Goal: Obtain resource: Download file/media

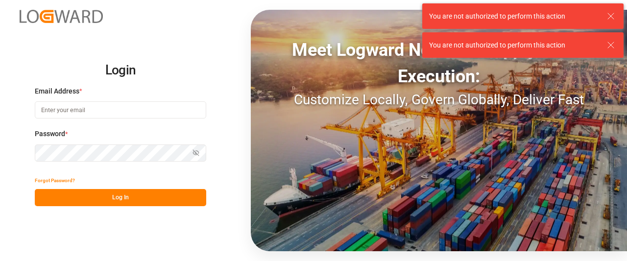
type input "Marie-Noel.wanji@int.jamindustries.com"
click at [81, 194] on button "Log In" at bounding box center [120, 197] width 171 height 17
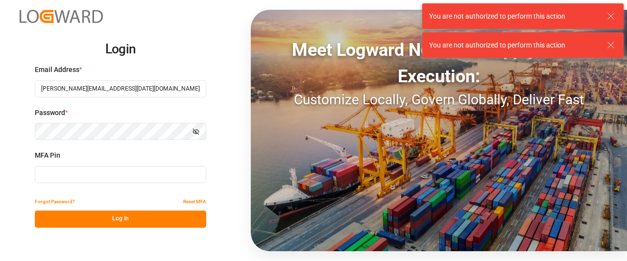
click at [78, 175] on input at bounding box center [120, 174] width 171 height 17
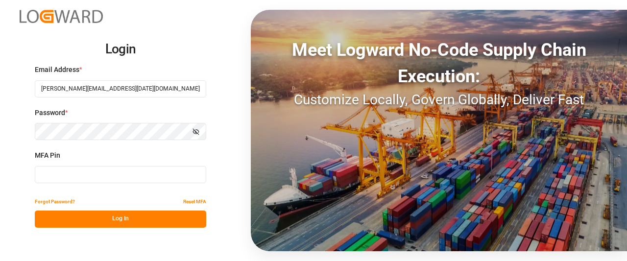
click at [101, 177] on input at bounding box center [120, 174] width 171 height 17
type input "241847"
click at [82, 220] on button "Log In" at bounding box center [120, 219] width 171 height 17
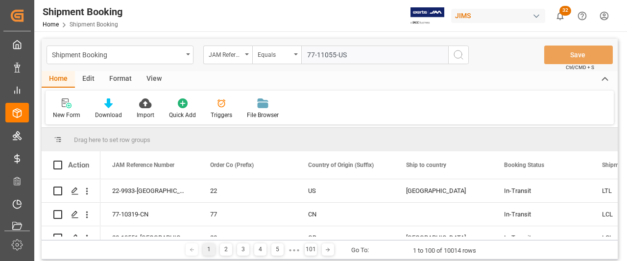
type input "77-11055-US"
click at [460, 58] on icon "search button" at bounding box center [458, 55] width 12 height 12
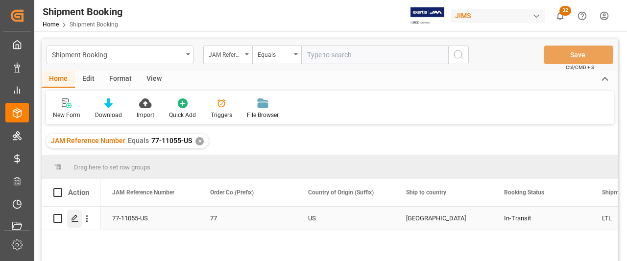
click at [75, 221] on icon "Press SPACE to select this row." at bounding box center [75, 218] width 8 height 8
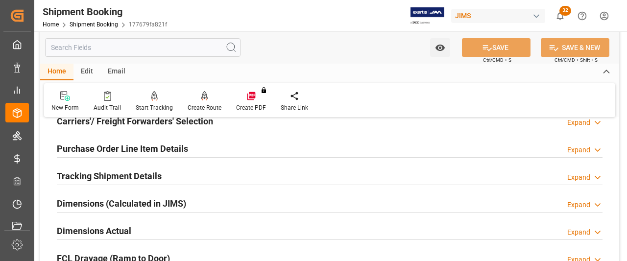
scroll to position [196, 0]
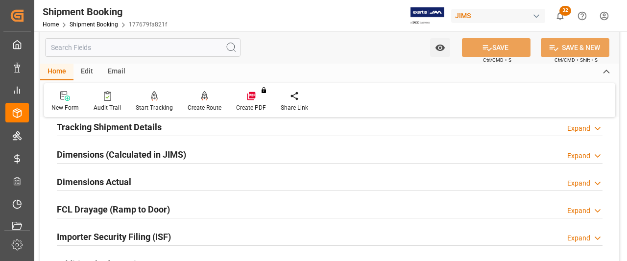
click at [93, 129] on h2 "Tracking Shipment Details" at bounding box center [109, 126] width 105 height 13
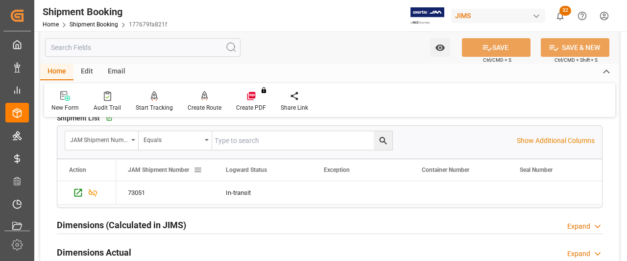
scroll to position [245, 0]
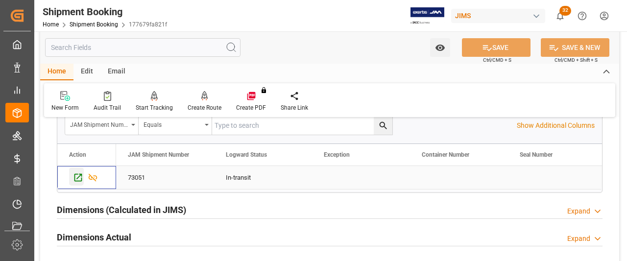
click at [77, 177] on icon "Press SPACE to select this row." at bounding box center [78, 178] width 8 height 8
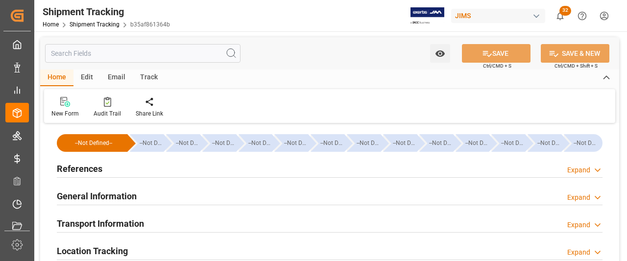
type input "[DATE] 00:00"
type input "16.09.2025 00:00"
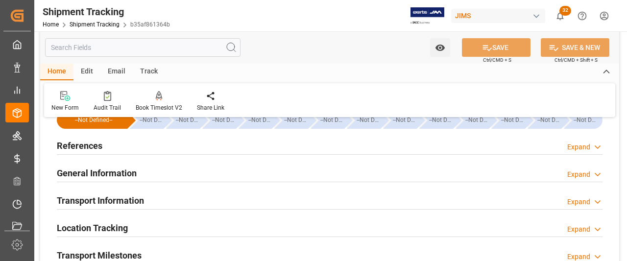
scroll to position [49, 0]
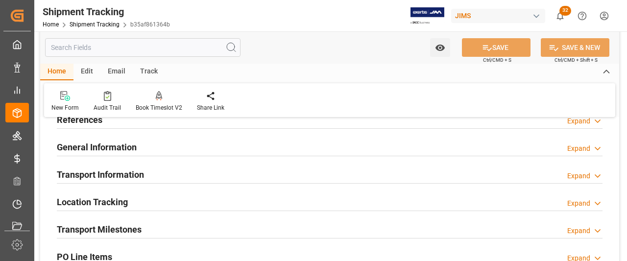
click at [95, 228] on h2 "Transport Milestones" at bounding box center [99, 229] width 85 height 13
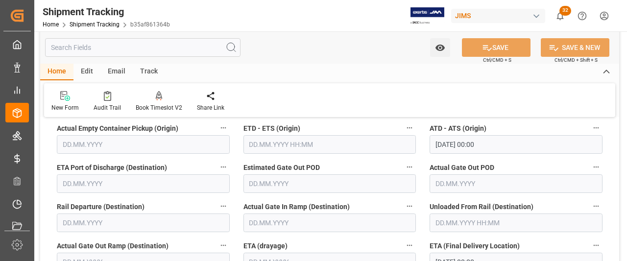
scroll to position [245, 0]
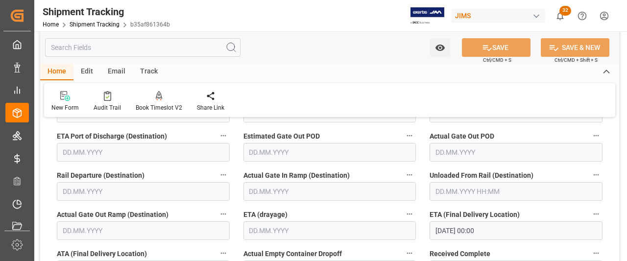
click at [450, 230] on input "23.09.2025 00:00" at bounding box center [515, 230] width 173 height 19
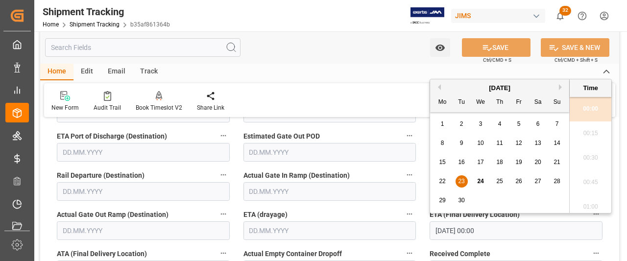
click at [517, 181] on span "26" at bounding box center [518, 181] width 6 height 7
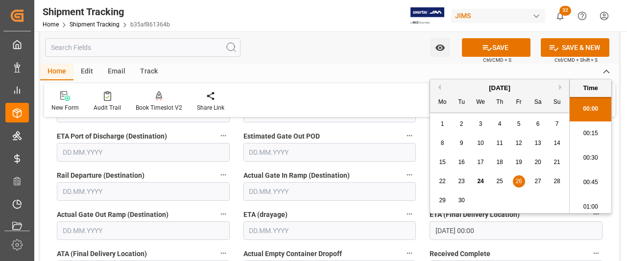
type input "26.09.2025 00:00"
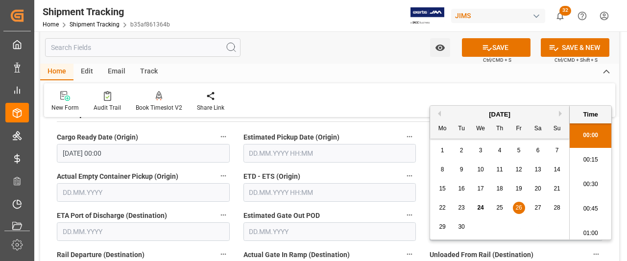
scroll to position [147, 0]
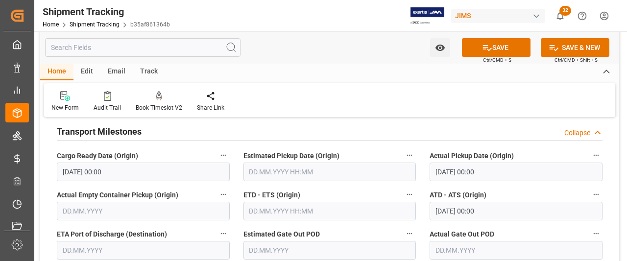
click at [387, 152] on label "Estimated Pickup Date (Origin)" at bounding box center [329, 156] width 173 height 14
click at [403, 152] on button "Estimated Pickup Date (Origin)" at bounding box center [409, 155] width 13 height 13
click at [442, 210] on div at bounding box center [313, 130] width 627 height 261
click at [443, 210] on input "16.09.2025 00:00" at bounding box center [515, 211] width 173 height 19
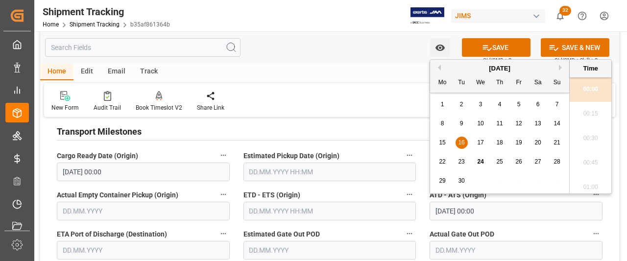
click at [480, 163] on span "24" at bounding box center [480, 161] width 6 height 7
type input "24.09.2025 00:00"
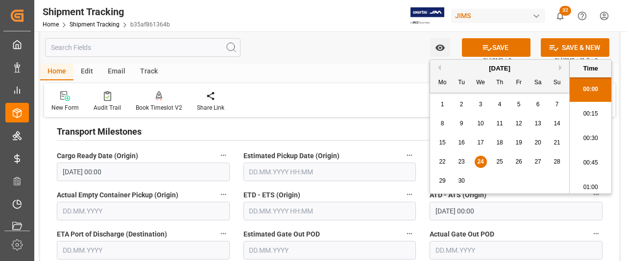
click at [421, 224] on div "Estimated Gate Out POD" at bounding box center [329, 243] width 187 height 39
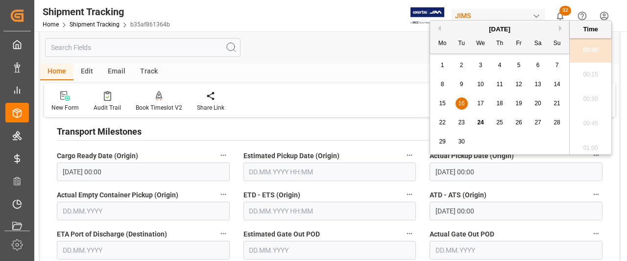
click at [444, 170] on input "16.09.2025 00:00" at bounding box center [515, 172] width 173 height 19
click at [481, 124] on span "24" at bounding box center [480, 122] width 6 height 7
type input "24.09.2025 00:00"
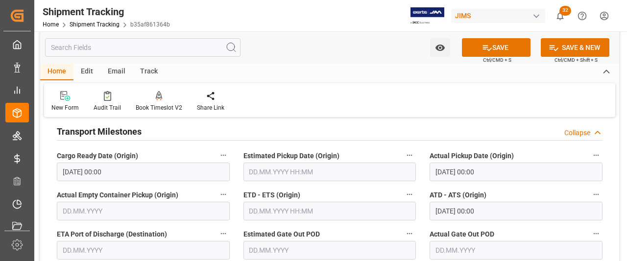
click at [353, 78] on div "Home Edit Email Track" at bounding box center [329, 72] width 579 height 17
click at [503, 48] on button "SAVE" at bounding box center [496, 47] width 69 height 19
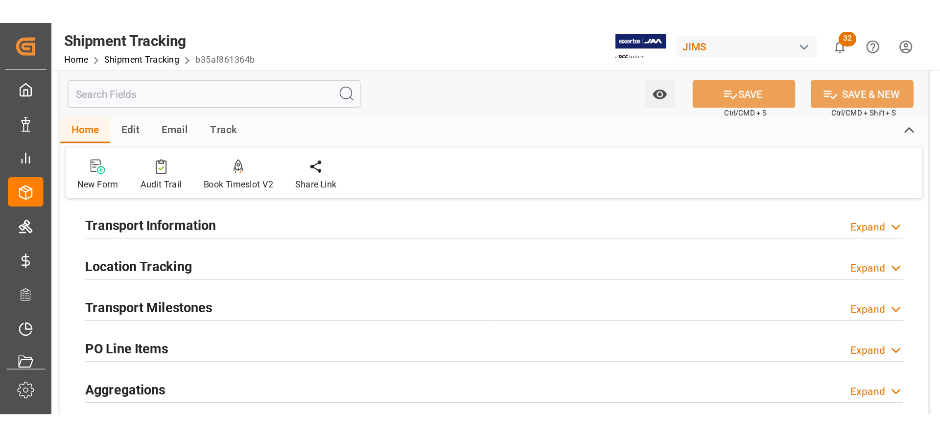
scroll to position [0, 0]
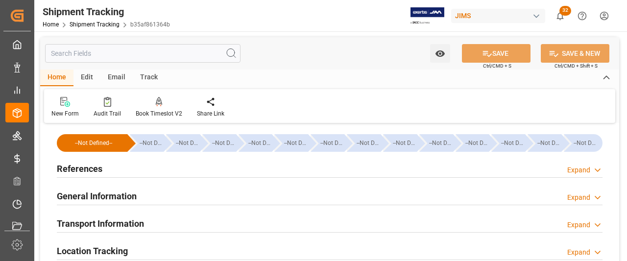
click at [77, 170] on h2 "References" at bounding box center [80, 168] width 46 height 13
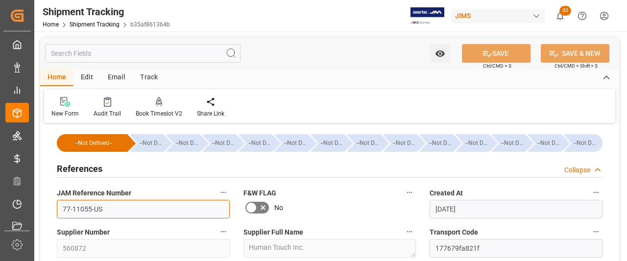
drag, startPoint x: 103, startPoint y: 212, endPoint x: 60, endPoint y: 211, distance: 43.1
click at [60, 211] on input "77-11055-US" at bounding box center [143, 209] width 173 height 19
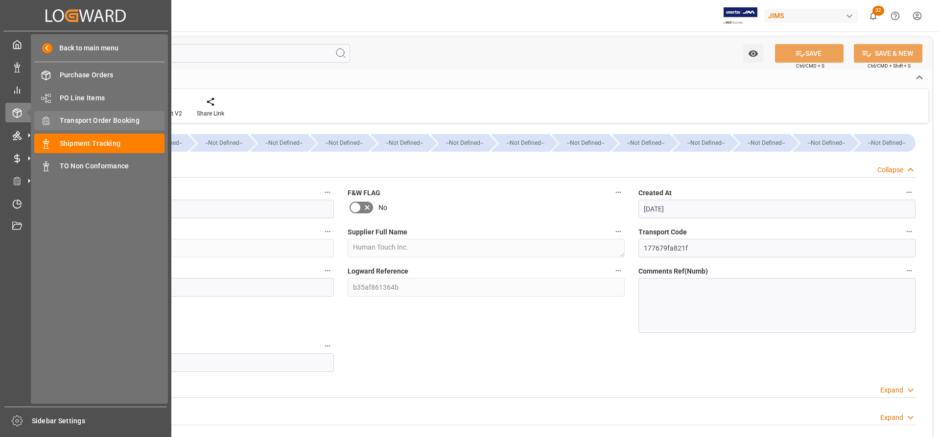
click at [91, 120] on span "Transport Order Booking" at bounding box center [112, 121] width 105 height 10
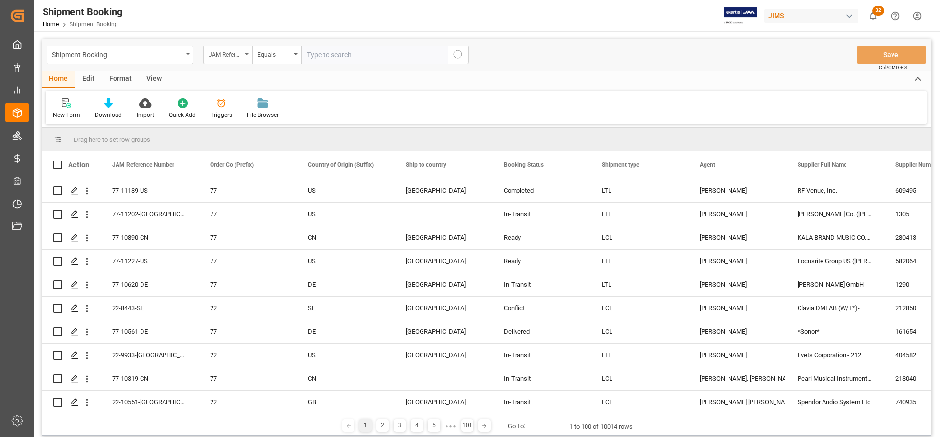
click at [247, 51] on div "JAM Reference Number" at bounding box center [227, 55] width 49 height 19
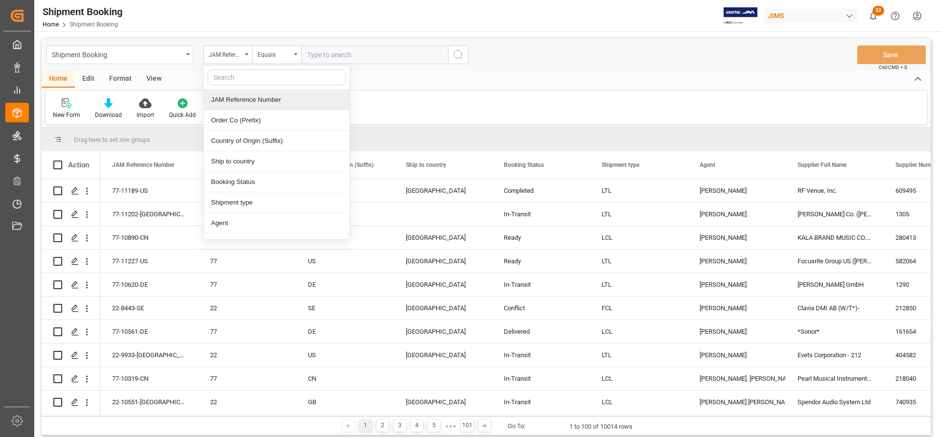
click at [237, 78] on input "text" at bounding box center [277, 78] width 138 height 16
type input "agen"
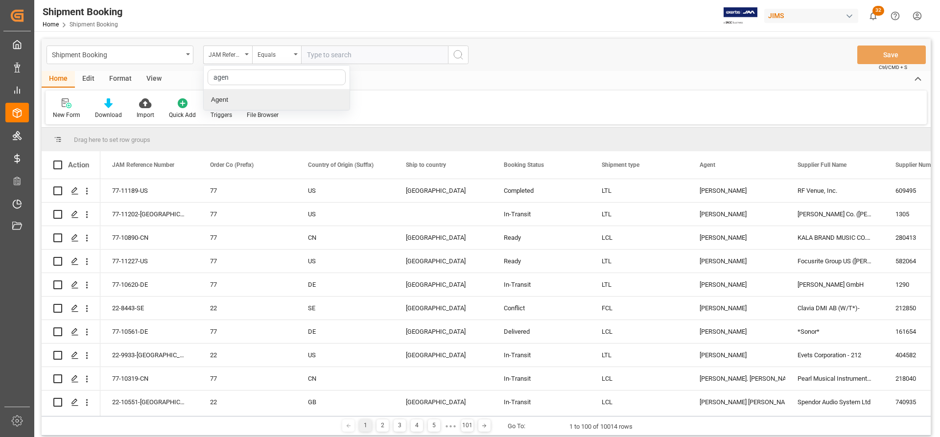
click at [239, 98] on div "Agent" at bounding box center [277, 100] width 146 height 21
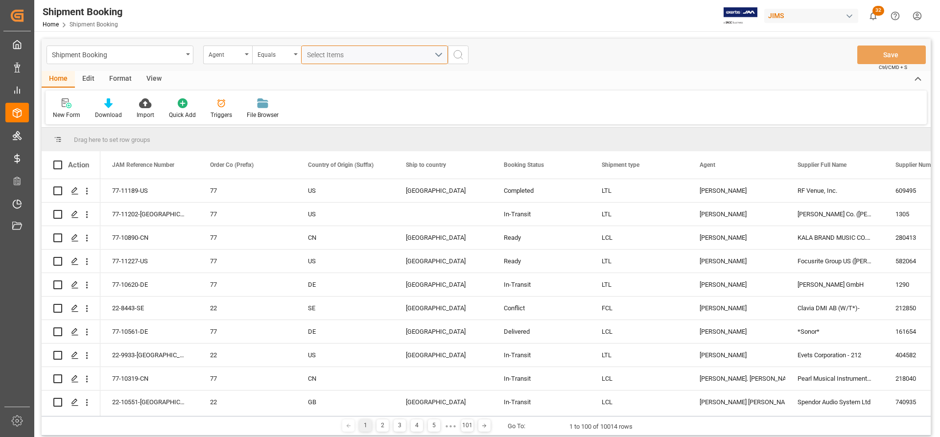
click at [434, 49] on button "Select Items" at bounding box center [374, 55] width 147 height 19
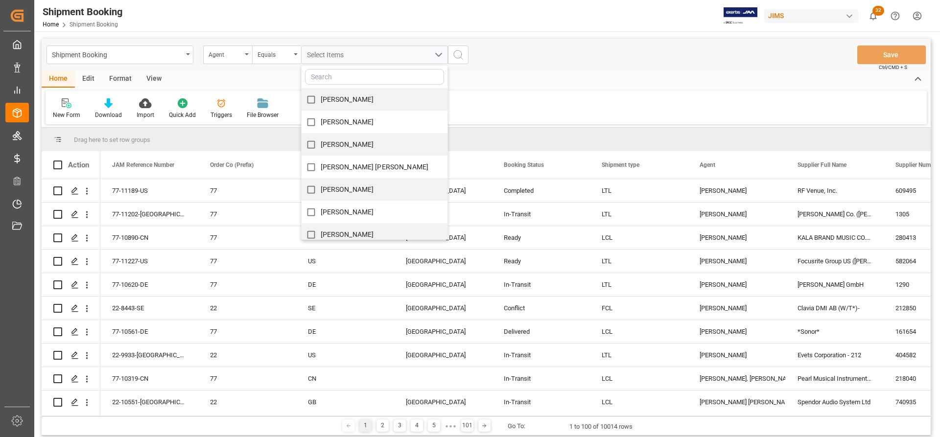
click at [310, 188] on input "Catherine Danielson" at bounding box center [311, 189] width 19 height 19
checkbox input "true"
click at [504, 107] on div "New Form Download Import Quick Add Triggers File Browser" at bounding box center [486, 108] width 881 height 34
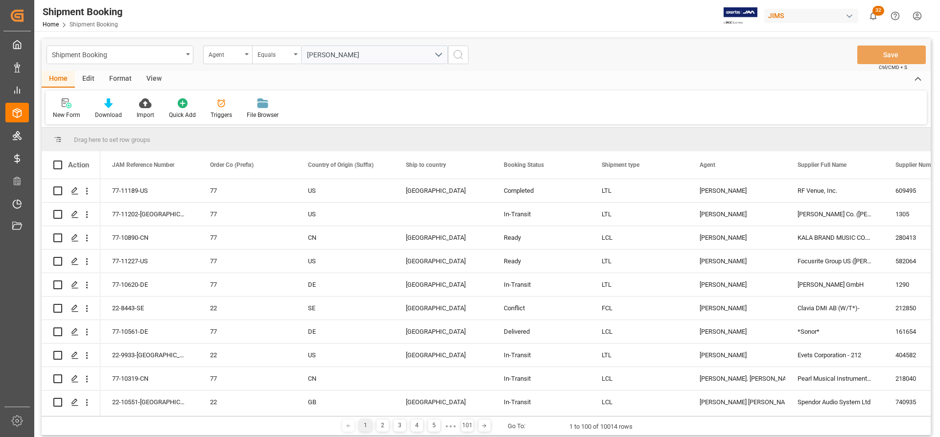
click at [455, 53] on div "Catherine Danielson" at bounding box center [375, 55] width 162 height 19
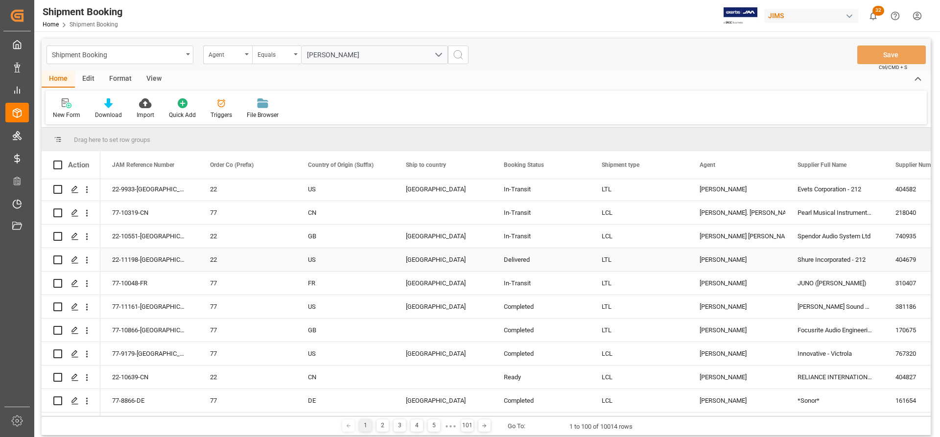
scroll to position [147, 0]
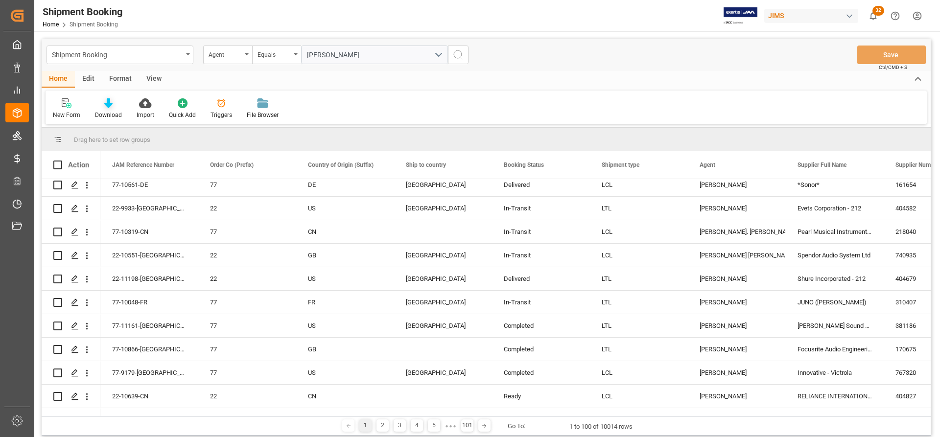
click at [107, 104] on icon at bounding box center [108, 103] width 8 height 10
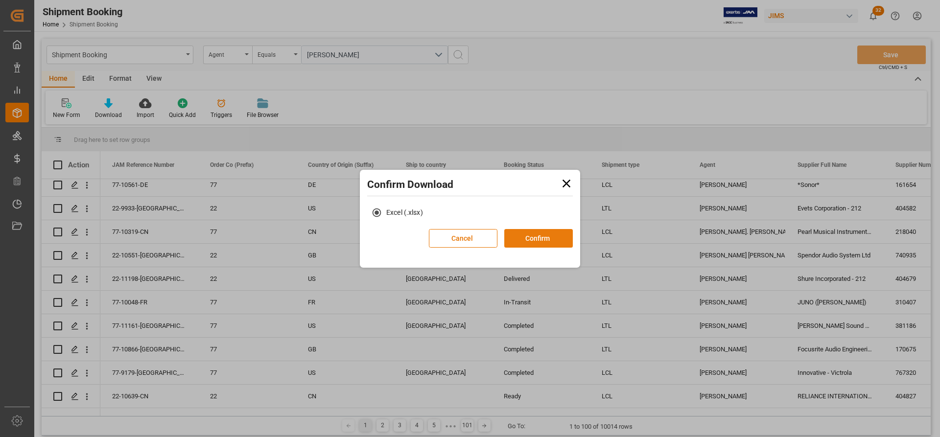
click at [534, 243] on button "Confirm" at bounding box center [538, 238] width 69 height 19
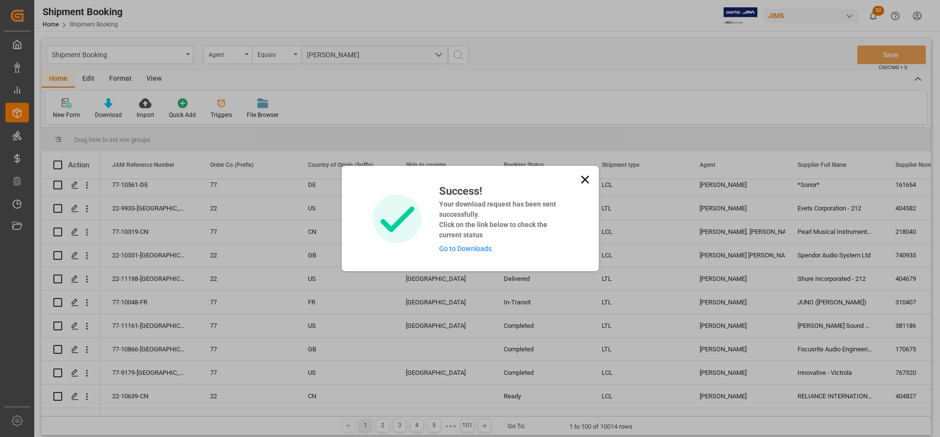
click at [466, 246] on link "Go to Downloads" at bounding box center [465, 249] width 52 height 8
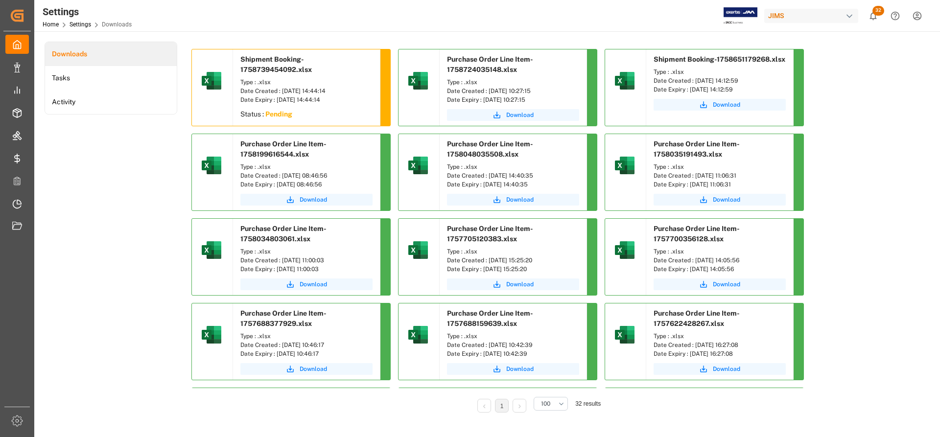
click at [315, 98] on div "Date Expiry : [DATE] 14:44:14" at bounding box center [306, 99] width 132 height 9
click at [309, 97] on div "Date Expiry : [DATE] 14:44:14" at bounding box center [306, 99] width 132 height 9
click at [323, 110] on div "Status : Pending" at bounding box center [306, 116] width 147 height 18
click at [318, 116] on span "Download" at bounding box center [313, 115] width 27 height 9
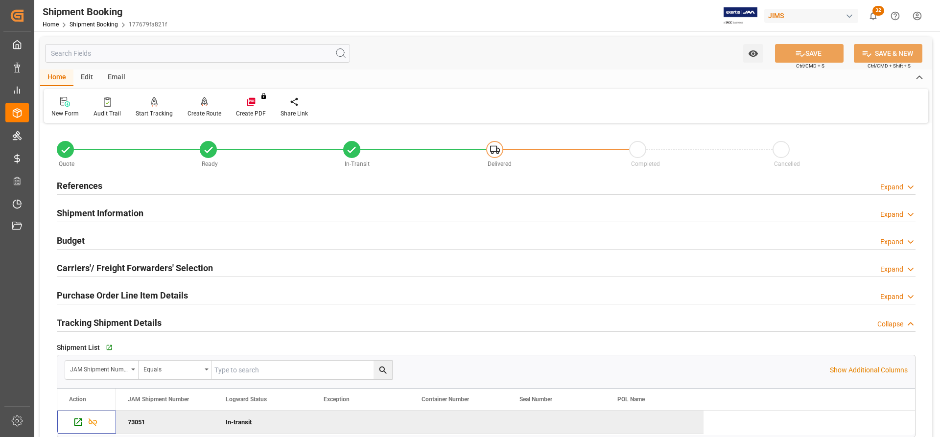
scroll to position [245, 0]
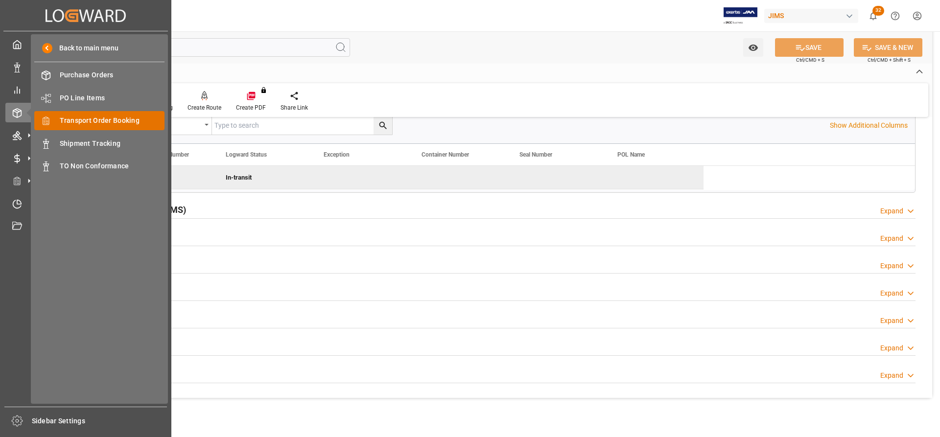
click at [96, 123] on span "Transport Order Booking" at bounding box center [112, 121] width 105 height 10
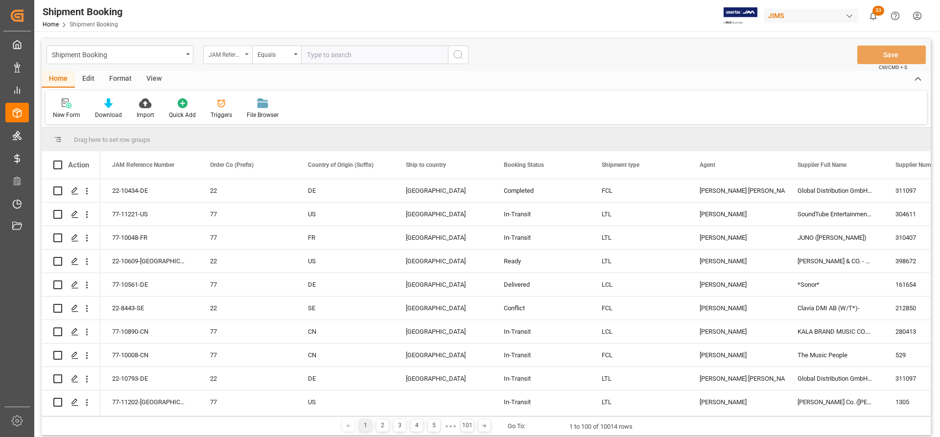
click at [247, 53] on div "JAM Reference Number" at bounding box center [227, 55] width 49 height 19
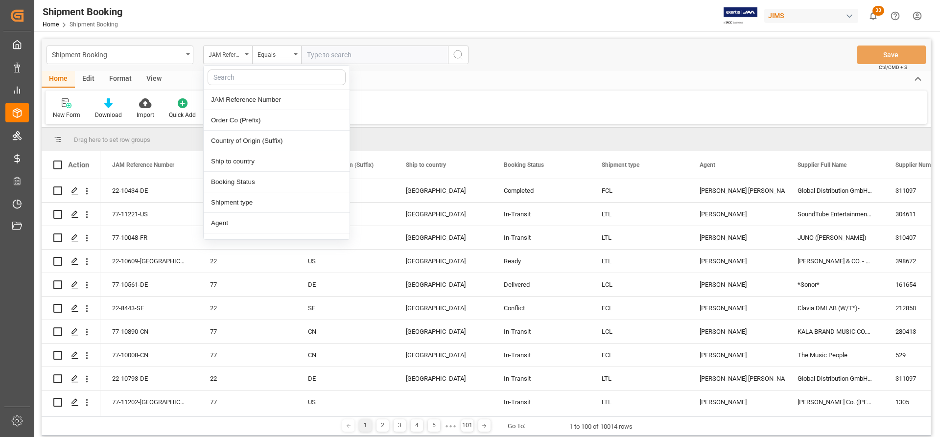
click at [221, 78] on input "text" at bounding box center [277, 78] width 138 height 16
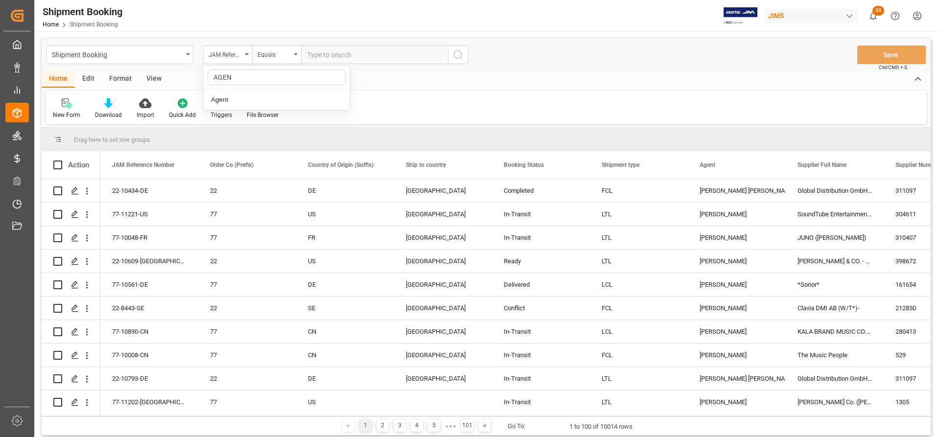
type input "AGENT"
click at [227, 72] on input "AGENT" at bounding box center [277, 78] width 138 height 16
click at [225, 99] on div "Agent" at bounding box center [277, 100] width 146 height 21
click at [441, 50] on button "Select Items" at bounding box center [374, 55] width 147 height 19
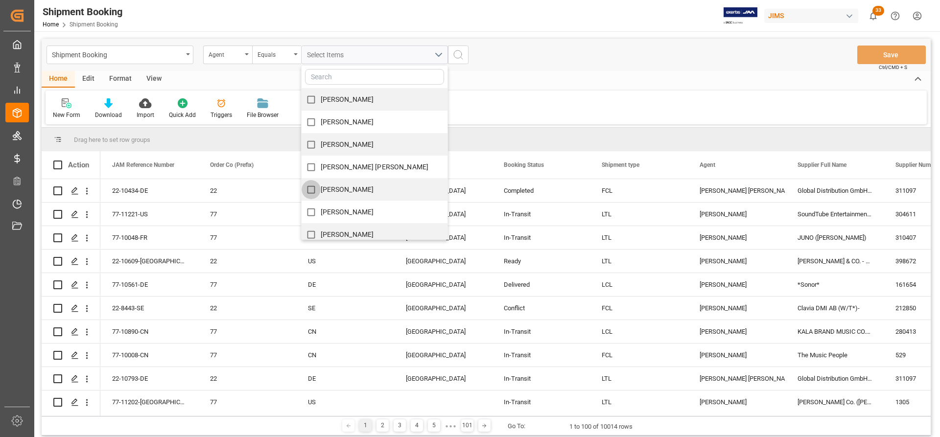
click at [312, 190] on input "[PERSON_NAME]" at bounding box center [311, 189] width 19 height 19
checkbox input "true"
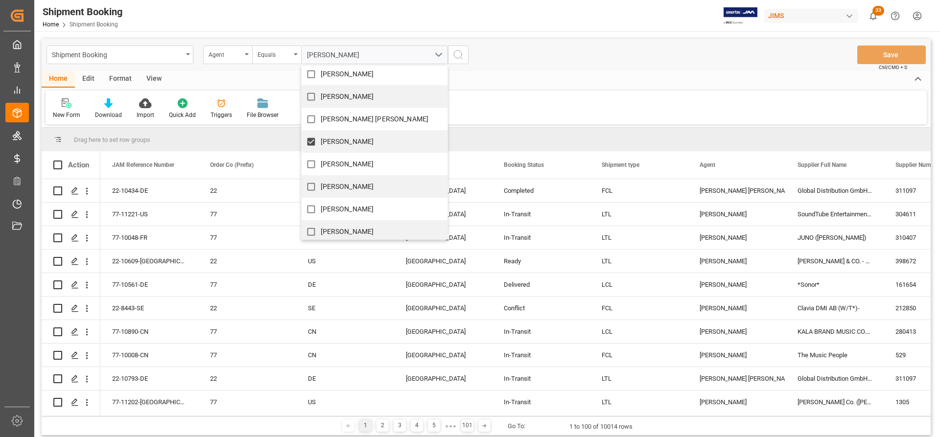
scroll to position [49, 0]
click at [545, 54] on div "Shipment Booking Agent Equals Catherine Danielson Adrian Hoaghia Agnes Stafinia…" at bounding box center [486, 55] width 889 height 32
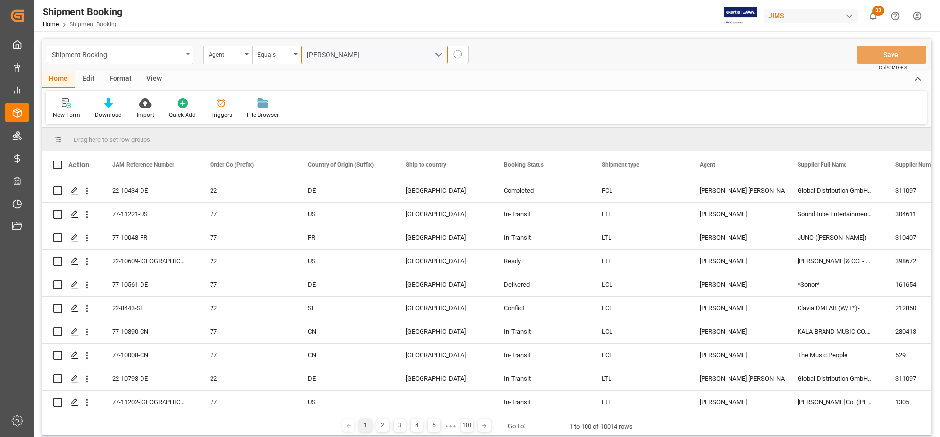
click at [440, 56] on button "Catherine Danielson" at bounding box center [374, 55] width 147 height 19
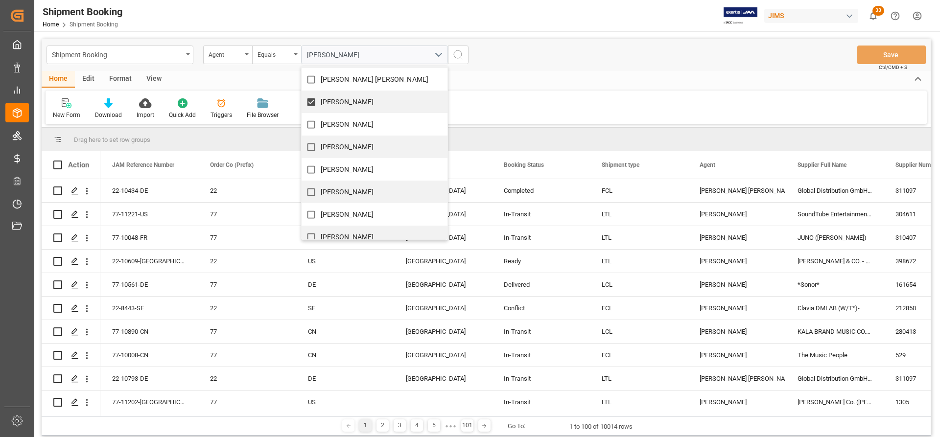
scroll to position [39, 0]
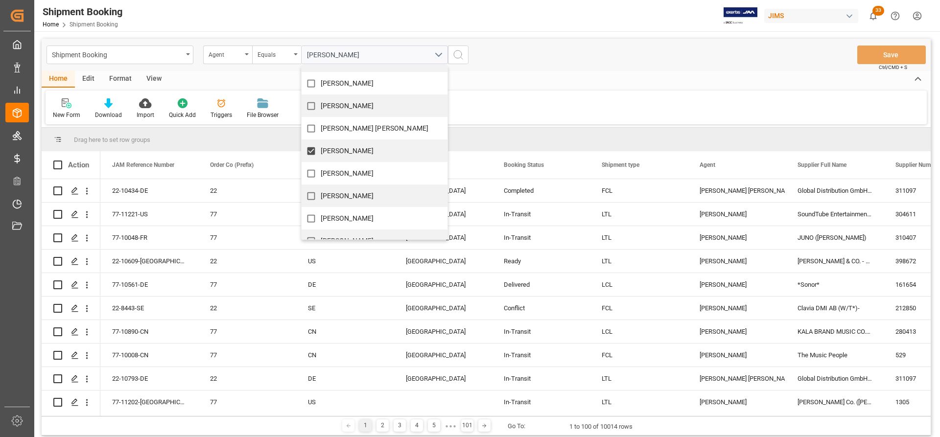
click at [537, 68] on div "Shipment Booking Agent Equals Catherine Danielson Adrian Hoaghia Agnes Stafinia…" at bounding box center [486, 55] width 889 height 32
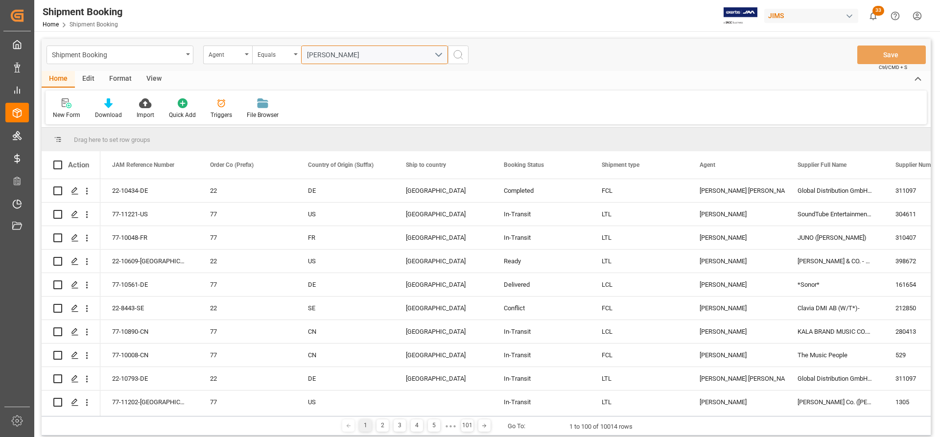
click at [443, 53] on button "Catherine Danielson" at bounding box center [374, 55] width 147 height 19
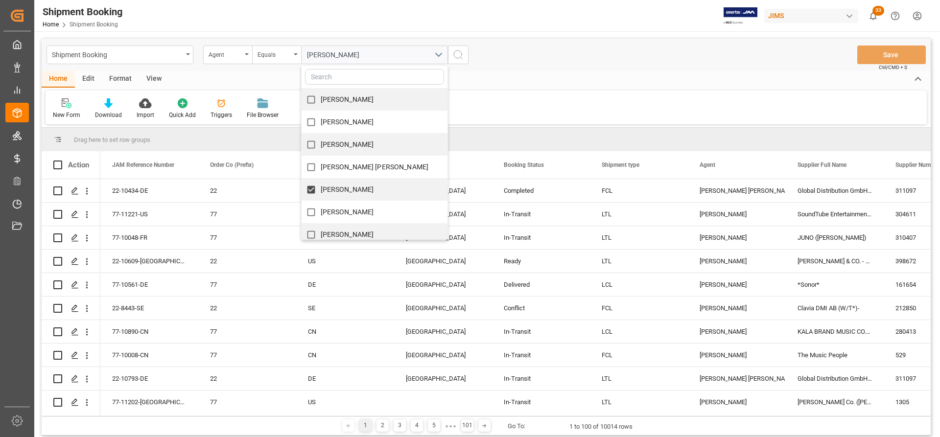
click at [342, 77] on input "text" at bounding box center [374, 77] width 139 height 16
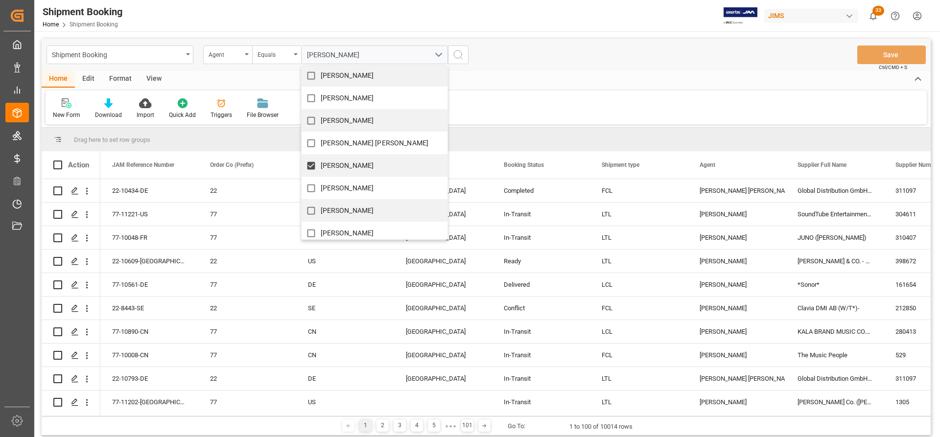
scroll to position [0, 0]
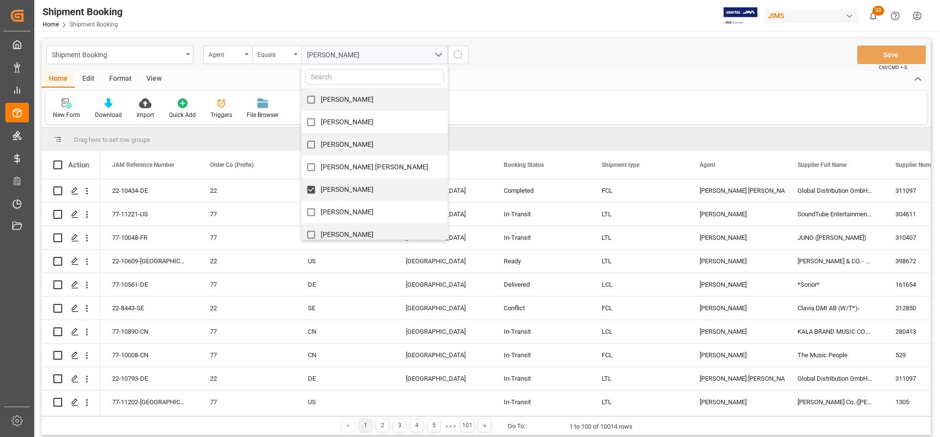
click at [311, 101] on input "Adrian Hoaghia" at bounding box center [311, 99] width 19 height 19
checkbox input "true"
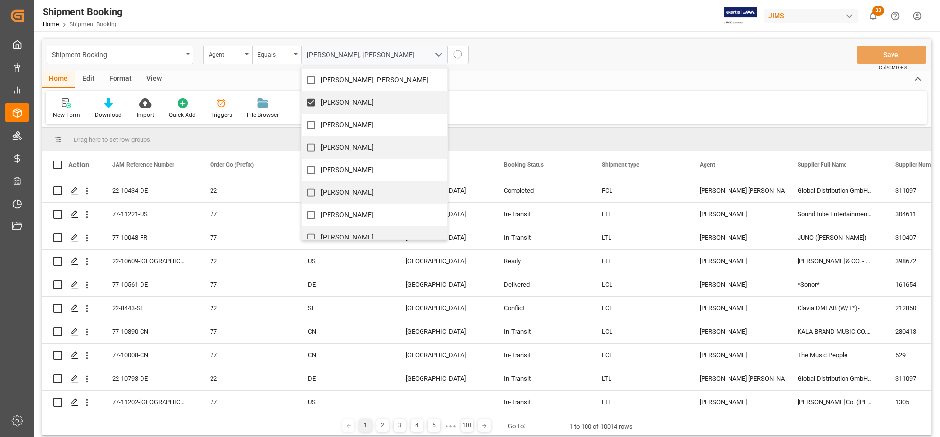
scroll to position [98, 0]
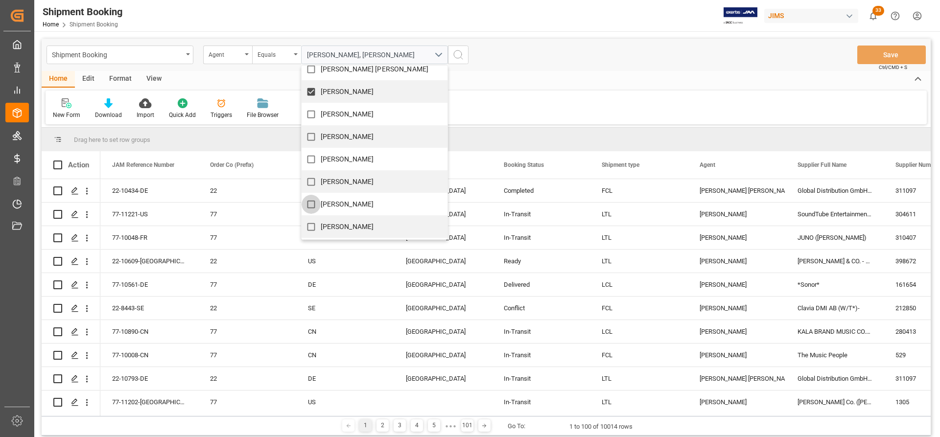
click at [312, 205] on input "HuiXin Gao" at bounding box center [311, 204] width 19 height 19
checkbox input "true"
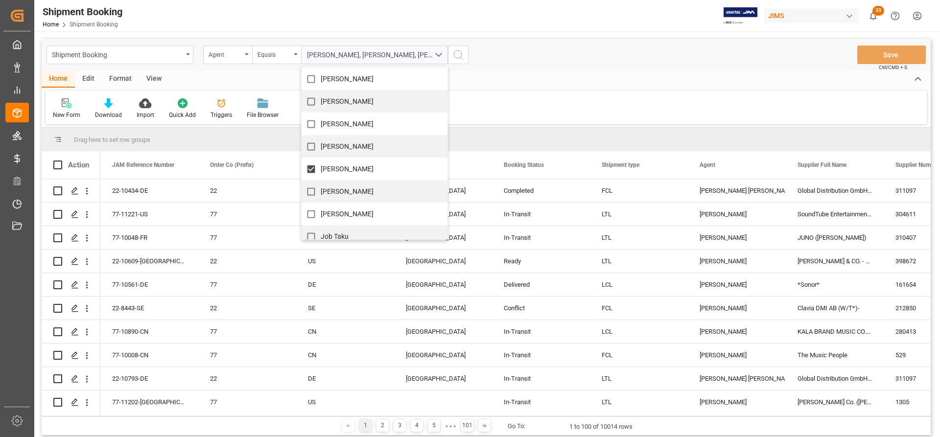
scroll to position [147, 0]
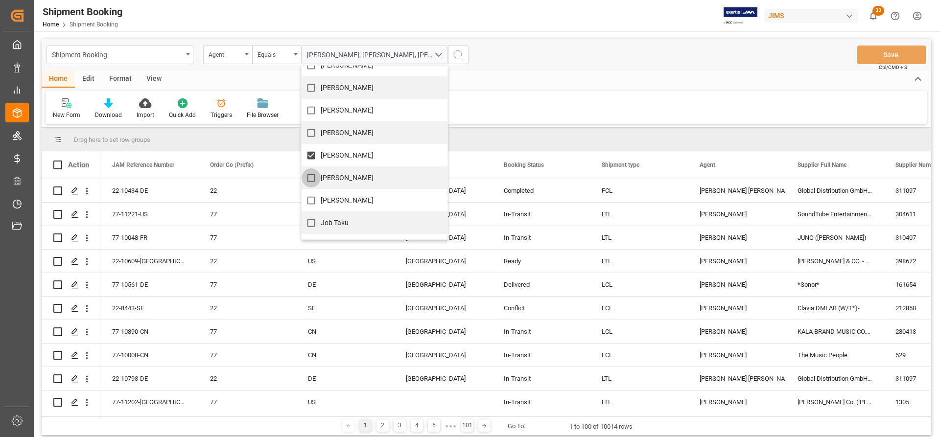
click at [306, 177] on input "Jacques Denis" at bounding box center [311, 177] width 19 height 19
checkbox input "true"
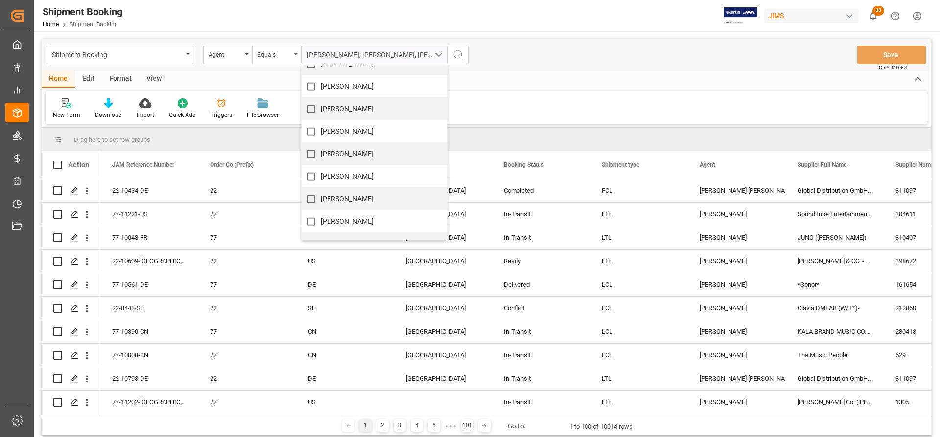
scroll to position [479, 0]
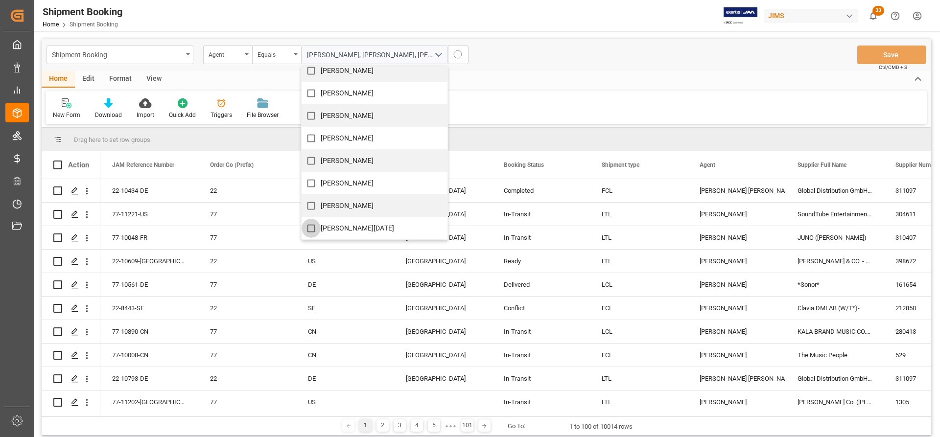
click at [314, 228] on input "Marie-Noel Wanji" at bounding box center [311, 228] width 19 height 19
checkbox input "true"
click at [505, 88] on div "Home Edit Format View New Form Download Import Quick Add Triggers File Browser" at bounding box center [486, 97] width 889 height 53
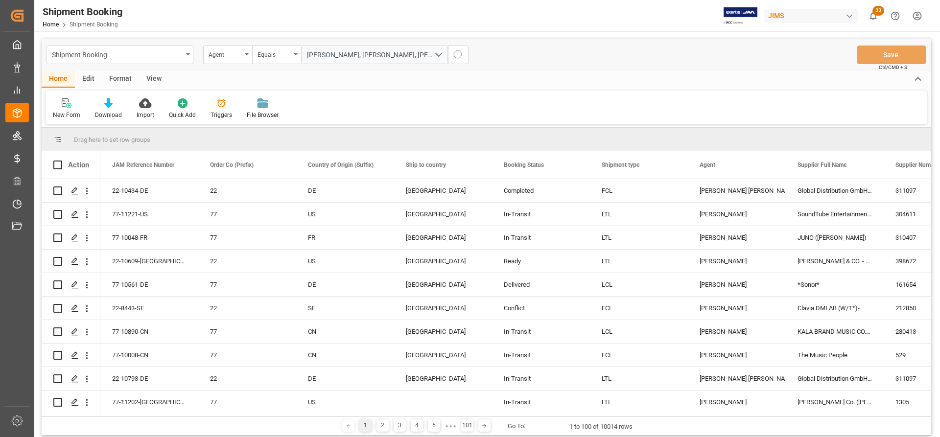
click at [460, 52] on icon "search button" at bounding box center [458, 55] width 12 height 12
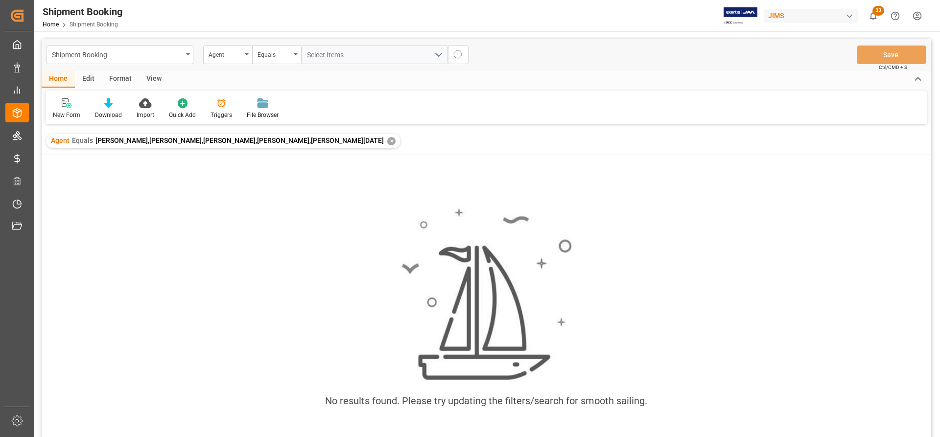
click at [461, 53] on icon "search button" at bounding box center [458, 55] width 12 height 12
click at [291, 53] on div "Equals" at bounding box center [276, 55] width 49 height 19
click at [269, 143] on div "Contains" at bounding box center [326, 141] width 146 height 21
click at [457, 57] on icon "search button" at bounding box center [458, 55] width 12 height 12
click at [458, 139] on div "✕" at bounding box center [462, 141] width 8 height 8
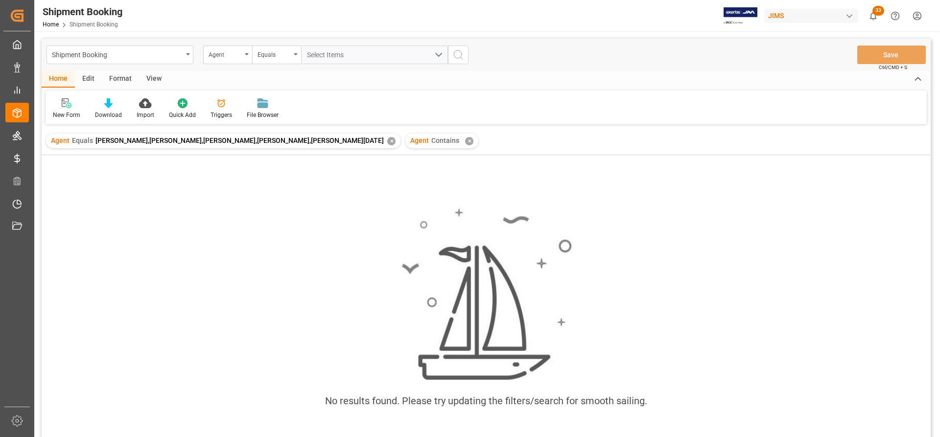
click at [465, 141] on div "✕" at bounding box center [469, 141] width 8 height 8
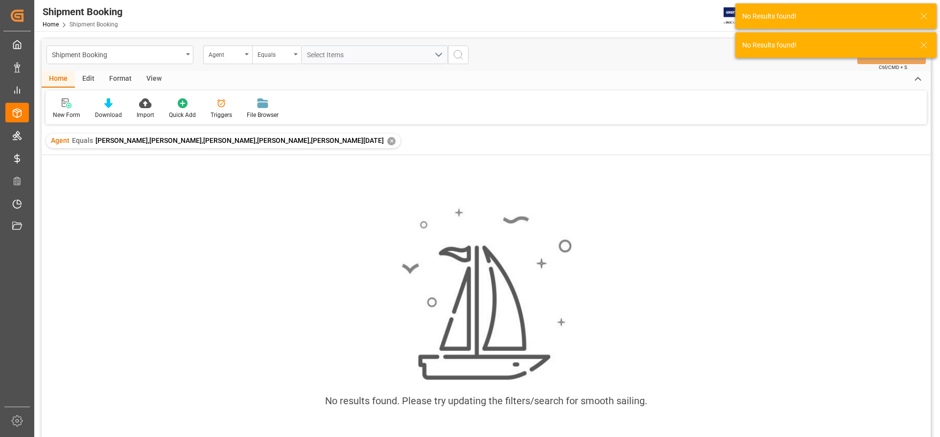
click at [350, 147] on div "Agent Equals Catherine Danielson,Adrian Hoaghia,HuiXin Gao,Jacques Denis,Marie-…" at bounding box center [223, 141] width 354 height 15
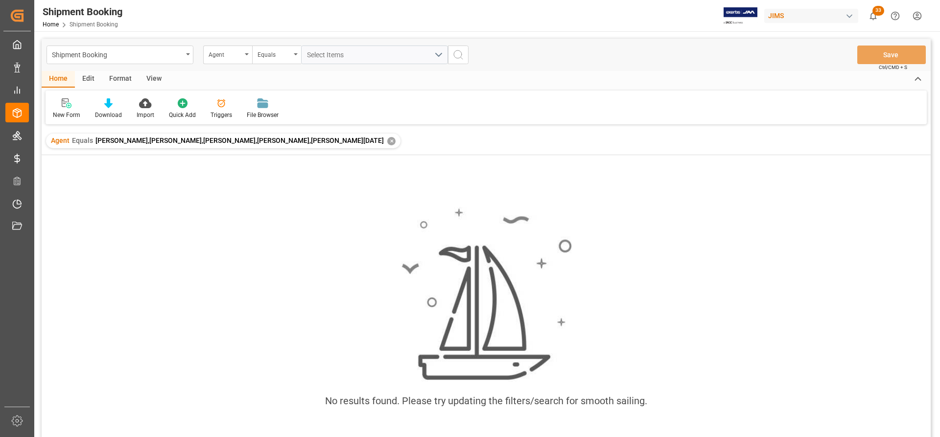
click at [387, 141] on div "✕" at bounding box center [391, 141] width 8 height 8
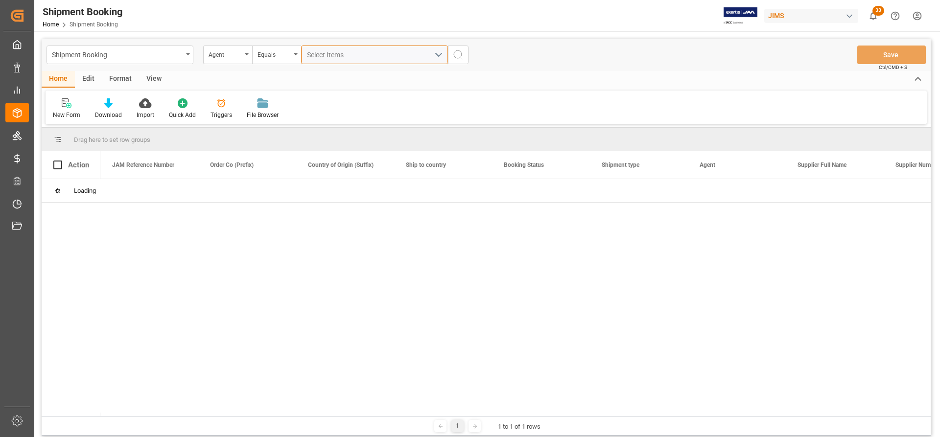
click at [440, 55] on button "Select Items" at bounding box center [374, 55] width 147 height 19
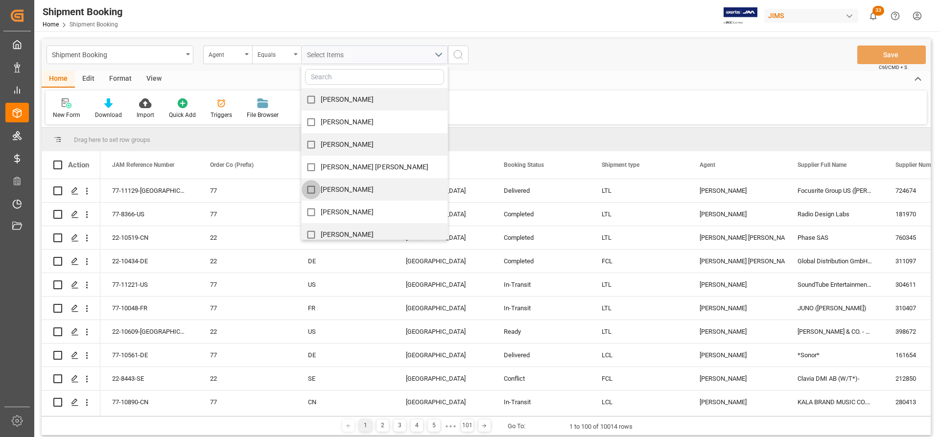
click at [313, 191] on input "[PERSON_NAME]" at bounding box center [311, 189] width 19 height 19
checkbox input "true"
click at [460, 61] on button "search button" at bounding box center [458, 55] width 21 height 19
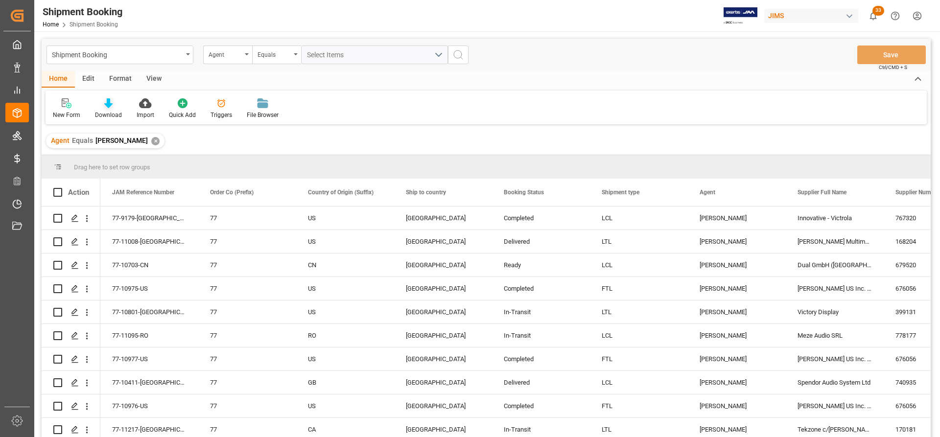
click at [106, 110] on div "Download" at bounding box center [109, 109] width 42 height 22
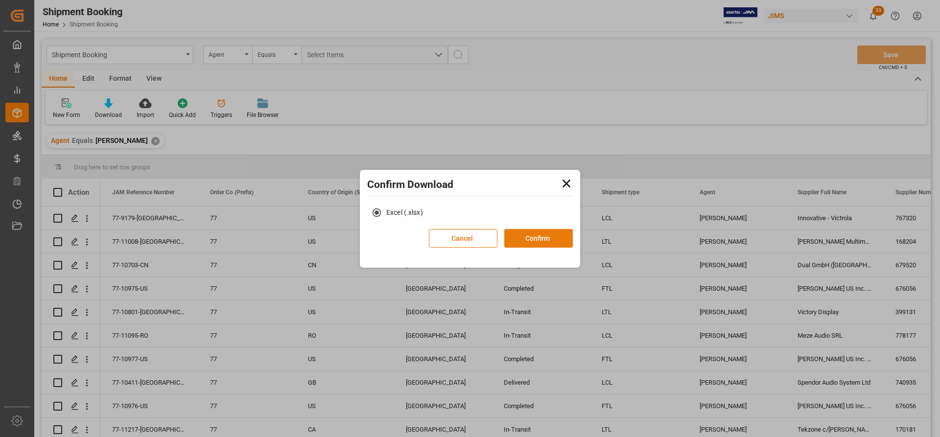
click at [533, 238] on button "Confirm" at bounding box center [538, 238] width 69 height 19
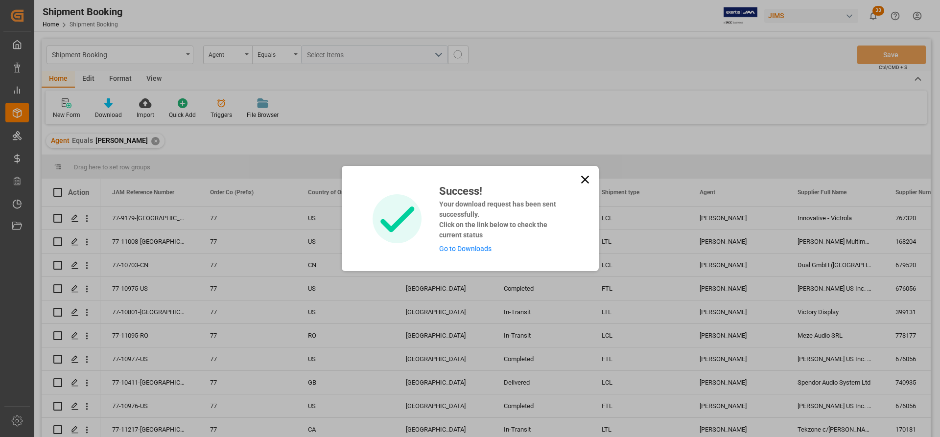
click at [453, 250] on link "Go to Downloads" at bounding box center [465, 249] width 52 height 8
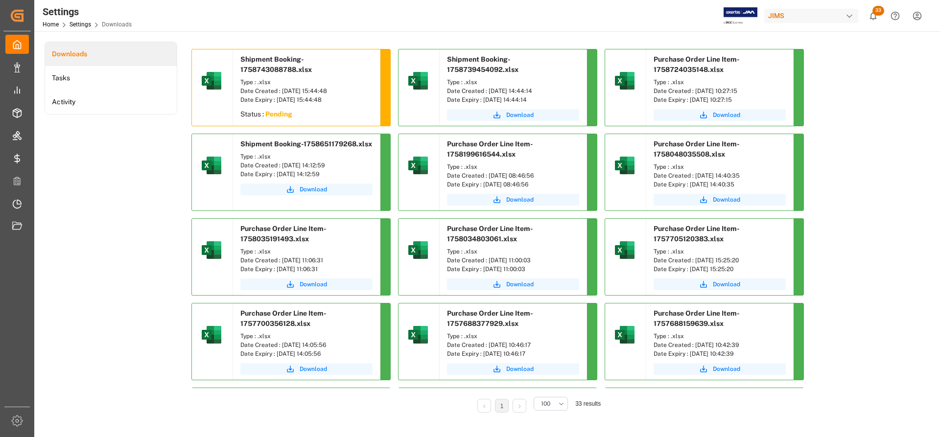
click at [114, 161] on div "Downloads Tasks Activity" at bounding box center [111, 234] width 133 height 385
click at [312, 118] on span "Download" at bounding box center [313, 115] width 27 height 9
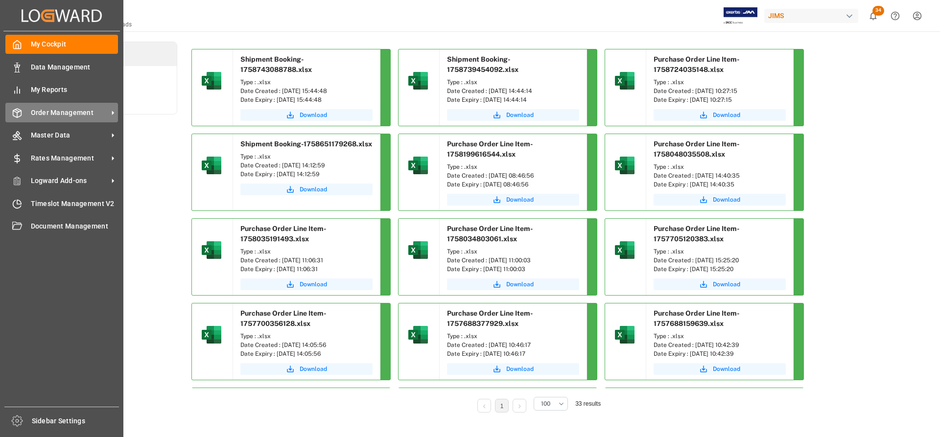
click at [77, 113] on span "Order Management" at bounding box center [69, 113] width 77 height 10
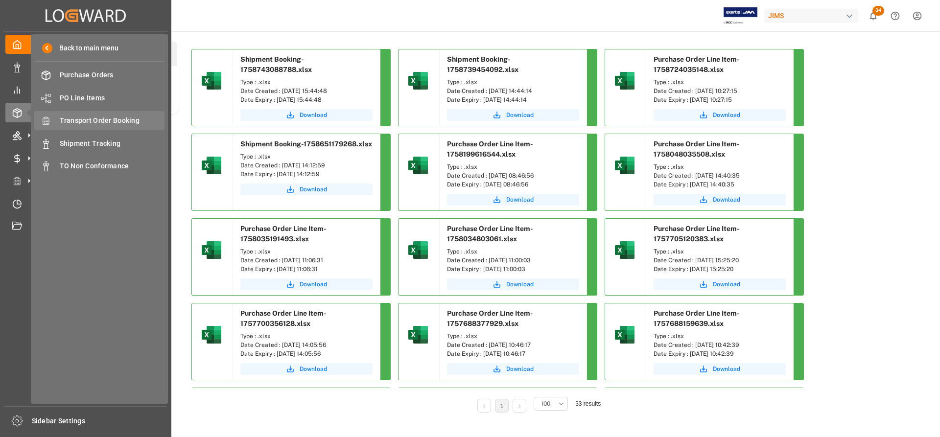
click at [130, 119] on span "Transport Order Booking" at bounding box center [112, 121] width 105 height 10
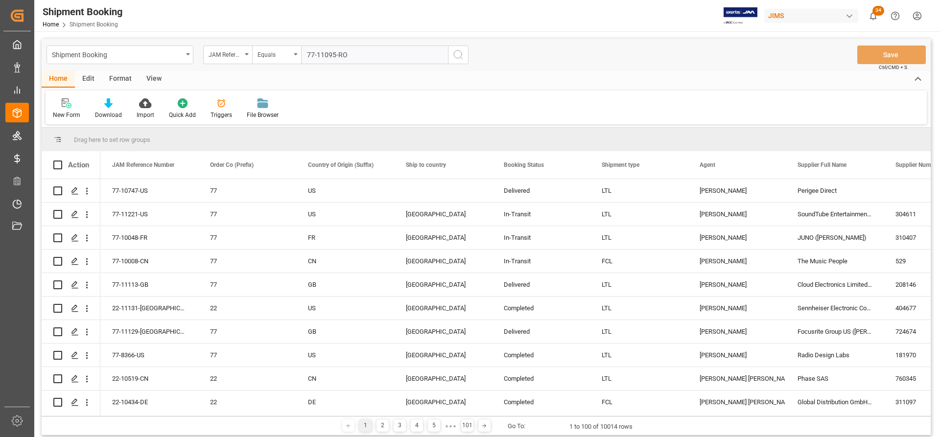
type input "77-11095-RO"
click at [460, 56] on icon "search button" at bounding box center [458, 55] width 12 height 12
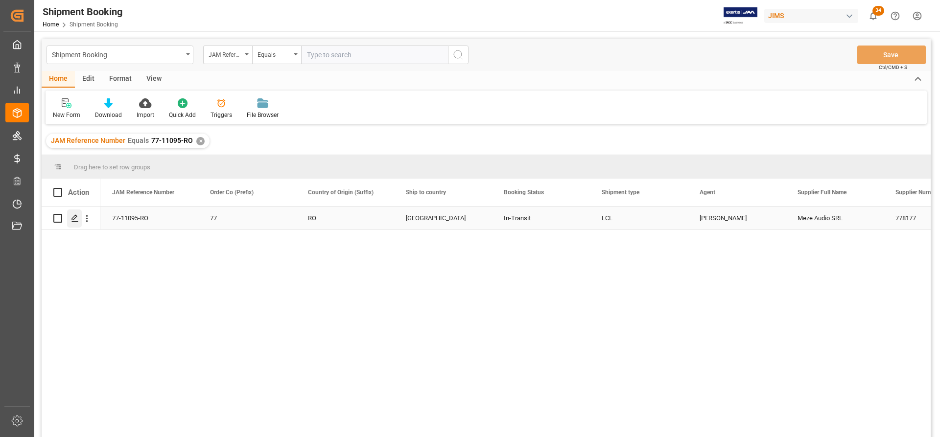
click at [75, 218] on polygon "Press SPACE to select this row." at bounding box center [74, 217] width 5 height 5
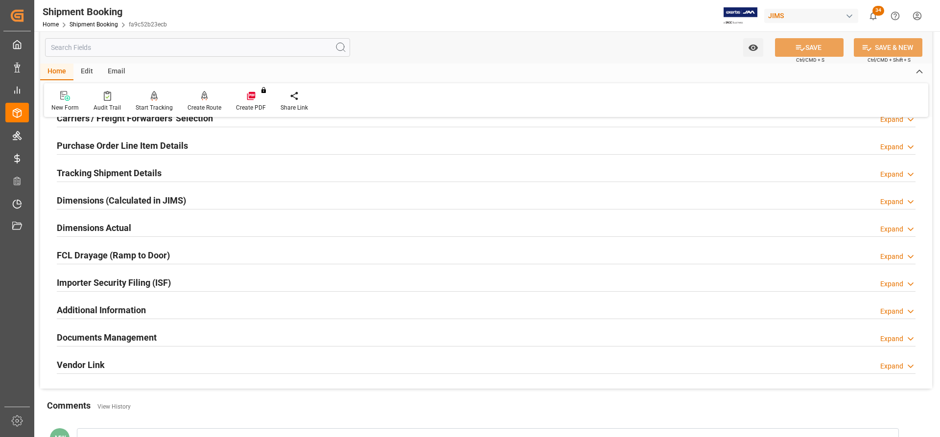
scroll to position [245, 0]
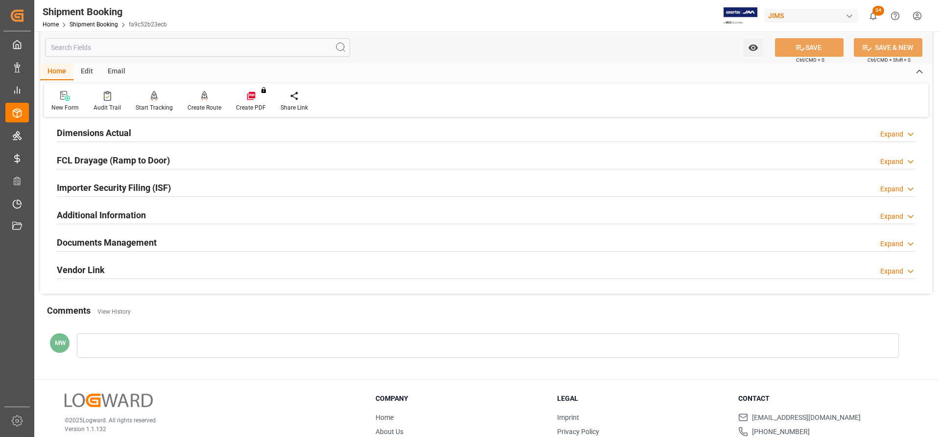
click at [102, 242] on h2 "Documents Management" at bounding box center [107, 242] width 100 height 13
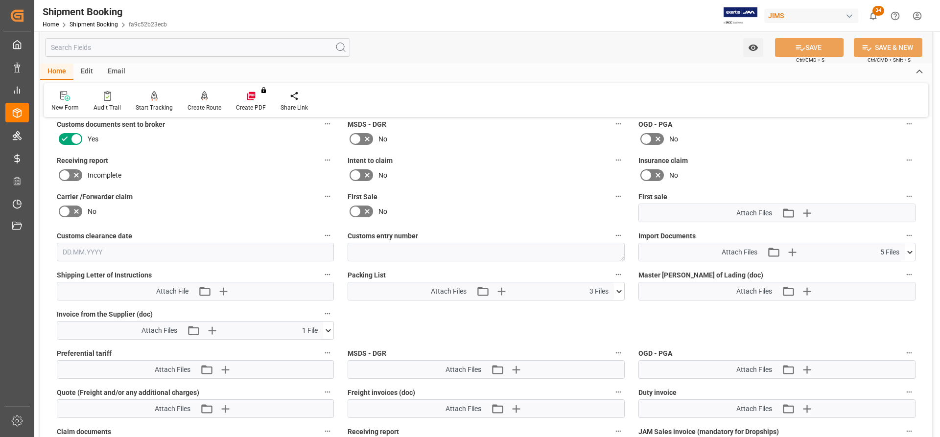
scroll to position [441, 0]
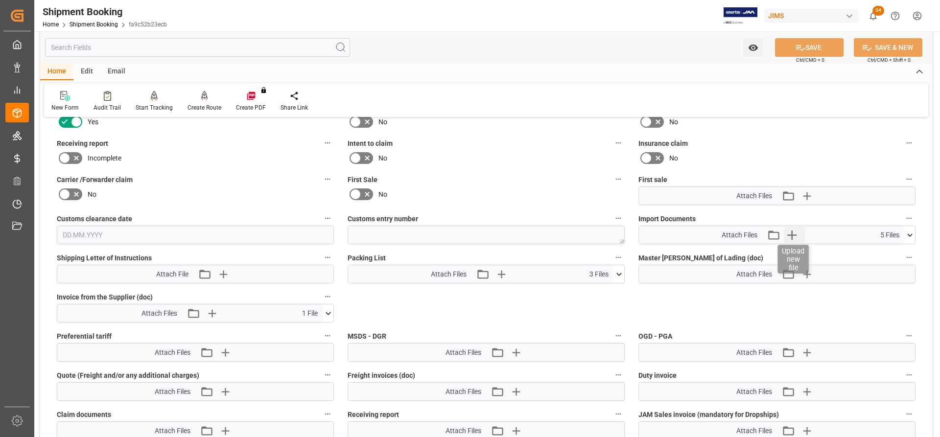
click at [797, 236] on icon "button" at bounding box center [792, 235] width 16 height 16
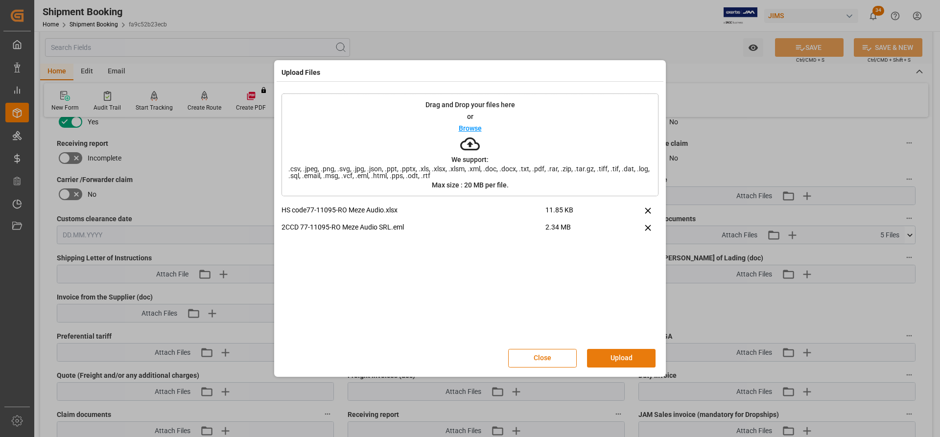
click at [611, 355] on button "Upload" at bounding box center [621, 358] width 69 height 19
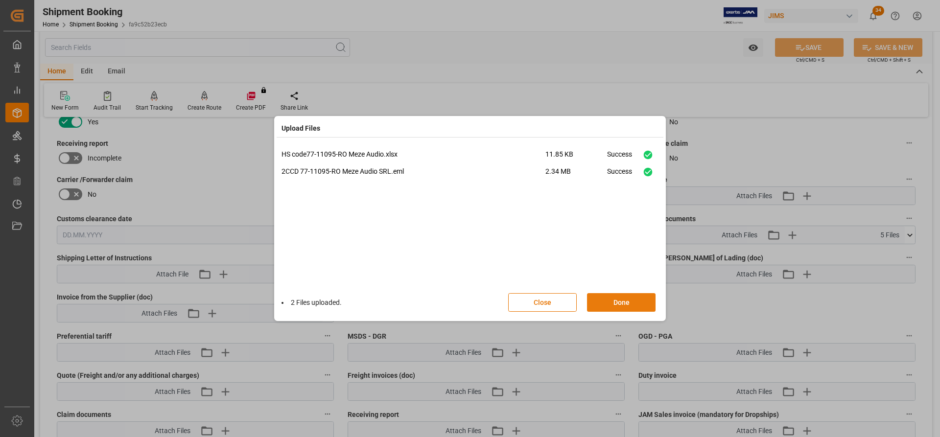
click at [613, 307] on button "Done" at bounding box center [621, 302] width 69 height 19
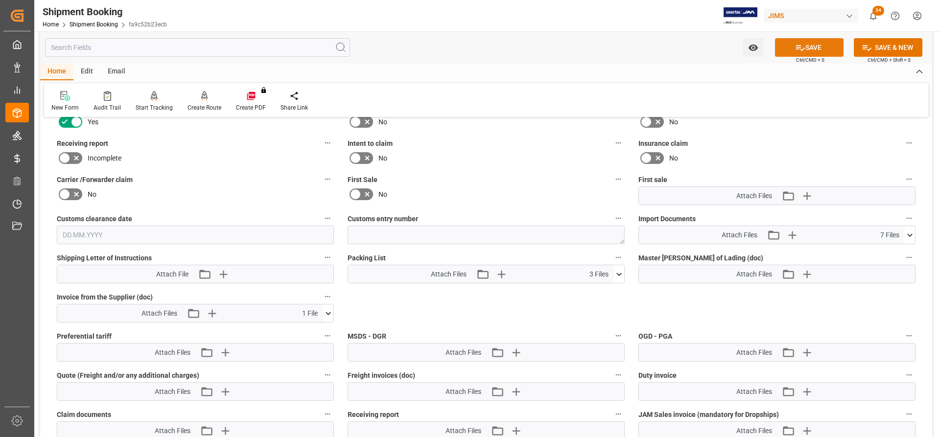
click at [820, 48] on button "SAVE" at bounding box center [809, 47] width 69 height 19
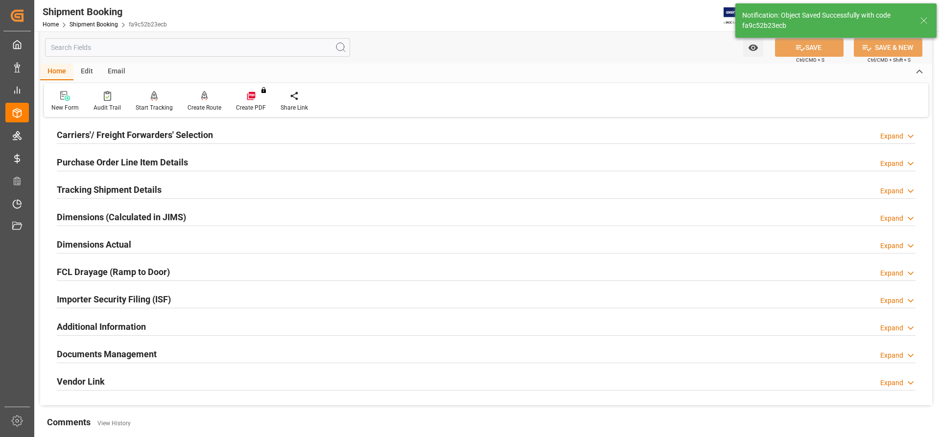
scroll to position [102, 0]
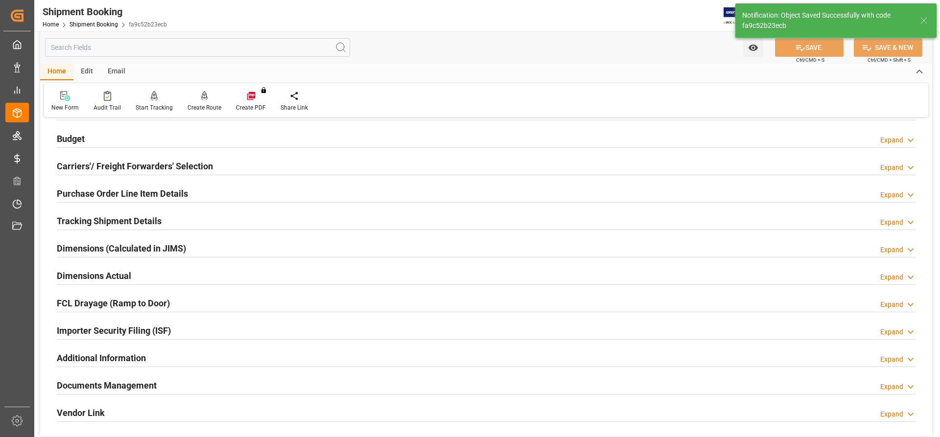
click at [66, 214] on h2 "Tracking Shipment Details" at bounding box center [109, 220] width 105 height 13
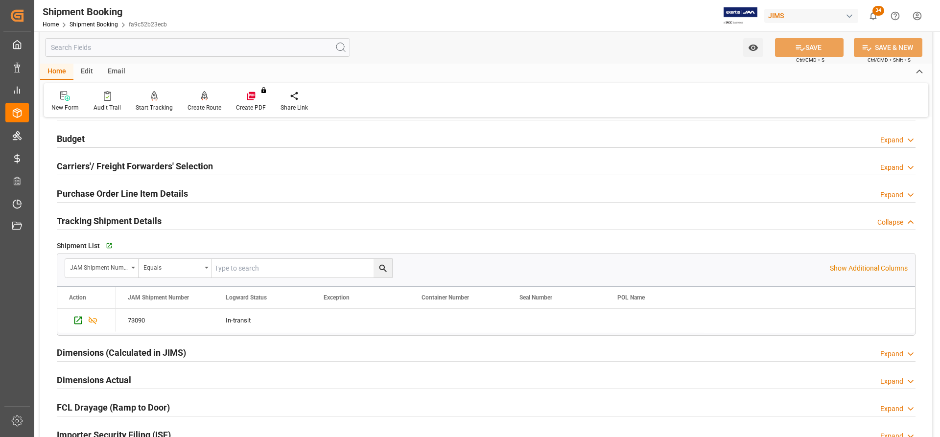
click at [71, 132] on h2 "Budget" at bounding box center [71, 138] width 28 height 13
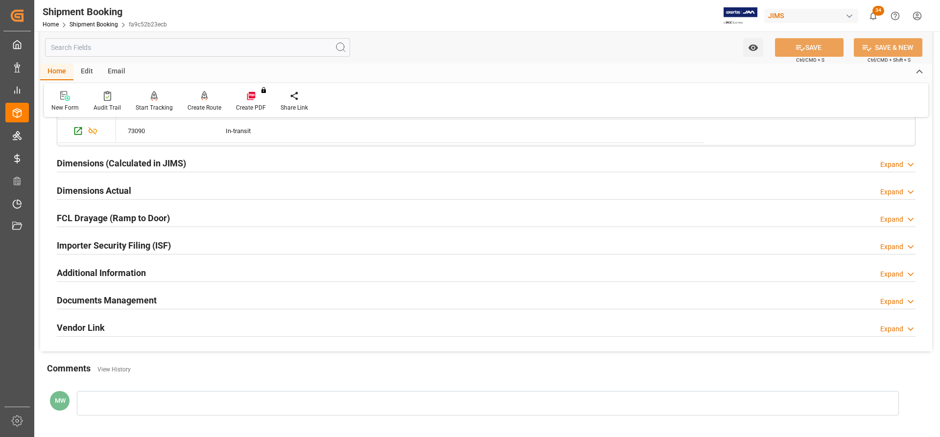
scroll to position [542, 0]
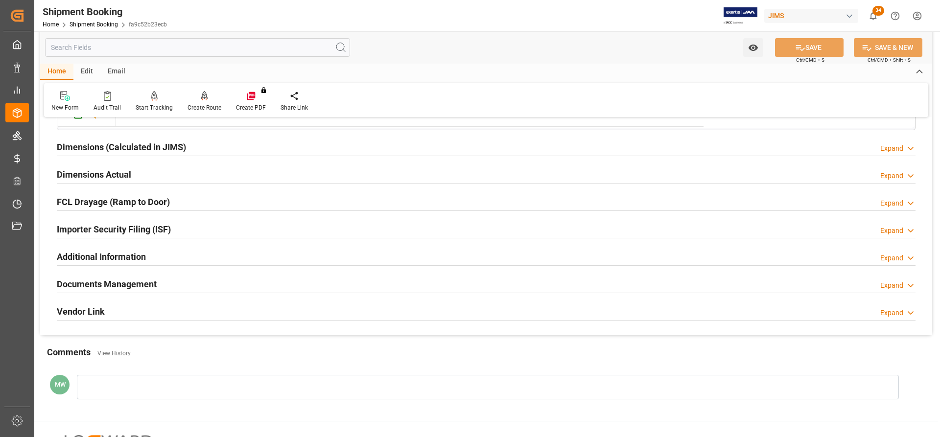
drag, startPoint x: 77, startPoint y: 279, endPoint x: 82, endPoint y: 281, distance: 5.3
click at [77, 279] on h2 "Documents Management" at bounding box center [107, 284] width 100 height 13
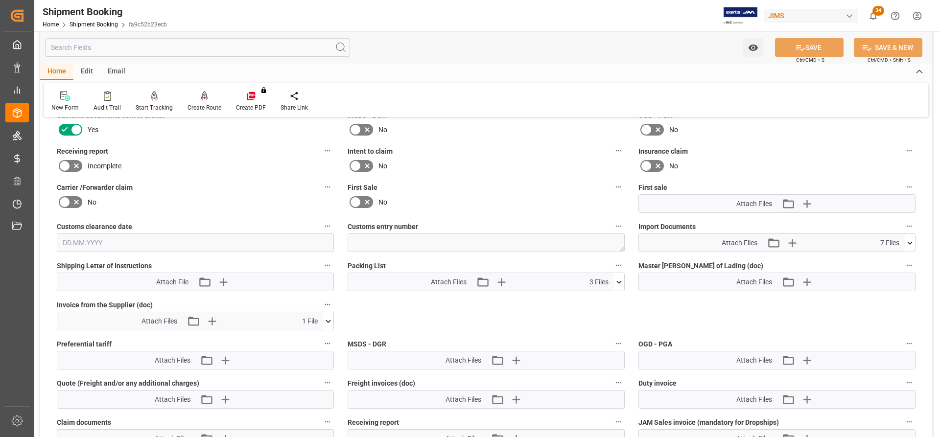
scroll to position [787, 0]
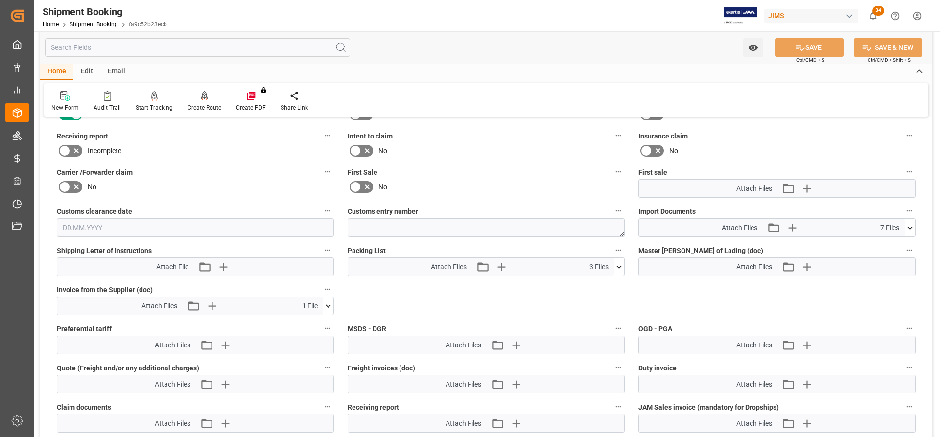
click at [327, 305] on icon at bounding box center [328, 306] width 5 height 3
click at [300, 323] on icon at bounding box center [302, 324] width 10 height 10
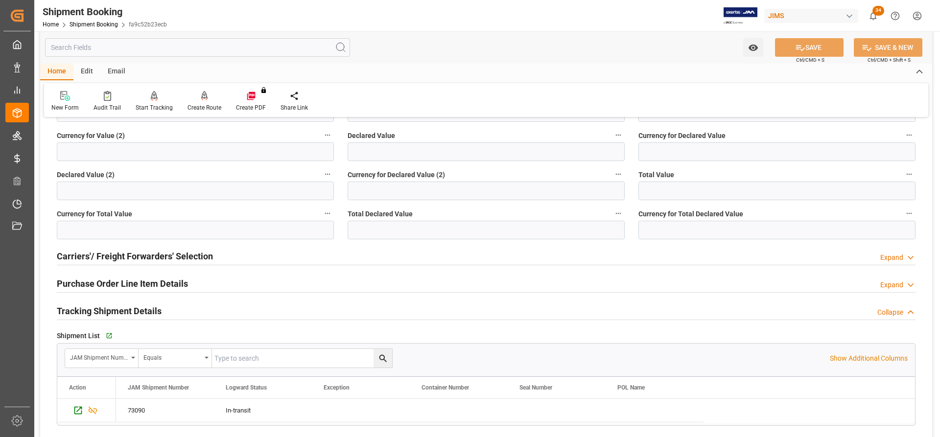
scroll to position [249, 0]
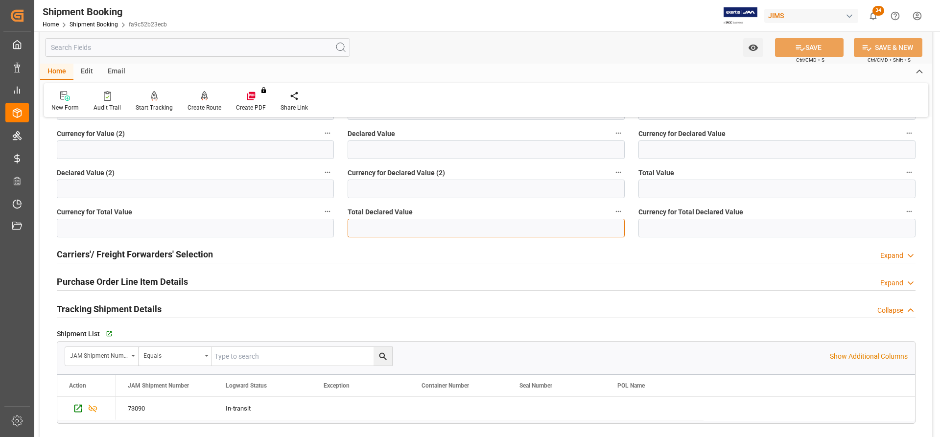
click at [357, 228] on input "text" at bounding box center [486, 228] width 277 height 19
paste input "62457"
type input "62457"
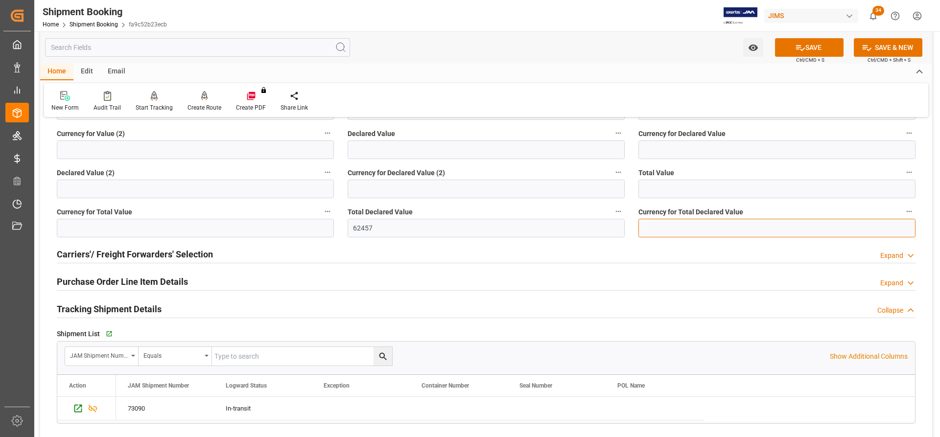
click at [680, 231] on input at bounding box center [776, 228] width 277 height 19
type input "USD"
click at [816, 45] on button "SAVE" at bounding box center [809, 47] width 69 height 19
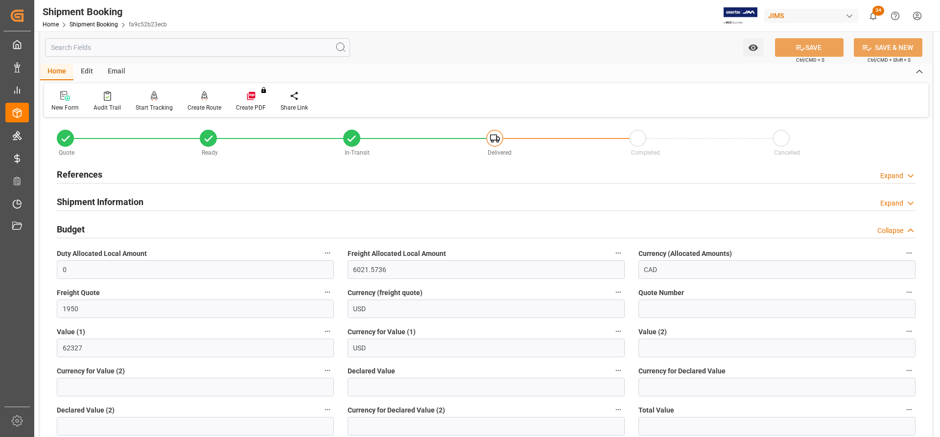
scroll to position [0, 0]
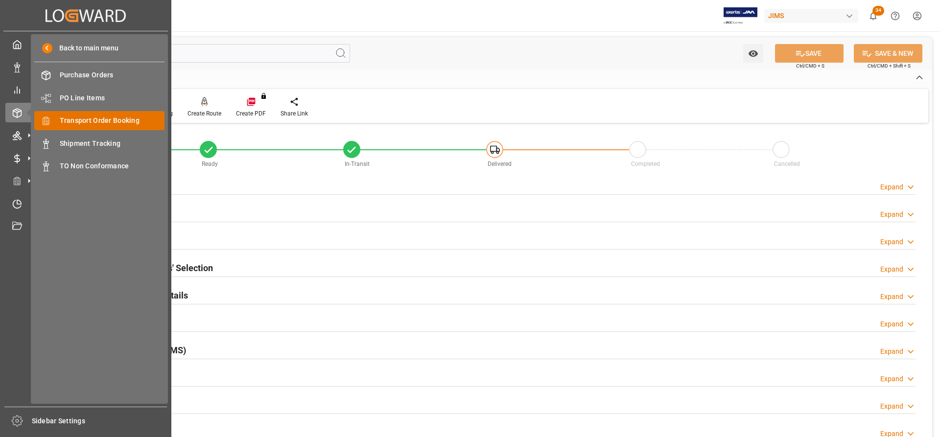
click at [94, 123] on span "Transport Order Booking" at bounding box center [112, 121] width 105 height 10
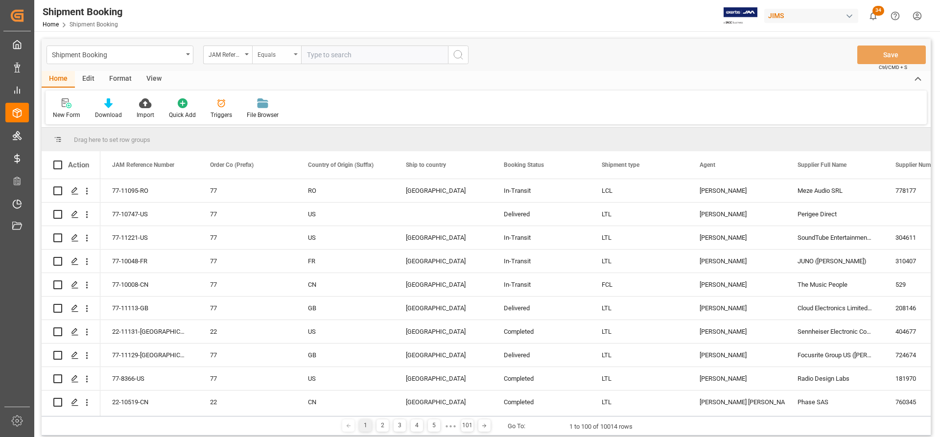
click at [294, 53] on div "Equals" at bounding box center [276, 55] width 49 height 19
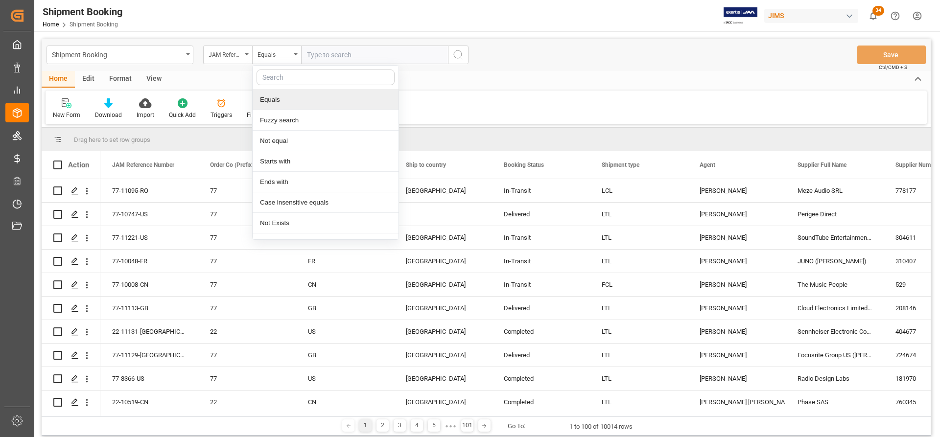
click at [283, 80] on input "text" at bounding box center [326, 78] width 138 height 16
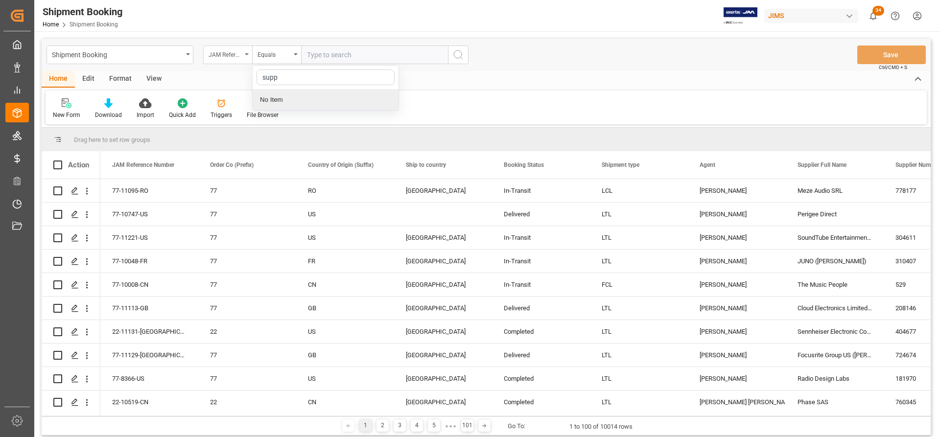
type input "supp"
click at [249, 55] on div "JAM Reference Number" at bounding box center [227, 55] width 49 height 19
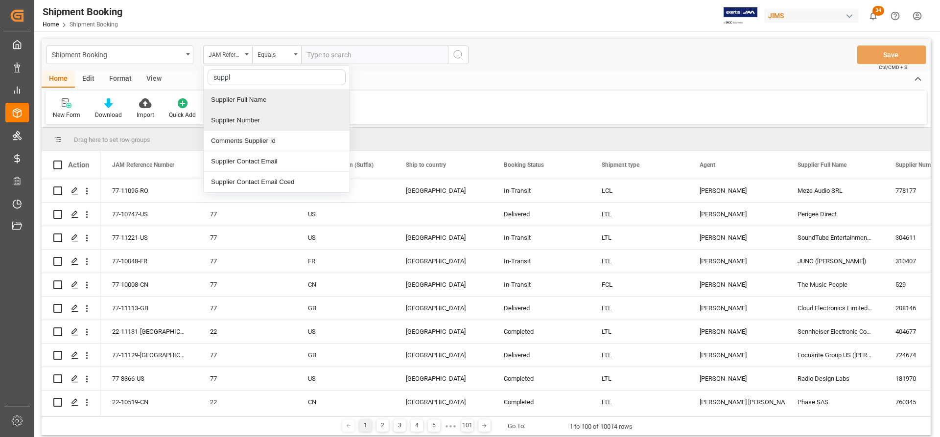
type input "suppli"
click at [238, 117] on div "Supplier Number" at bounding box center [277, 120] width 146 height 21
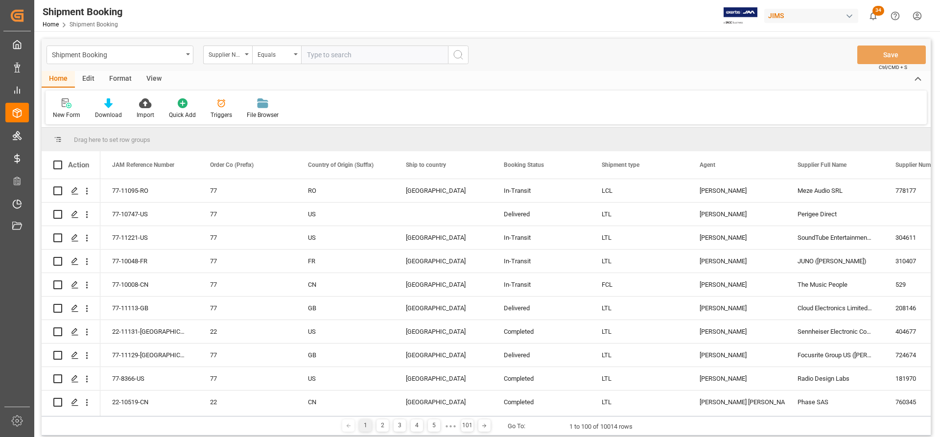
paste input "757045"
type input "757045"
click at [460, 57] on icon "search button" at bounding box center [458, 55] width 12 height 12
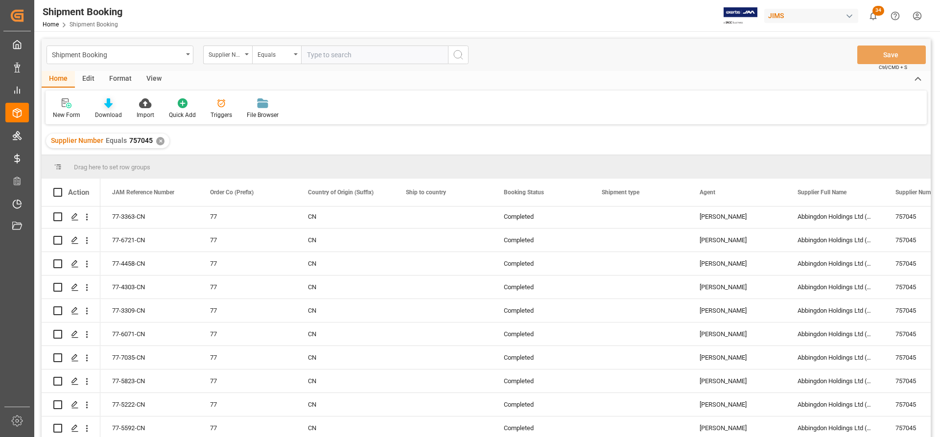
click at [105, 108] on icon at bounding box center [108, 103] width 8 height 10
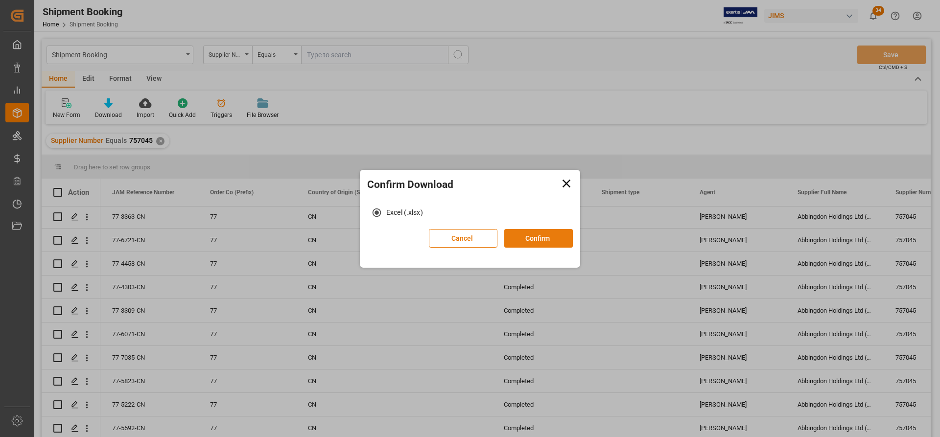
click at [523, 237] on button "Confirm" at bounding box center [538, 238] width 69 height 19
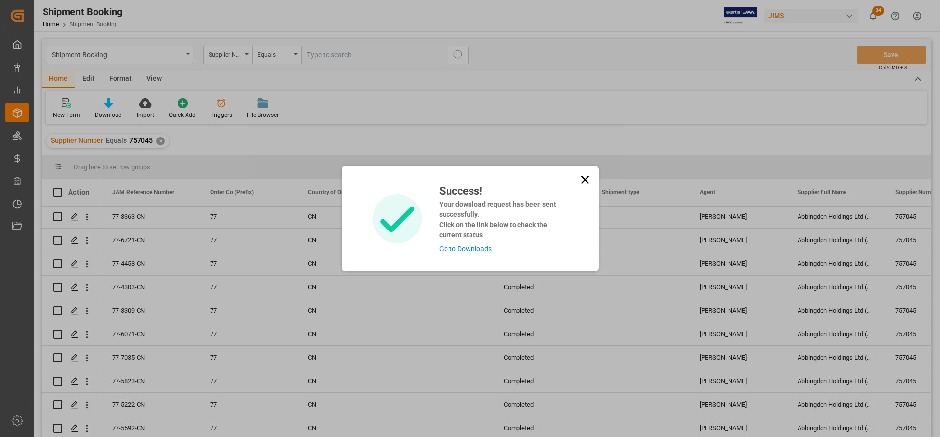
click at [456, 250] on link "Go to Downloads" at bounding box center [465, 249] width 52 height 8
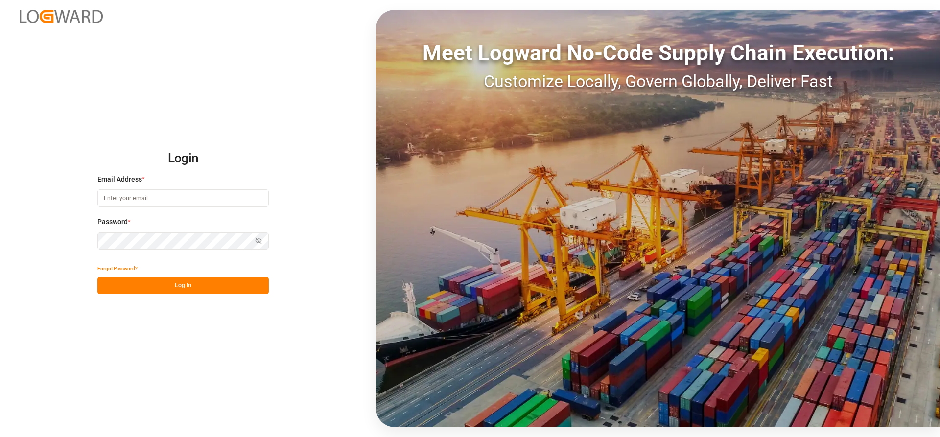
type input "Marie-Noel.wanji@int.jamindustries.com"
click at [141, 287] on button "Log In" at bounding box center [182, 285] width 171 height 17
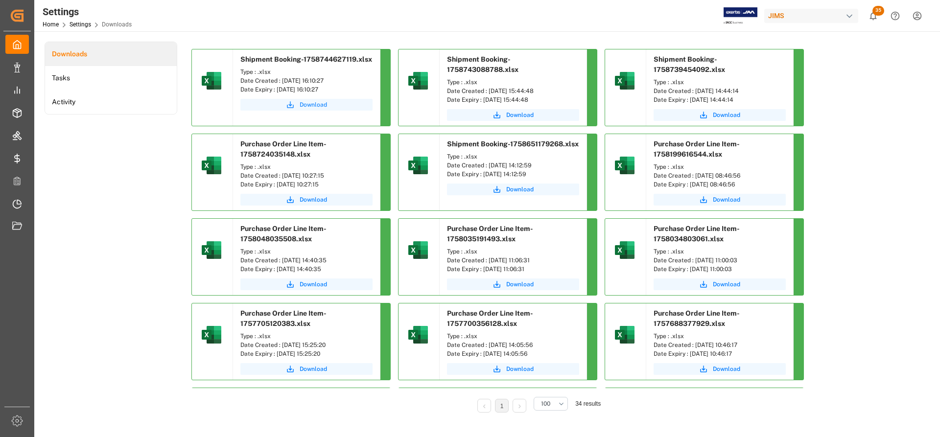
click at [317, 104] on span "Download" at bounding box center [313, 104] width 27 height 9
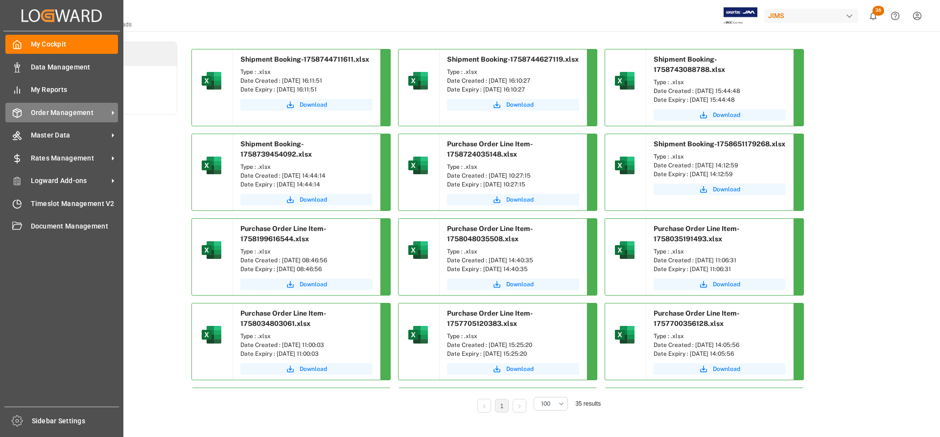
click at [47, 110] on span "Order Management" at bounding box center [69, 113] width 77 height 10
click at [65, 115] on span "Order Management" at bounding box center [69, 113] width 77 height 10
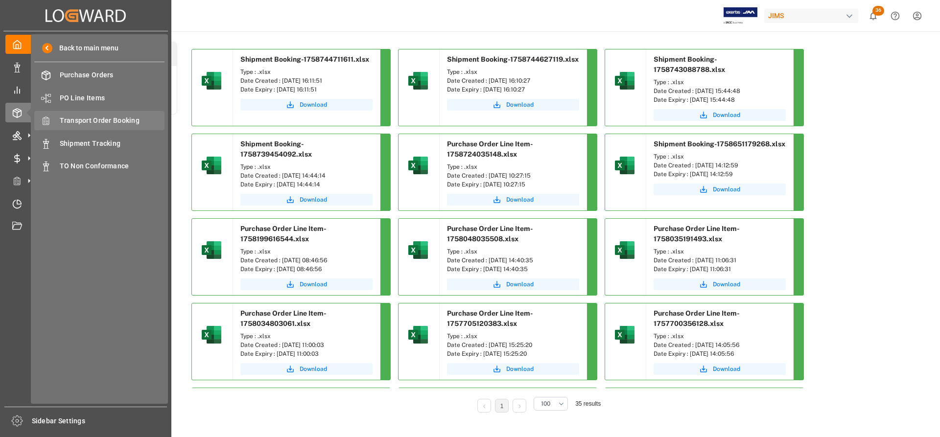
click at [103, 120] on span "Transport Order Booking" at bounding box center [112, 121] width 105 height 10
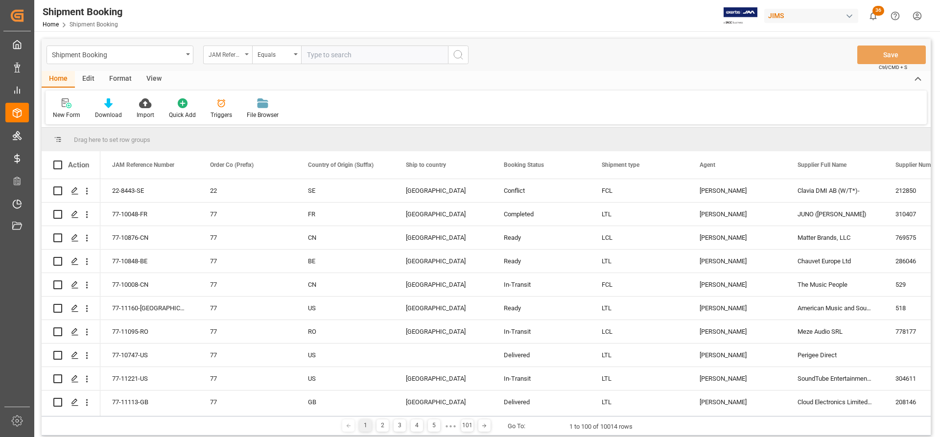
click at [247, 51] on div "JAM Reference Number" at bounding box center [227, 55] width 49 height 19
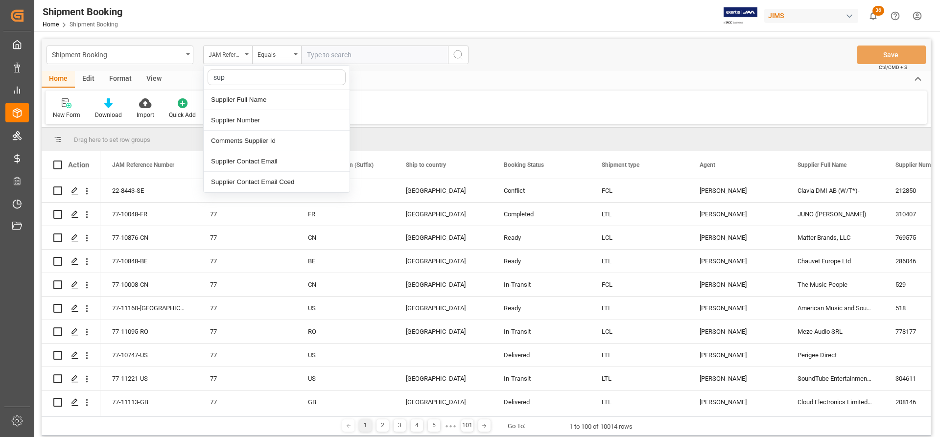
type input "supp"
click at [244, 118] on div "Supplier Number" at bounding box center [277, 120] width 146 height 21
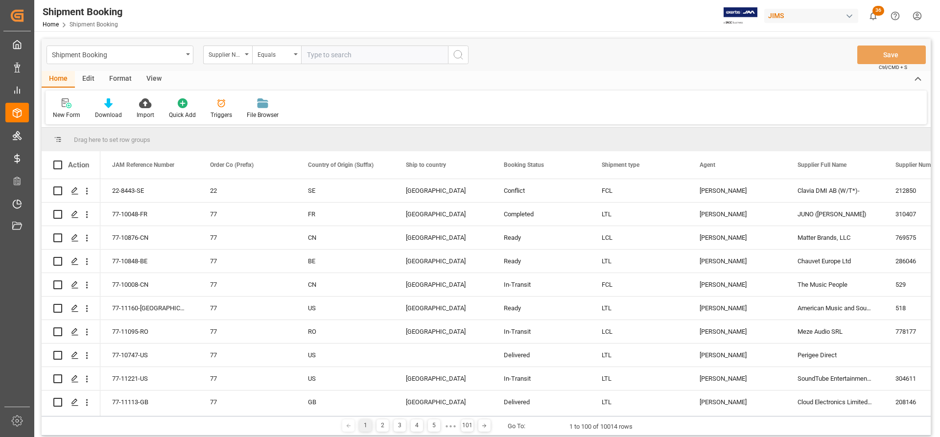
click at [314, 56] on input "text" at bounding box center [374, 55] width 147 height 19
paste input "679520"
type input "679520"
click at [461, 57] on icon "search button" at bounding box center [458, 55] width 12 height 12
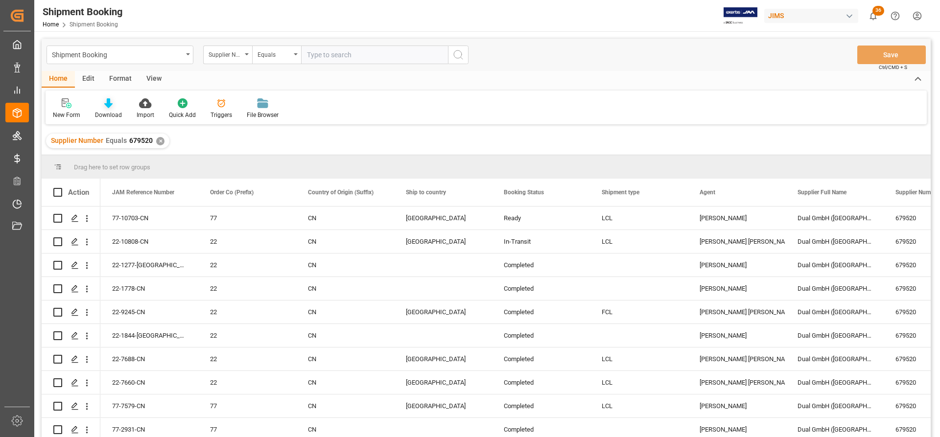
click at [107, 108] on icon at bounding box center [108, 103] width 8 height 10
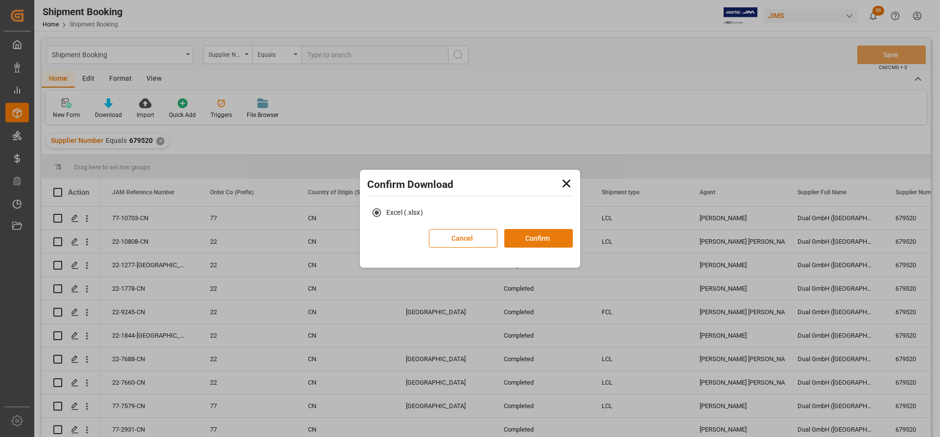
click at [536, 238] on button "Confirm" at bounding box center [538, 238] width 69 height 19
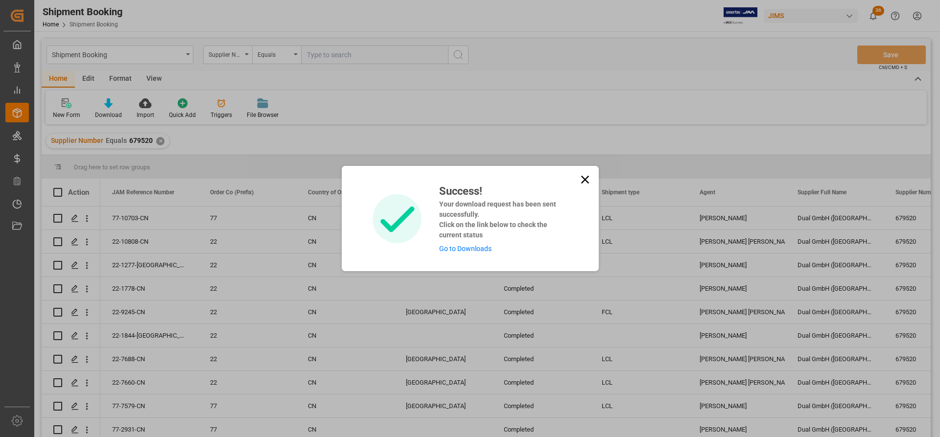
click at [463, 245] on link "Go to Downloads" at bounding box center [465, 249] width 52 height 8
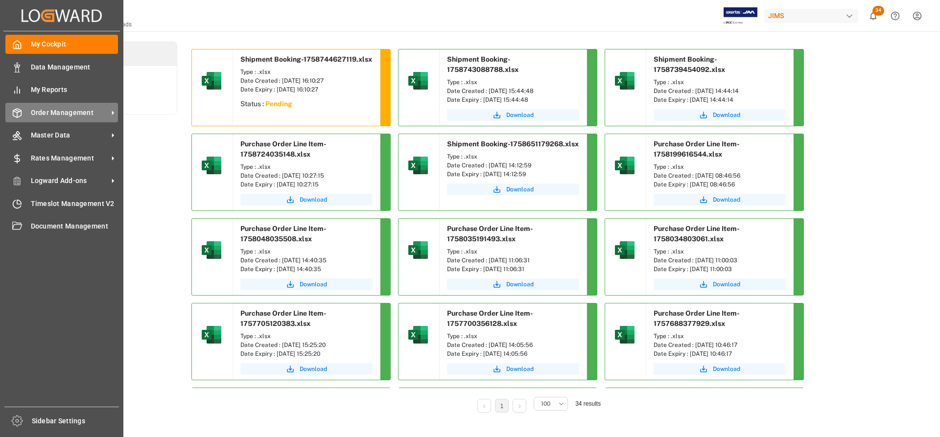
click at [69, 112] on span "Order Management" at bounding box center [69, 113] width 77 height 10
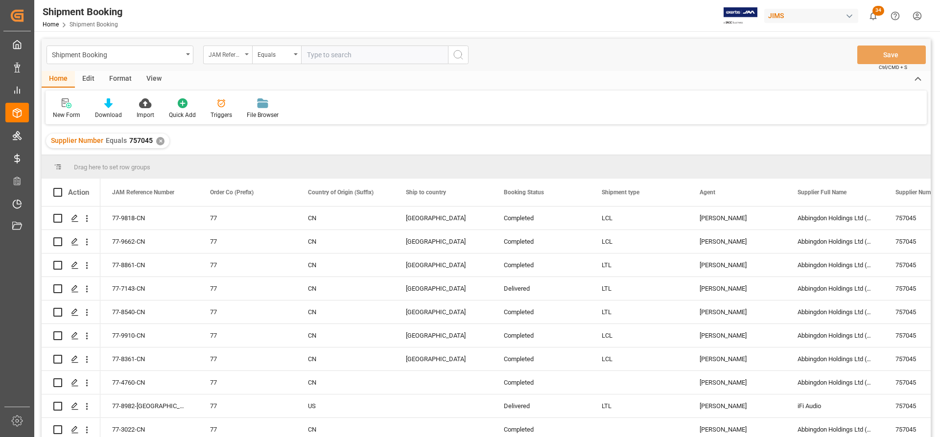
click at [245, 54] on icon "open menu" at bounding box center [247, 54] width 4 height 2
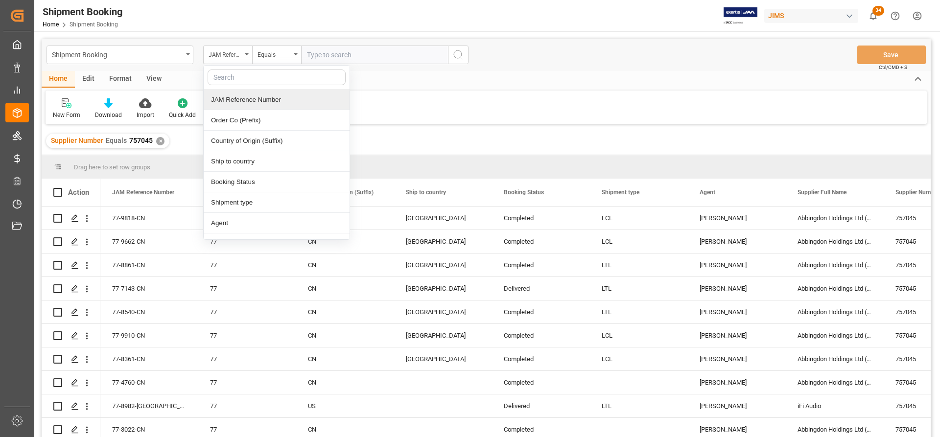
click at [224, 78] on input "text" at bounding box center [277, 78] width 138 height 16
click at [159, 139] on div "✕" at bounding box center [160, 141] width 8 height 8
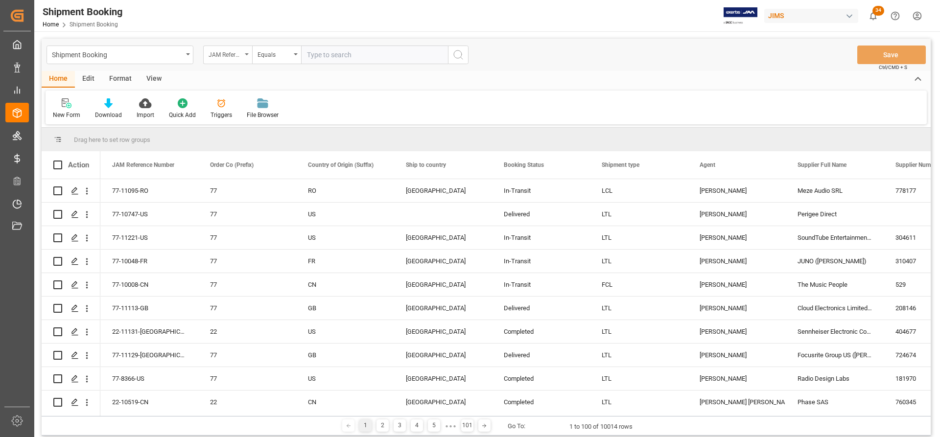
click at [246, 54] on icon "open menu" at bounding box center [247, 54] width 4 height 2
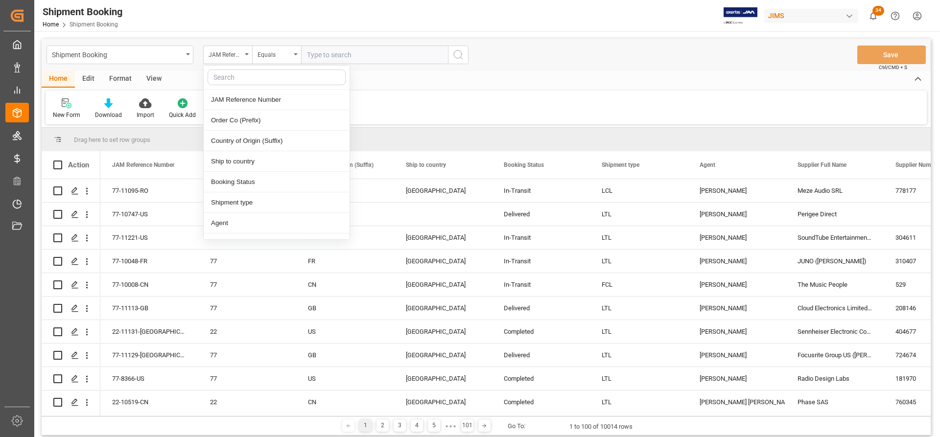
click at [226, 77] on input "text" at bounding box center [277, 78] width 138 height 16
type input "supp"
click at [235, 123] on div "Supplier Number" at bounding box center [277, 120] width 146 height 21
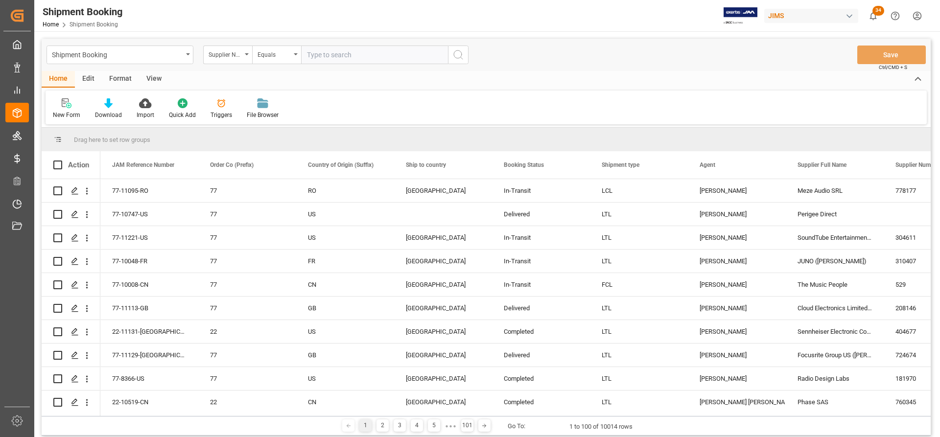
click at [313, 58] on input "text" at bounding box center [374, 55] width 147 height 19
paste input "740745"
type input "740745"
click at [456, 61] on button "search button" at bounding box center [458, 55] width 21 height 19
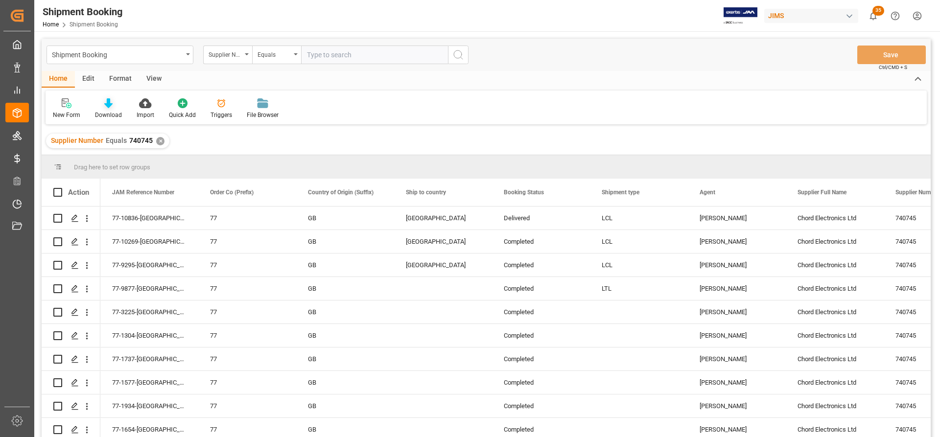
click at [102, 109] on div "Download" at bounding box center [109, 109] width 42 height 22
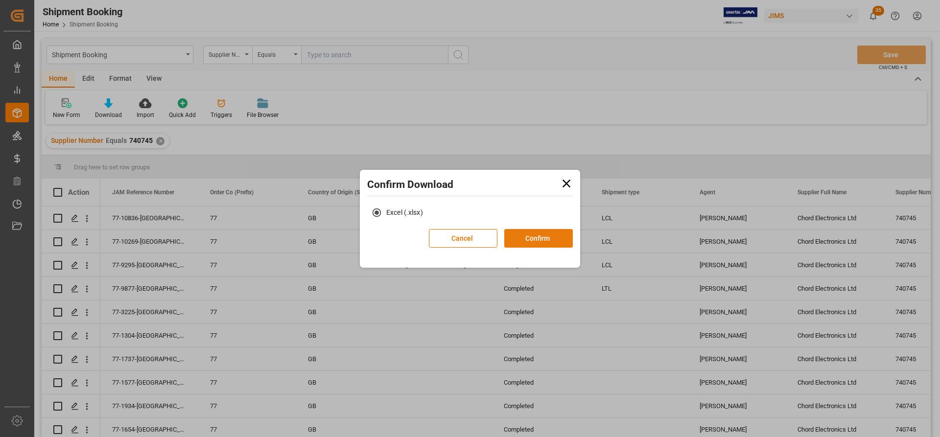
click at [534, 240] on button "Confirm" at bounding box center [538, 238] width 69 height 19
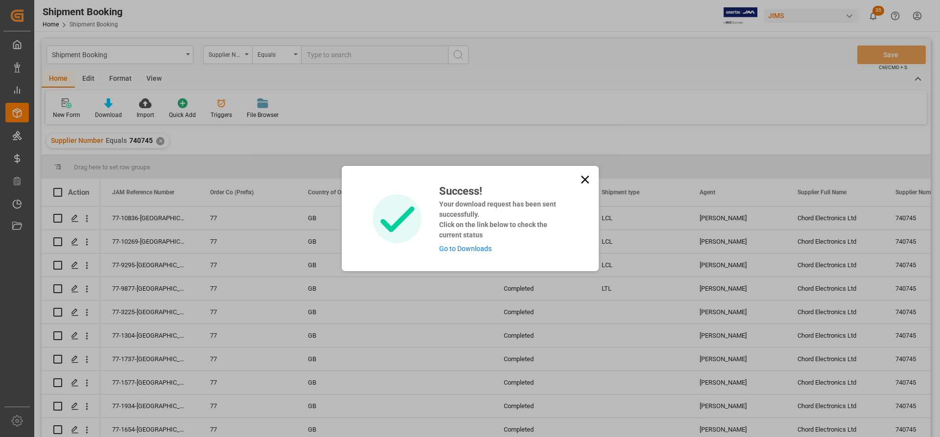
click at [453, 250] on link "Go to Downloads" at bounding box center [465, 249] width 52 height 8
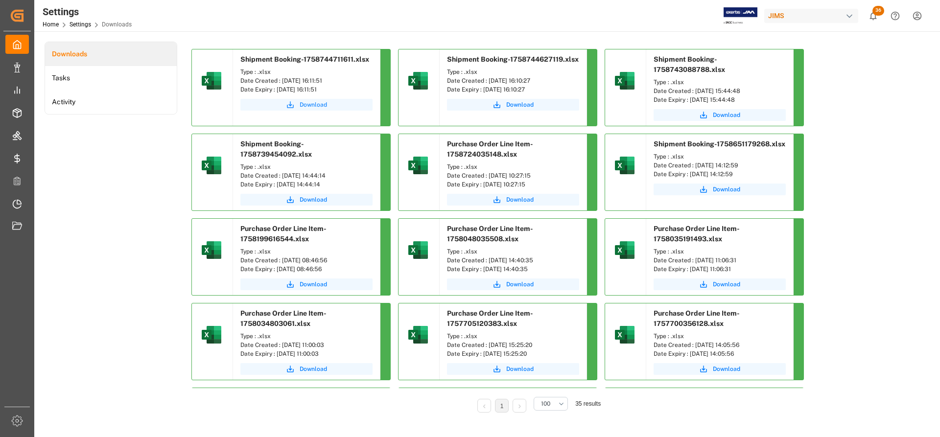
click at [311, 107] on span "Download" at bounding box center [313, 104] width 27 height 9
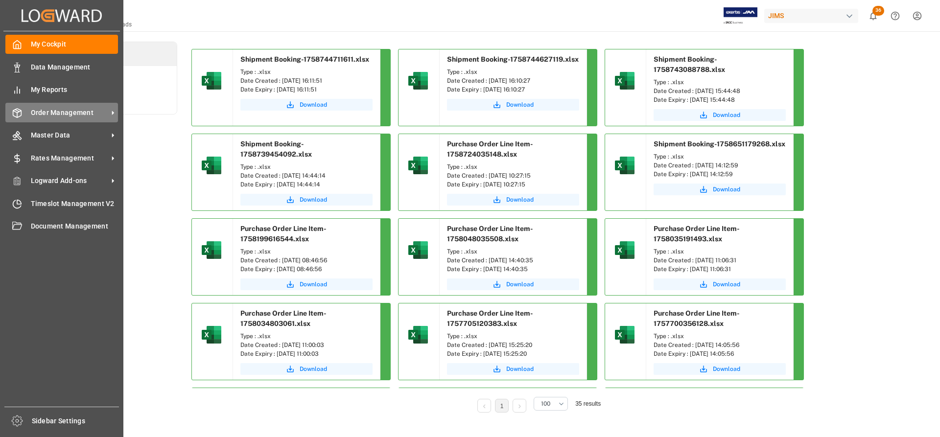
click at [49, 114] on span "Order Management" at bounding box center [69, 113] width 77 height 10
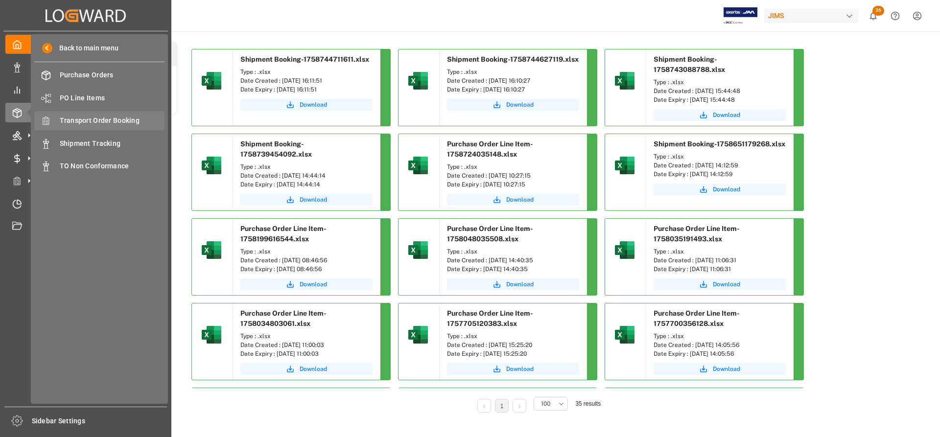
click at [114, 116] on span "Transport Order Booking" at bounding box center [112, 121] width 105 height 10
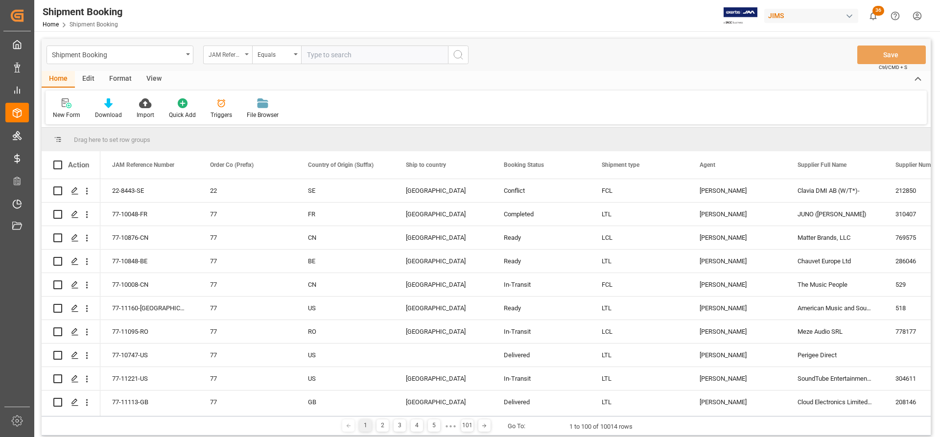
click at [249, 51] on div "JAM Reference Number" at bounding box center [227, 55] width 49 height 19
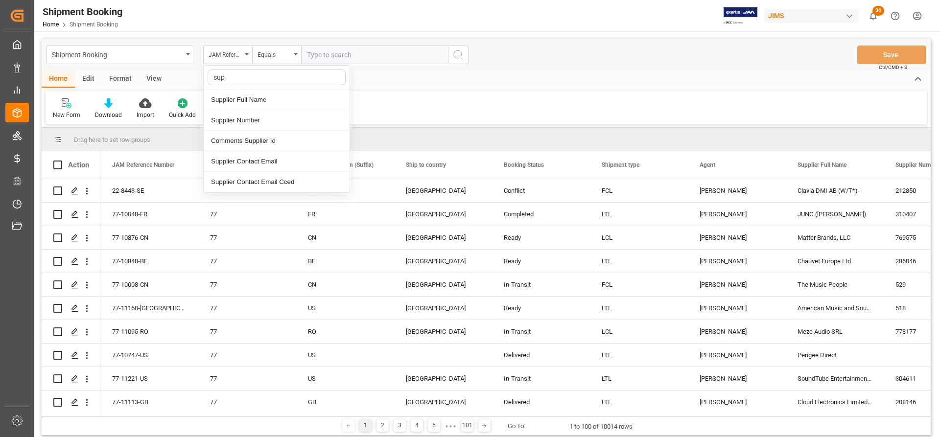
type input "supp"
click at [243, 124] on div "Supplier Number" at bounding box center [277, 120] width 146 height 21
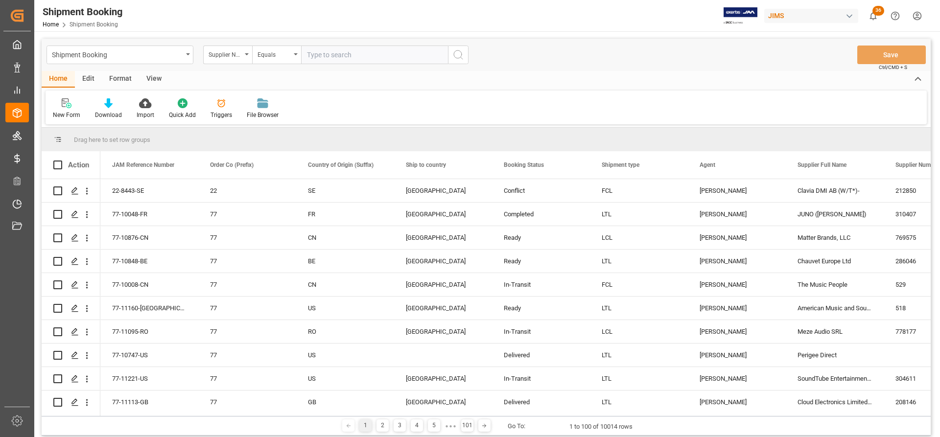
click at [325, 54] on input "text" at bounding box center [374, 55] width 147 height 19
paste input "740744"
type input "740744"
click at [460, 56] on icon "search button" at bounding box center [458, 55] width 12 height 12
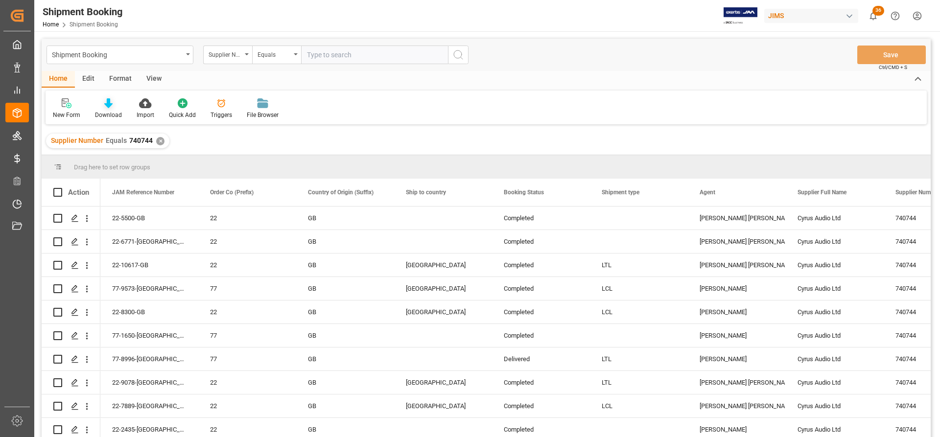
click at [108, 111] on div "Download" at bounding box center [108, 115] width 27 height 9
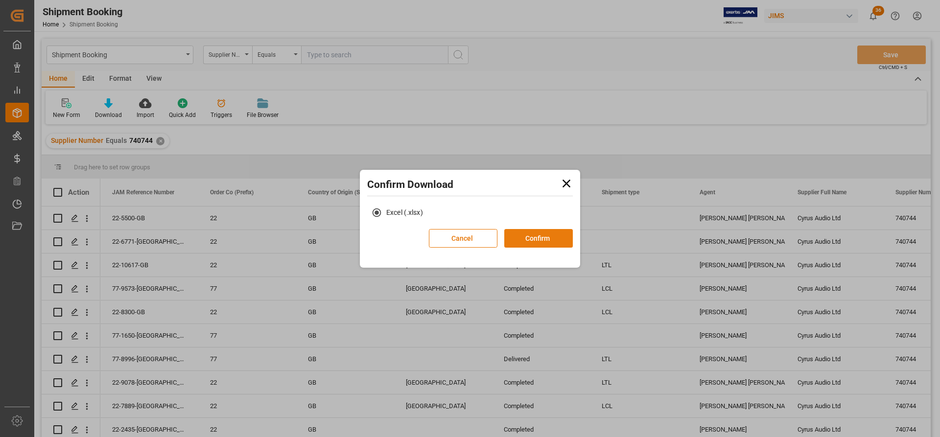
click at [547, 244] on button "Confirm" at bounding box center [538, 238] width 69 height 19
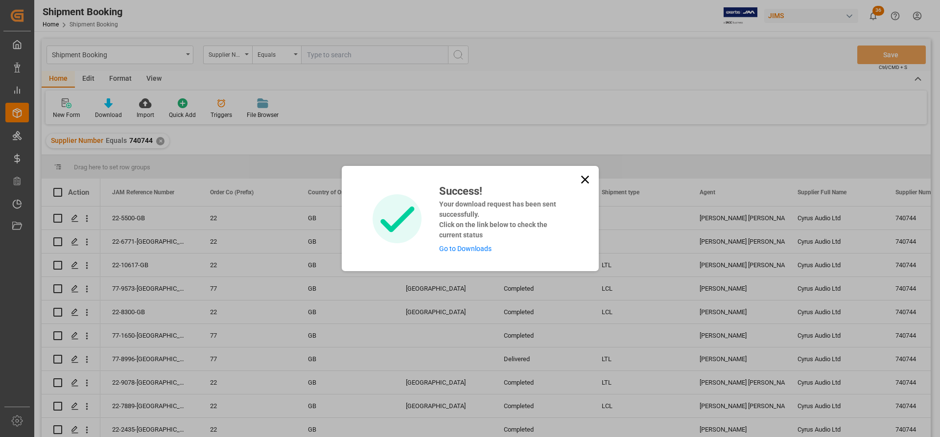
click at [482, 252] on link "Go to Downloads" at bounding box center [465, 249] width 52 height 8
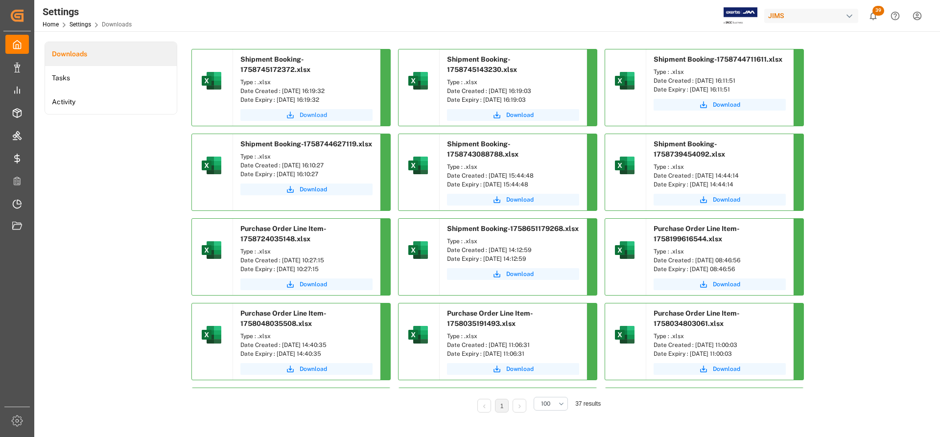
click at [311, 111] on span "Download" at bounding box center [313, 115] width 27 height 9
click at [290, 111] on icon "submit" at bounding box center [290, 115] width 9 height 9
click at [308, 111] on span "Download" at bounding box center [313, 115] width 27 height 9
click at [310, 111] on span "Download" at bounding box center [313, 115] width 27 height 9
click at [523, 113] on span "Download" at bounding box center [519, 115] width 27 height 9
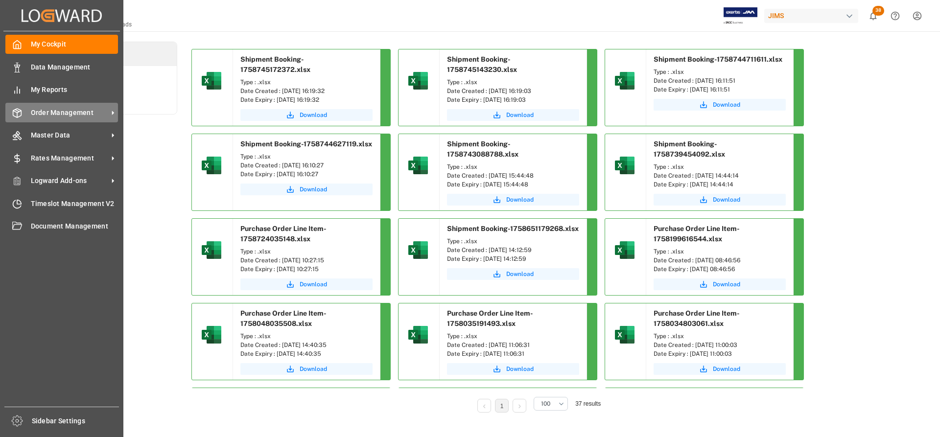
click at [67, 112] on span "Order Management" at bounding box center [69, 113] width 77 height 10
click at [60, 117] on span "Order Management" at bounding box center [69, 113] width 77 height 10
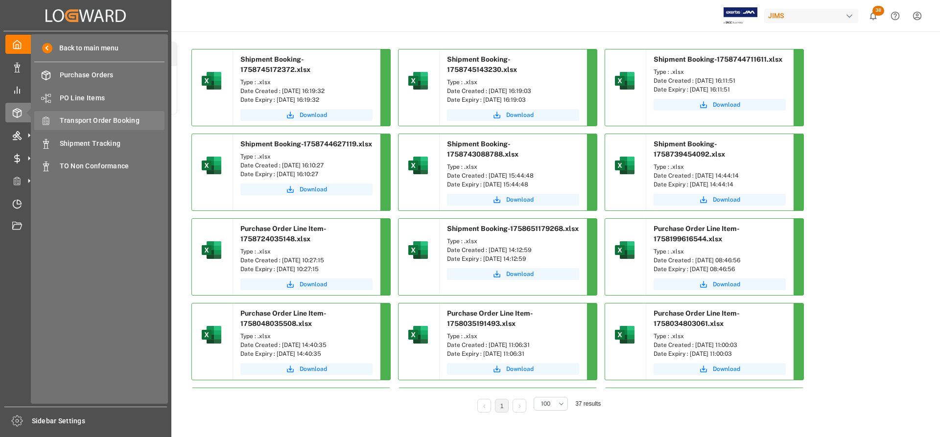
click at [107, 123] on span "Transport Order Booking" at bounding box center [112, 121] width 105 height 10
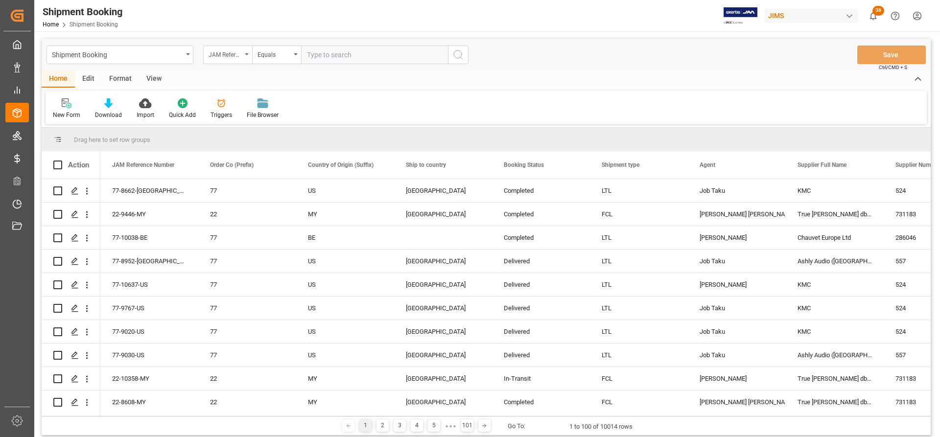
drag, startPoint x: 321, startPoint y: 55, endPoint x: 247, endPoint y: 52, distance: 74.5
click at [247, 52] on div "JAM Reference Number" at bounding box center [227, 55] width 49 height 19
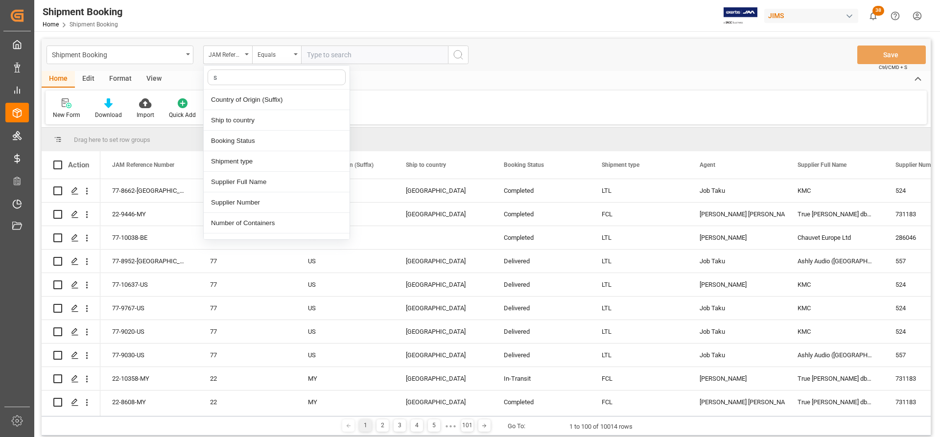
type input "su"
click at [241, 140] on div "Supplier Number" at bounding box center [277, 141] width 146 height 21
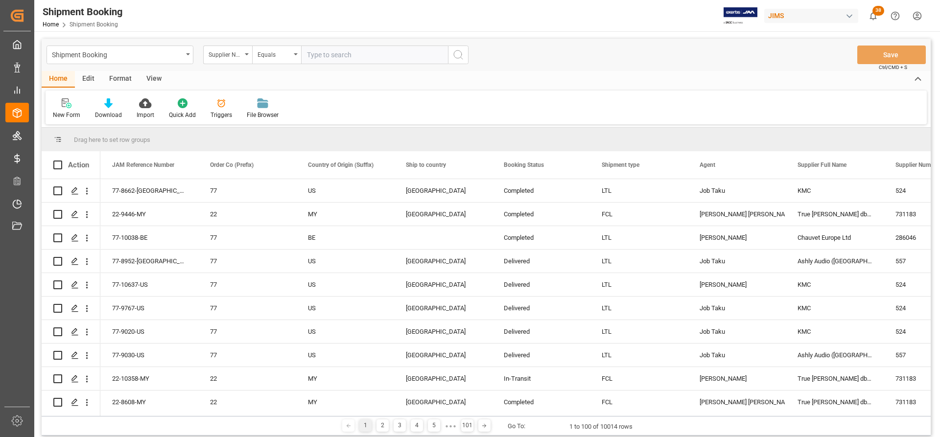
click at [315, 59] on input "text" at bounding box center [374, 55] width 147 height 19
paste input "679524"
type input "679524"
click at [467, 52] on button "search button" at bounding box center [458, 55] width 21 height 19
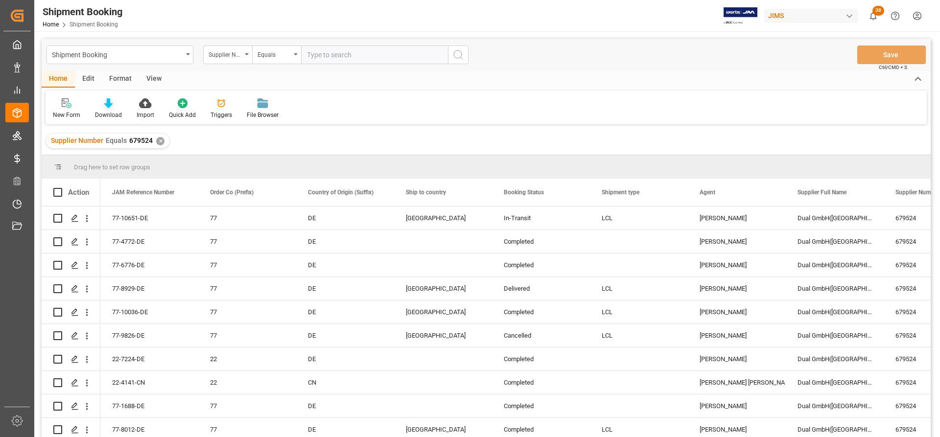
click at [100, 112] on div "Download" at bounding box center [108, 115] width 27 height 9
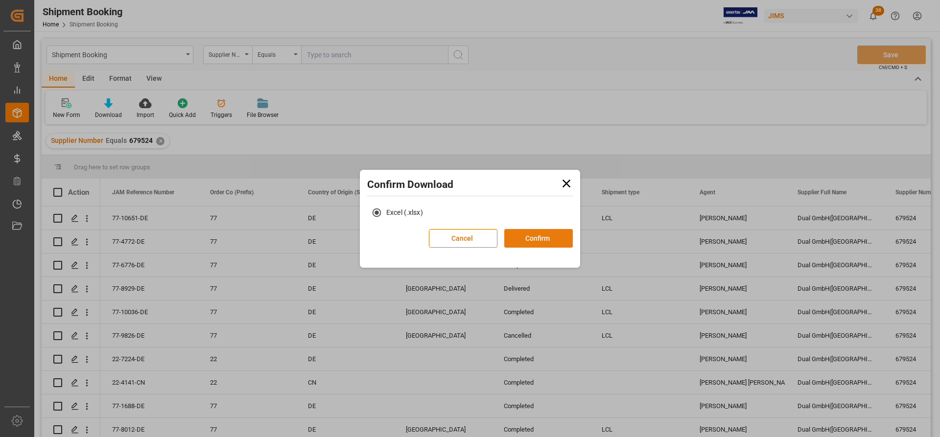
click at [538, 236] on button "Confirm" at bounding box center [538, 238] width 69 height 19
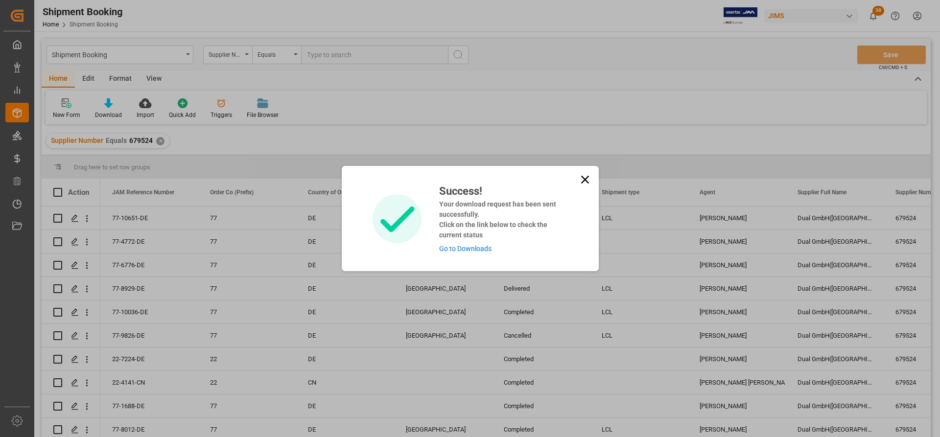
click at [471, 252] on link "Go to Downloads" at bounding box center [465, 249] width 52 height 8
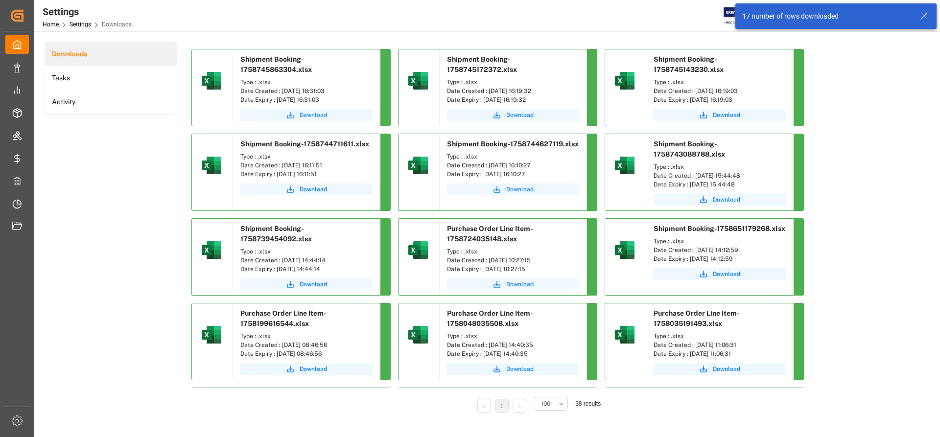
click at [306, 116] on span "Download" at bounding box center [313, 115] width 27 height 9
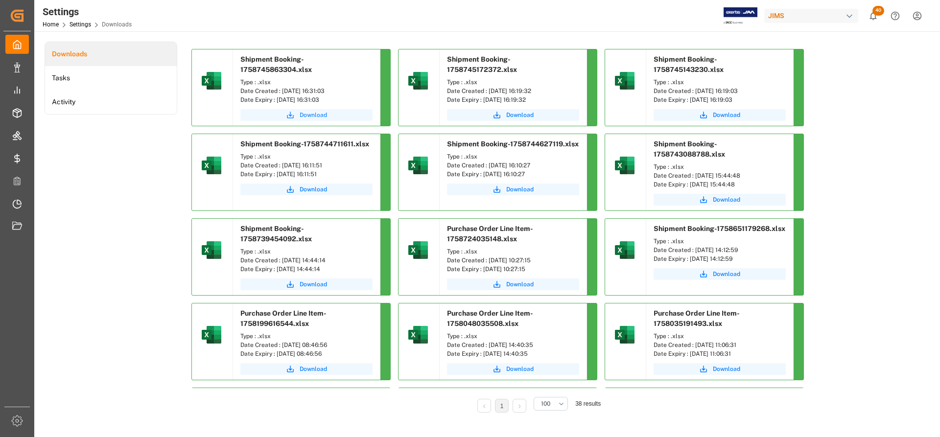
click at [307, 115] on span "Download" at bounding box center [313, 115] width 27 height 9
click at [306, 116] on span "Download" at bounding box center [313, 115] width 27 height 9
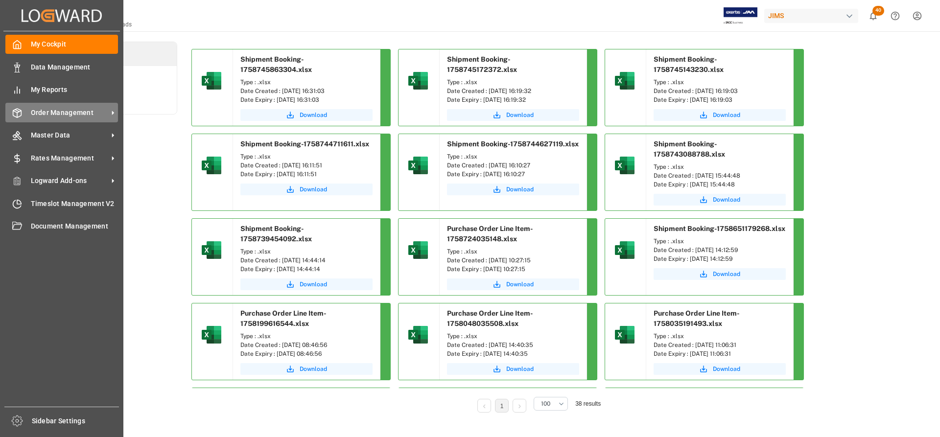
click at [71, 110] on span "Order Management" at bounding box center [69, 113] width 77 height 10
click at [66, 115] on span "Order Management" at bounding box center [69, 113] width 77 height 10
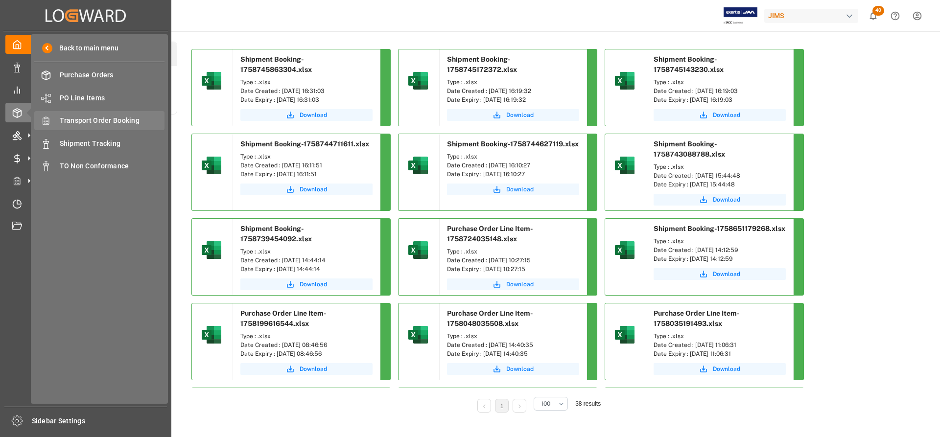
click at [123, 121] on span "Transport Order Booking" at bounding box center [112, 121] width 105 height 10
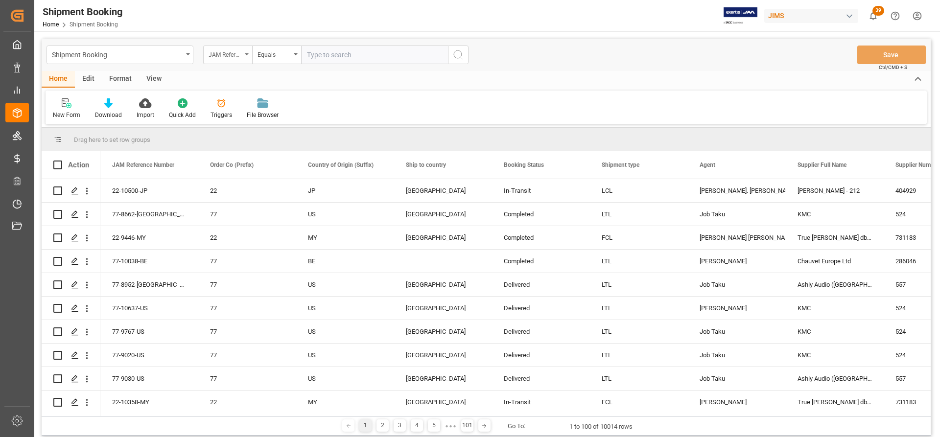
click at [244, 53] on div "JAM Reference Number" at bounding box center [227, 55] width 49 height 19
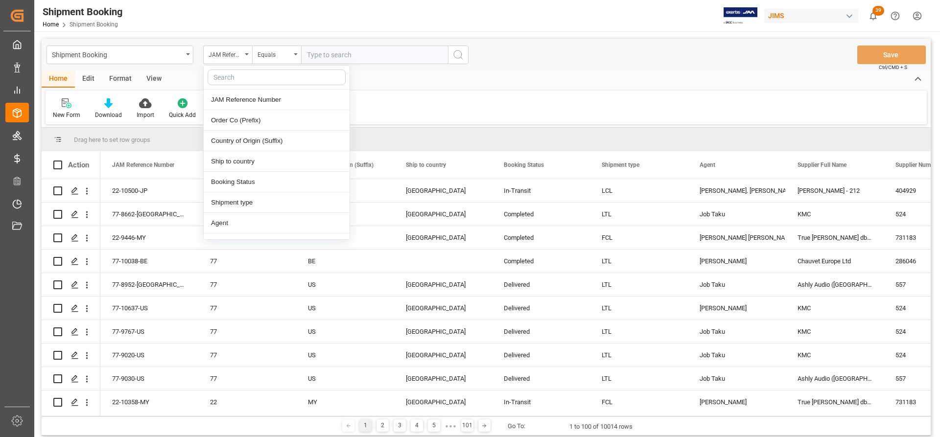
click at [220, 77] on input "text" at bounding box center [277, 78] width 138 height 16
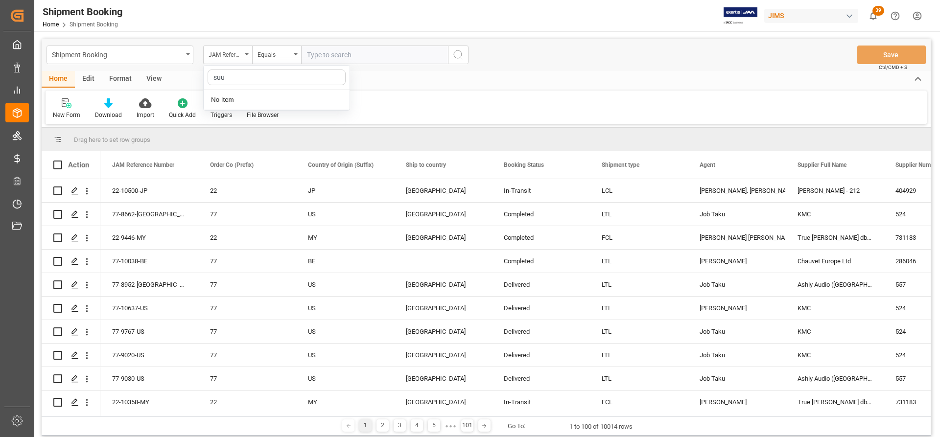
type input "su"
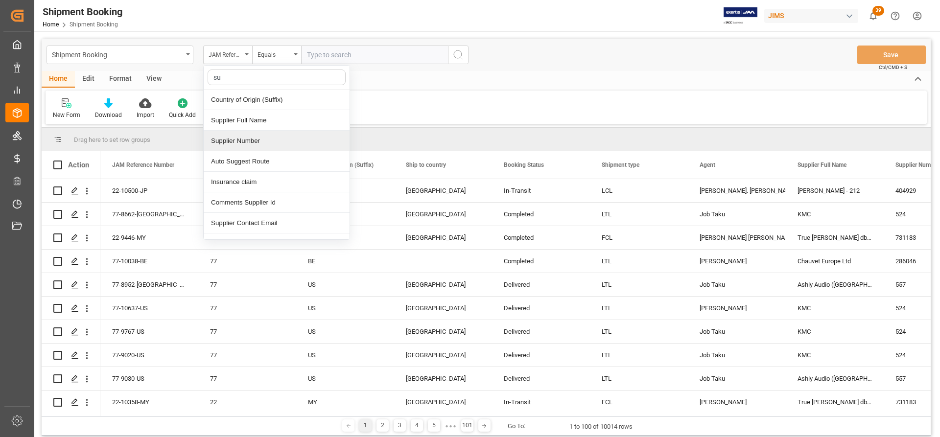
click at [236, 141] on div "Supplier Number" at bounding box center [277, 141] width 146 height 21
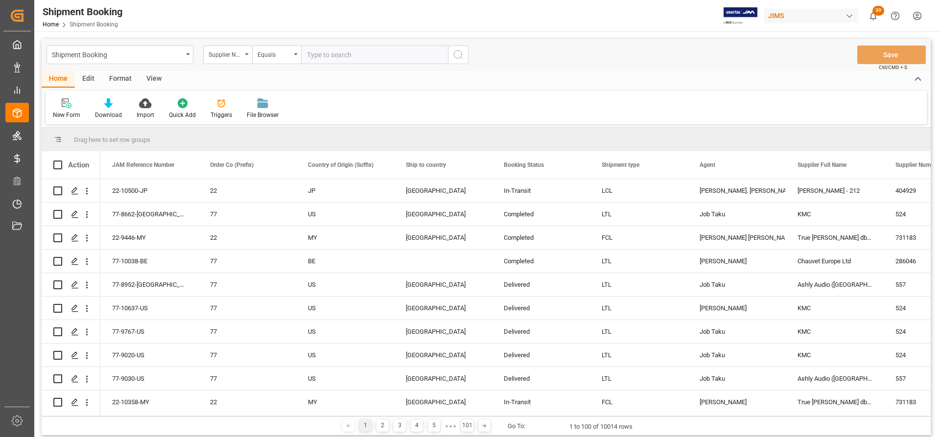
click at [314, 57] on input "text" at bounding box center [374, 55] width 147 height 19
paste input "322604"
type input "322604"
click at [456, 58] on icon "search button" at bounding box center [458, 55] width 12 height 12
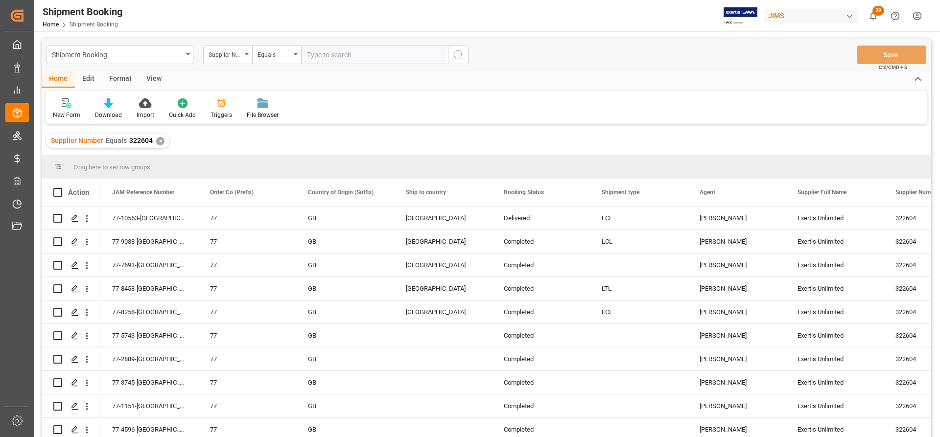
click at [106, 109] on div "Download" at bounding box center [109, 109] width 42 height 22
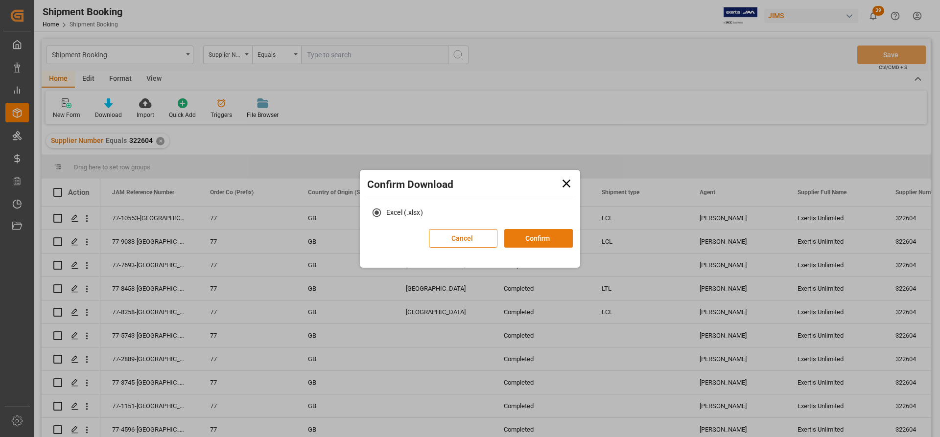
click at [527, 243] on button "Confirm" at bounding box center [538, 238] width 69 height 19
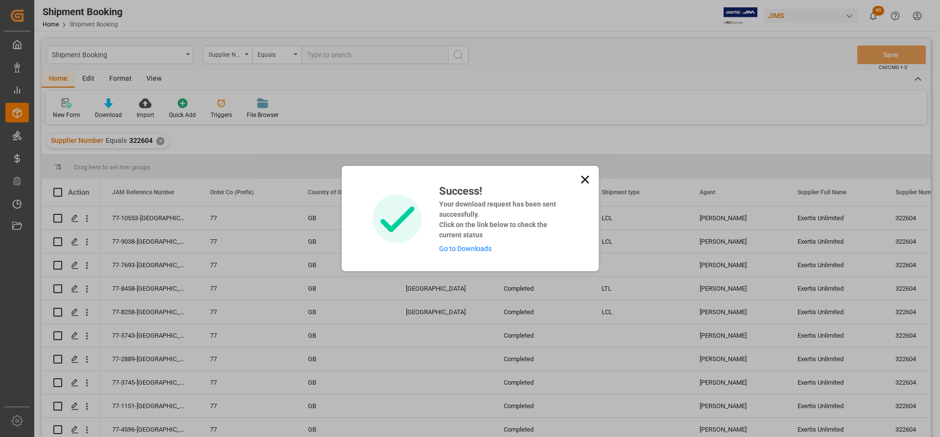
click at [469, 251] on link "Go to Downloads" at bounding box center [465, 249] width 52 height 8
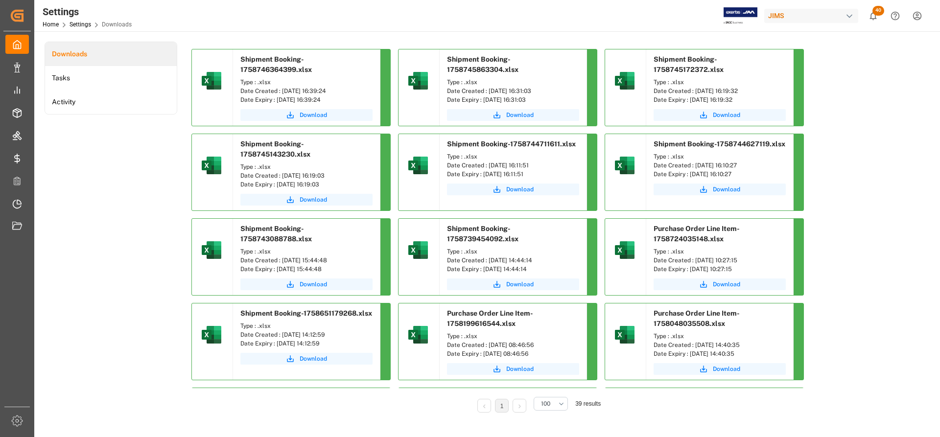
click at [310, 109] on div "Download" at bounding box center [306, 116] width 147 height 19
click at [317, 115] on span "Download" at bounding box center [313, 115] width 27 height 9
click at [312, 116] on span "Download" at bounding box center [313, 115] width 27 height 9
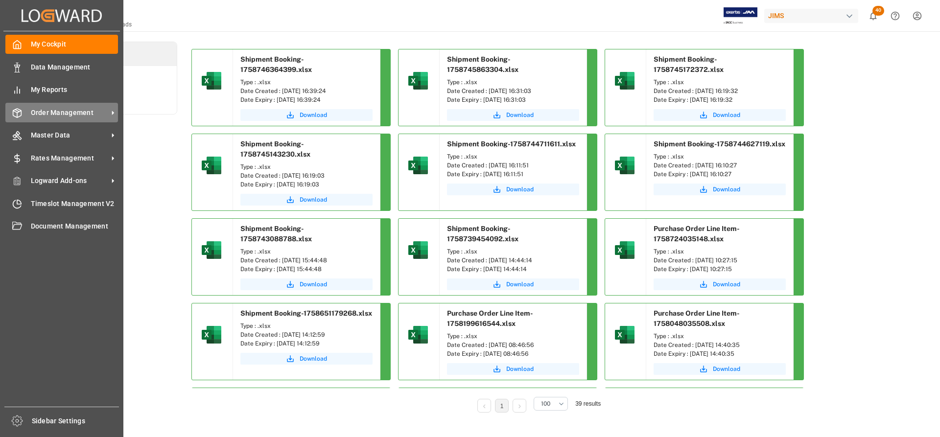
click at [68, 112] on span "Order Management" at bounding box center [69, 113] width 77 height 10
click at [104, 111] on span "Order Management" at bounding box center [69, 113] width 77 height 10
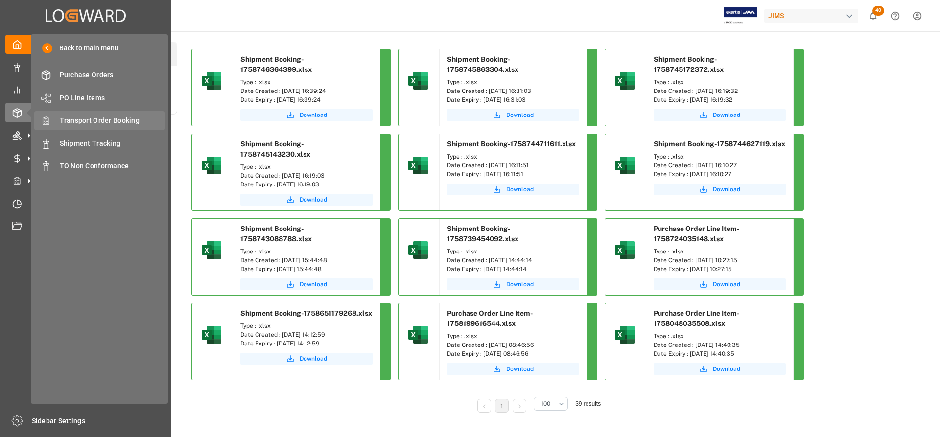
click at [102, 119] on span "Transport Order Booking" at bounding box center [112, 121] width 105 height 10
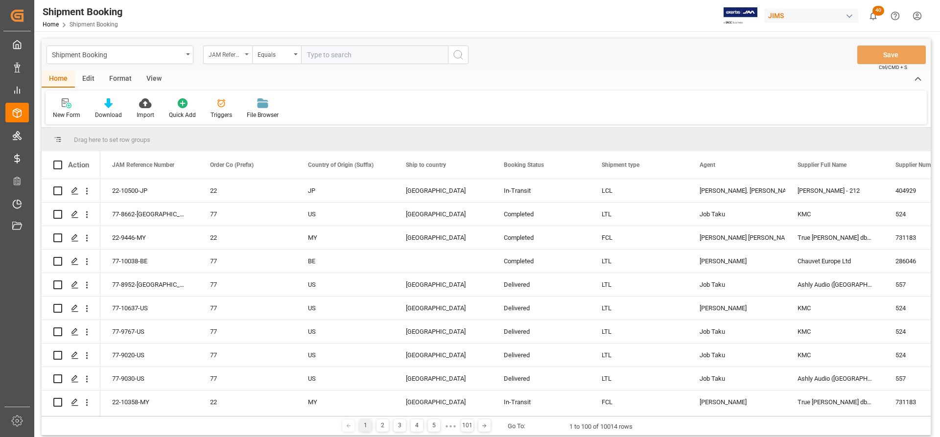
click at [248, 53] on icon "open menu" at bounding box center [247, 54] width 4 height 2
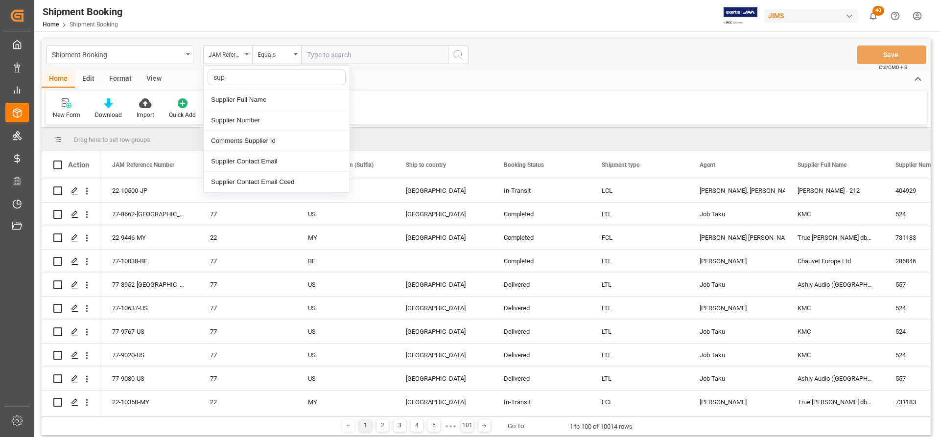
type input "supp"
click at [245, 122] on div "Supplier Number" at bounding box center [277, 120] width 146 height 21
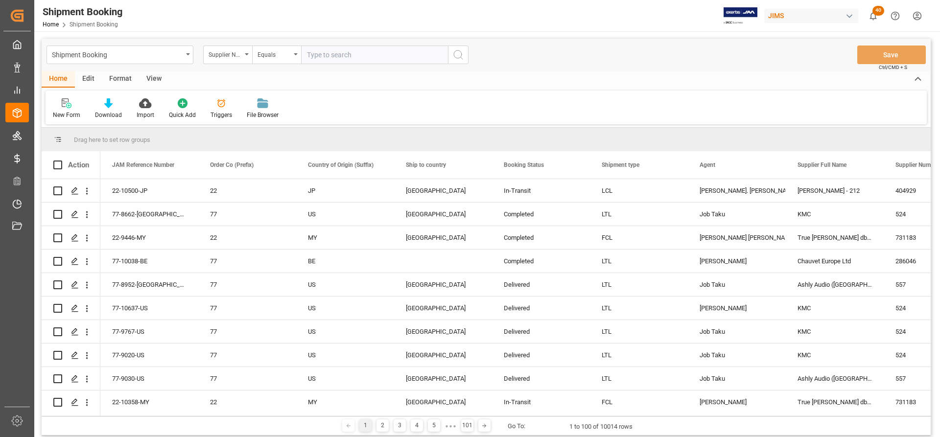
click at [322, 58] on input "text" at bounding box center [374, 55] width 147 height 19
paste input "429646"
type input "429646"
click at [462, 61] on button "search button" at bounding box center [458, 55] width 21 height 19
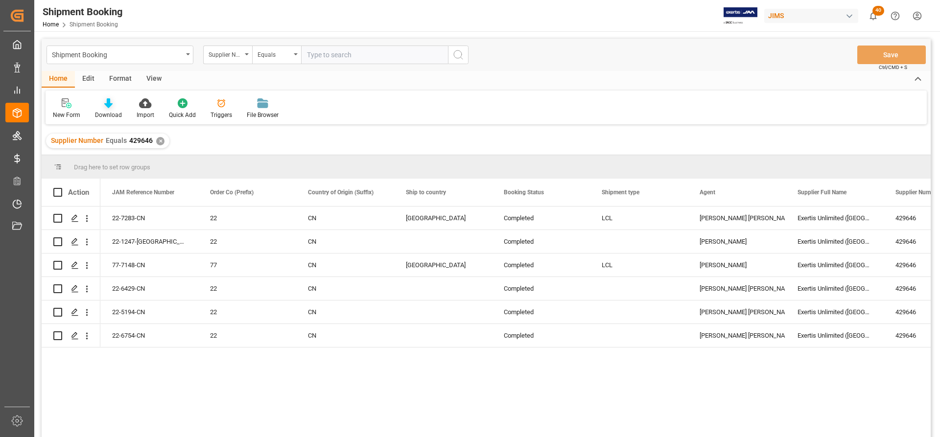
click at [110, 106] on icon at bounding box center [108, 103] width 8 height 10
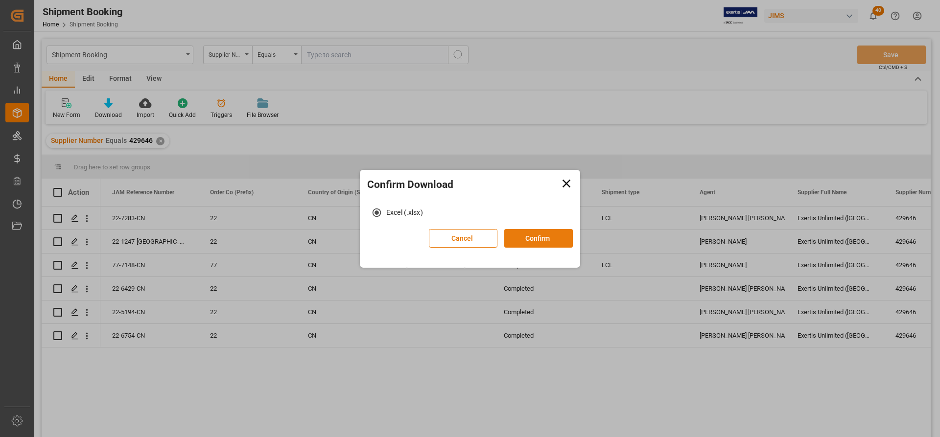
click at [528, 240] on button "Confirm" at bounding box center [538, 238] width 69 height 19
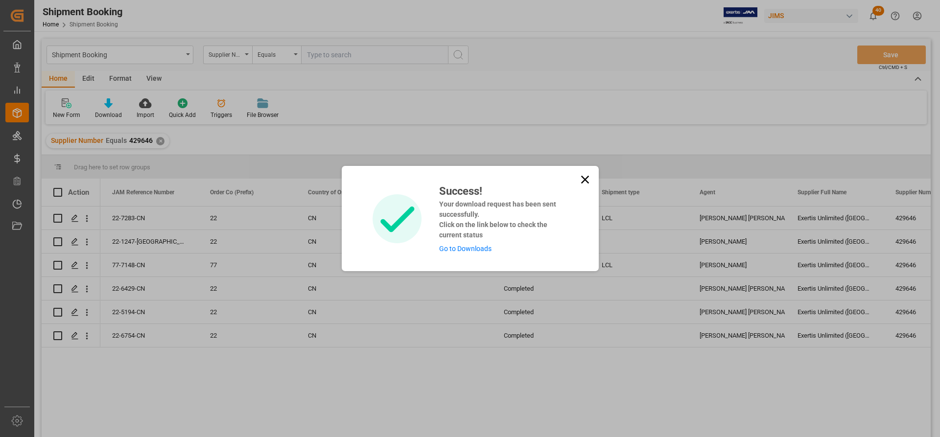
click at [470, 241] on div "Success! Your download request has been sent successfully. Click on the link be…" at bounding box center [500, 218] width 136 height 71
click at [467, 249] on link "Go to Downloads" at bounding box center [465, 249] width 52 height 8
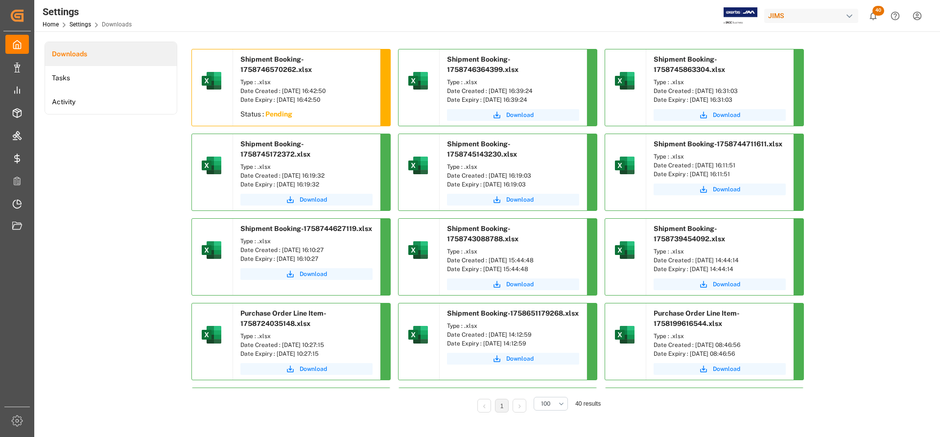
drag, startPoint x: 348, startPoint y: 85, endPoint x: 349, endPoint y: 79, distance: 5.5
click at [349, 83] on div "Type : .xlsx" at bounding box center [306, 82] width 132 height 9
click at [314, 115] on span "Download" at bounding box center [313, 115] width 27 height 9
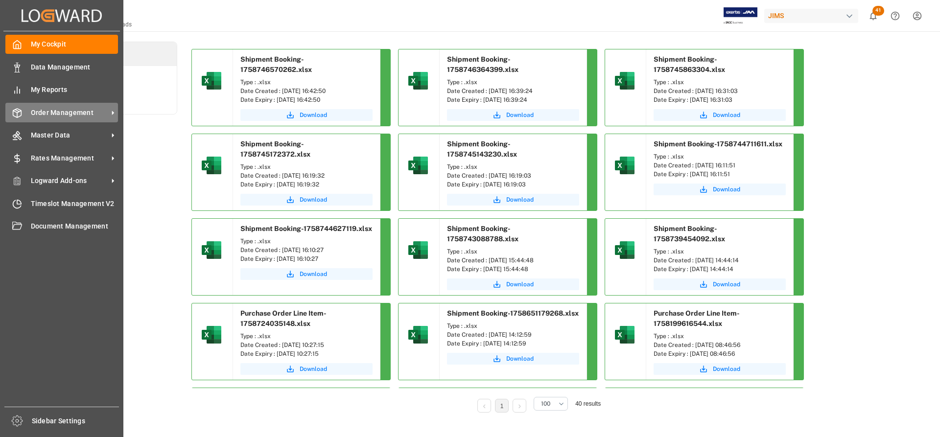
click at [57, 117] on span "Order Management" at bounding box center [69, 113] width 77 height 10
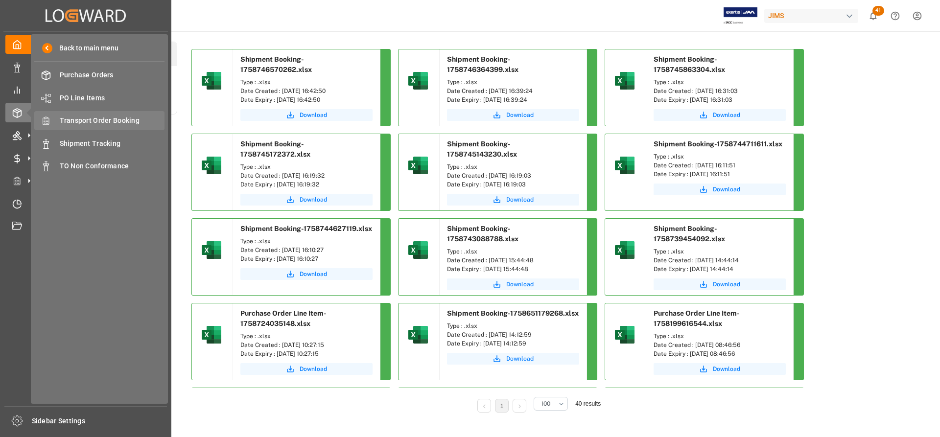
click at [114, 118] on span "Transport Order Booking" at bounding box center [112, 121] width 105 height 10
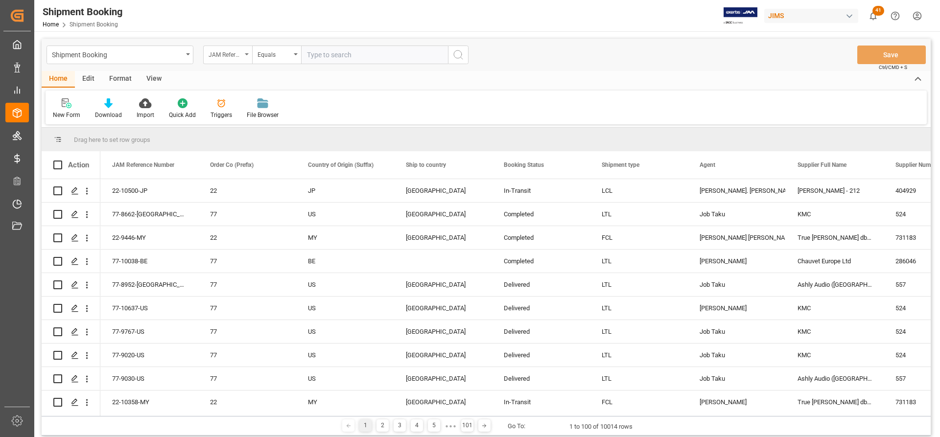
click at [245, 49] on div "JAM Reference Number" at bounding box center [227, 55] width 49 height 19
type input "su"
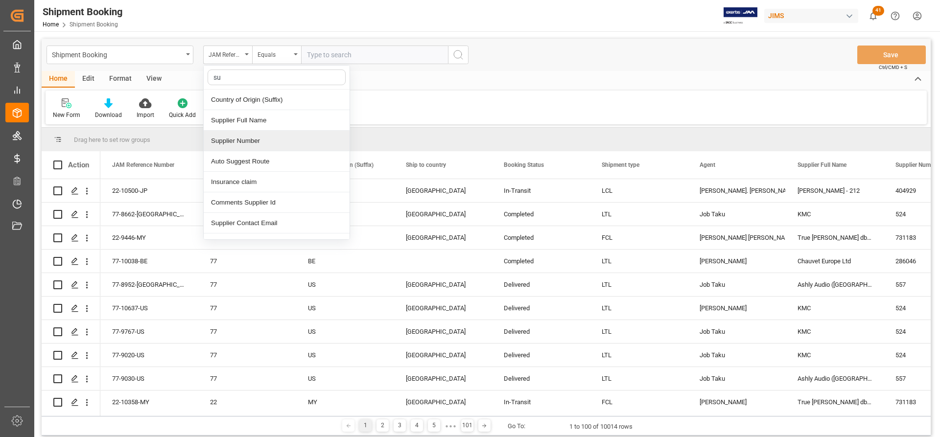
click at [245, 135] on div "Supplier Number" at bounding box center [277, 141] width 146 height 21
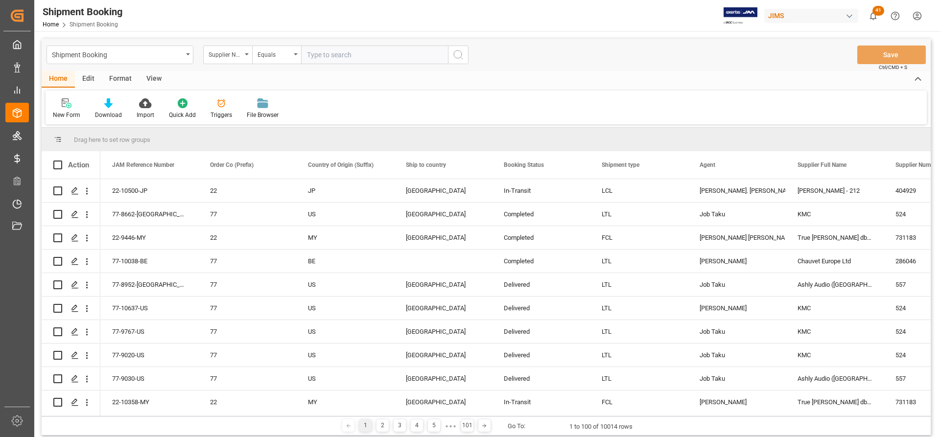
click at [327, 57] on input "text" at bounding box center [374, 55] width 147 height 19
paste input "727623"
type input "727623"
click at [472, 60] on div "Shipment Booking Supplier Number Equals 727623 Save Ctrl/CMD + S" at bounding box center [486, 55] width 889 height 32
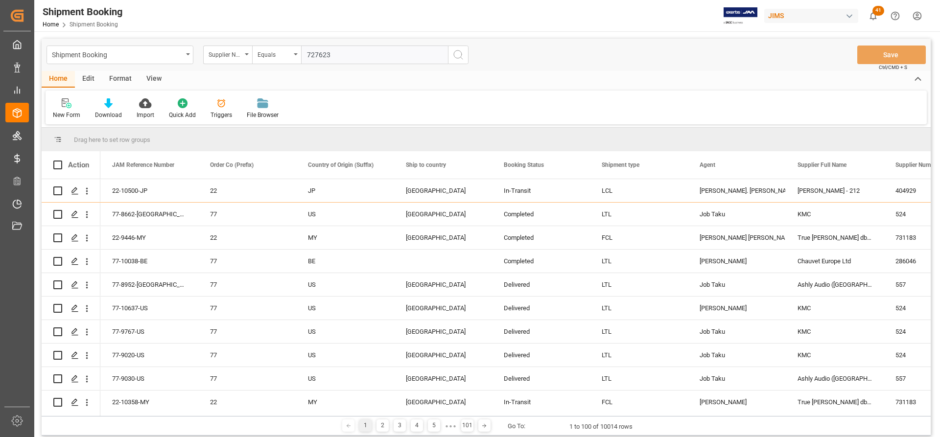
click at [462, 59] on line "search button" at bounding box center [462, 58] width 2 height 2
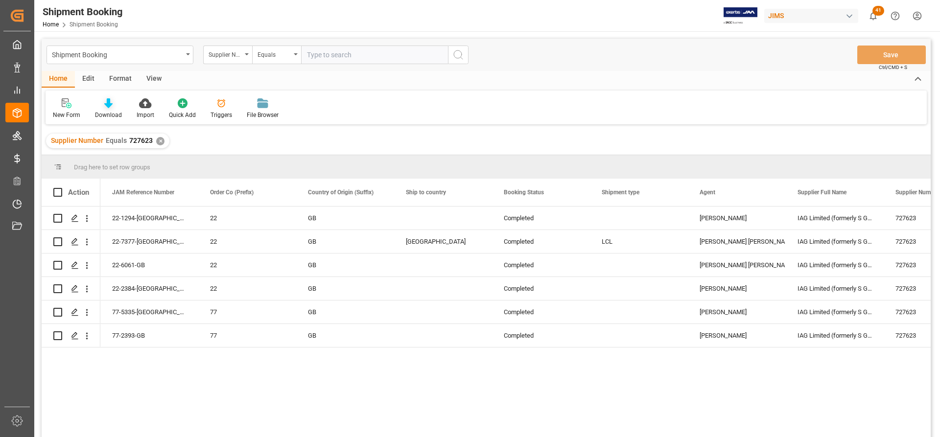
click at [108, 107] on icon at bounding box center [108, 103] width 8 height 10
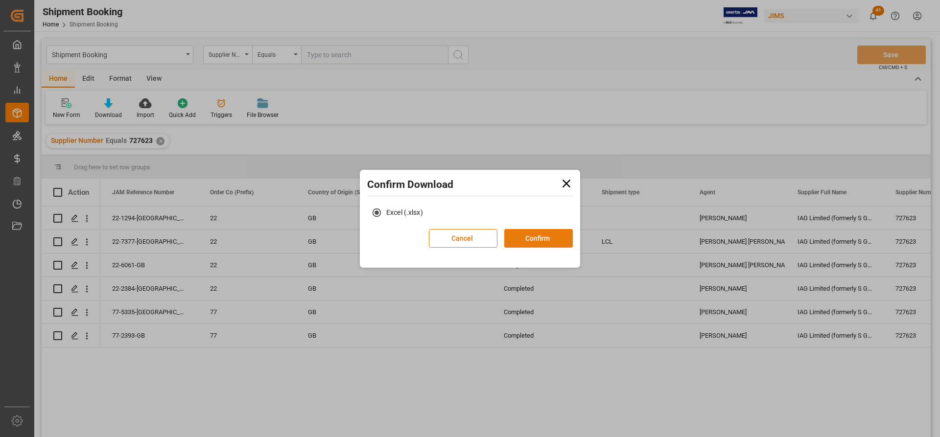
click at [547, 243] on button "Confirm" at bounding box center [538, 238] width 69 height 19
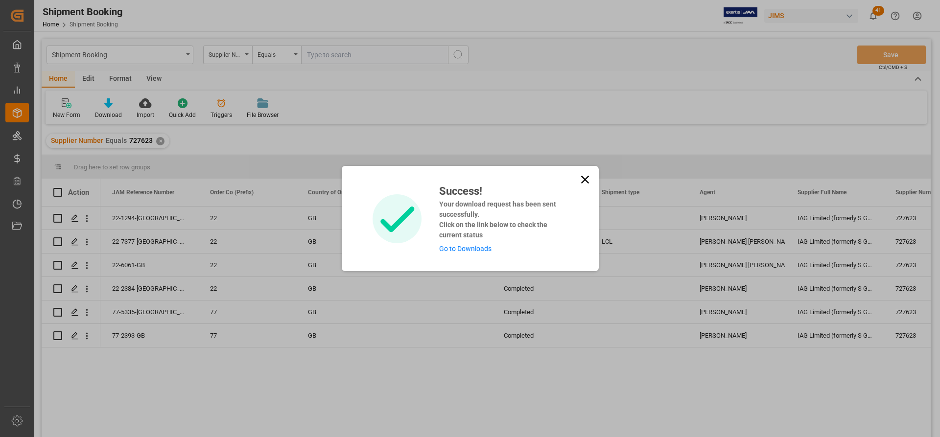
click at [470, 251] on link "Go to Downloads" at bounding box center [465, 249] width 52 height 8
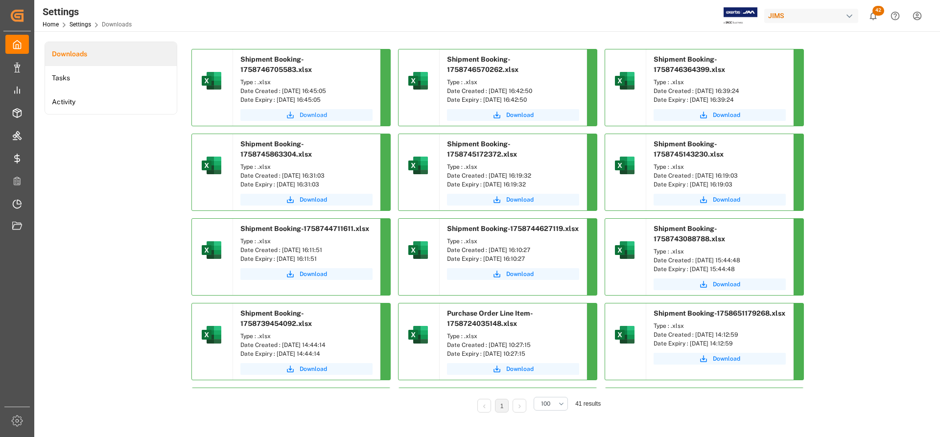
click at [317, 114] on span "Download" at bounding box center [313, 115] width 27 height 9
click at [326, 117] on span "Download" at bounding box center [313, 115] width 27 height 9
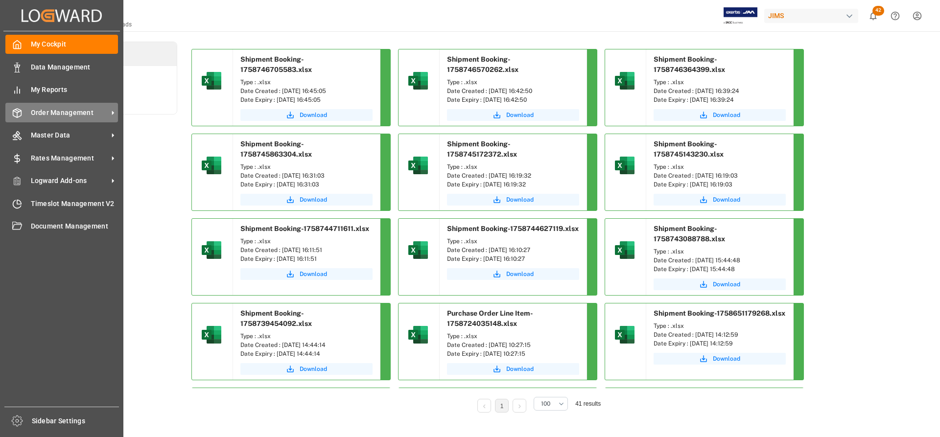
click at [68, 112] on span "Order Management" at bounding box center [69, 113] width 77 height 10
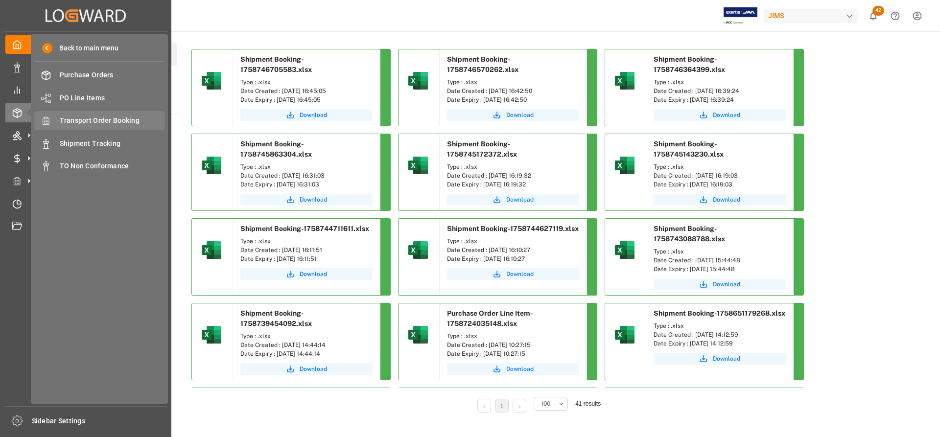
click at [101, 120] on span "Transport Order Booking" at bounding box center [112, 121] width 105 height 10
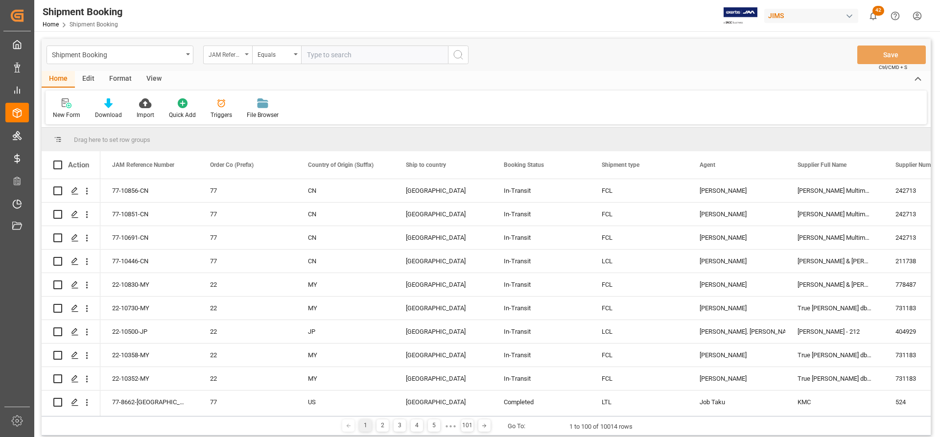
click at [244, 51] on div "JAM Reference Number" at bounding box center [227, 55] width 49 height 19
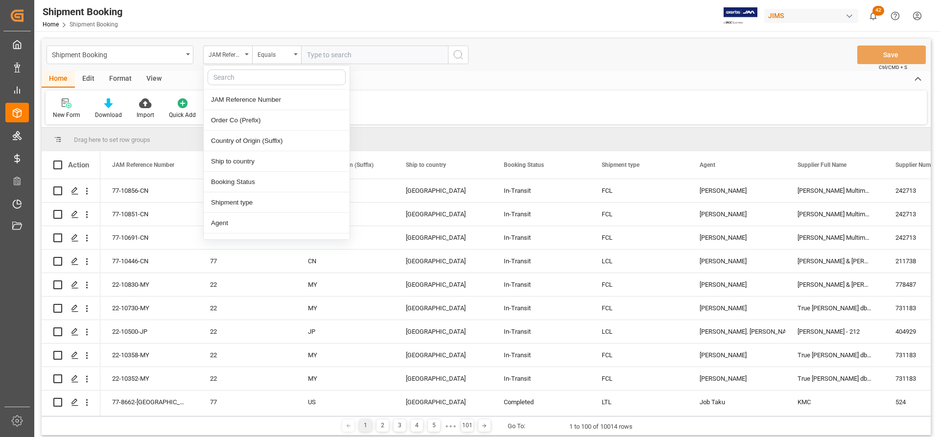
click at [218, 79] on input "text" at bounding box center [277, 78] width 138 height 16
type input "sup"
click at [251, 121] on div "Supplier Number" at bounding box center [277, 120] width 146 height 21
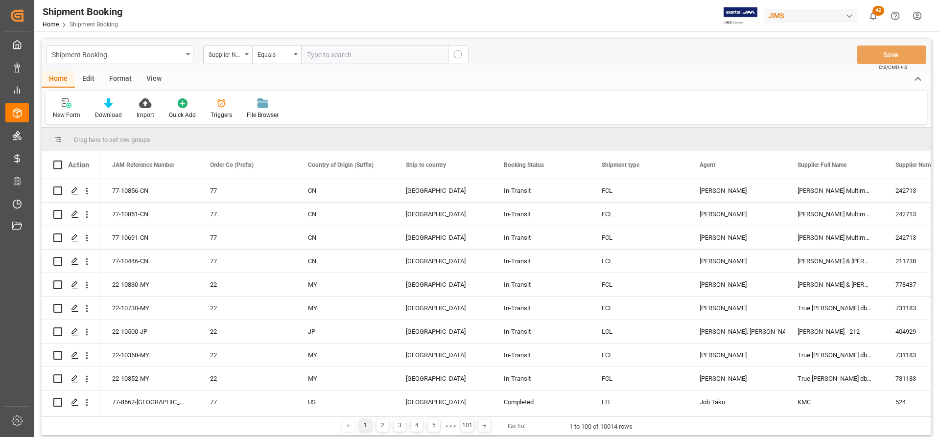
paste input "727623"
type input "727623"
click at [464, 48] on button "search button" at bounding box center [458, 55] width 21 height 19
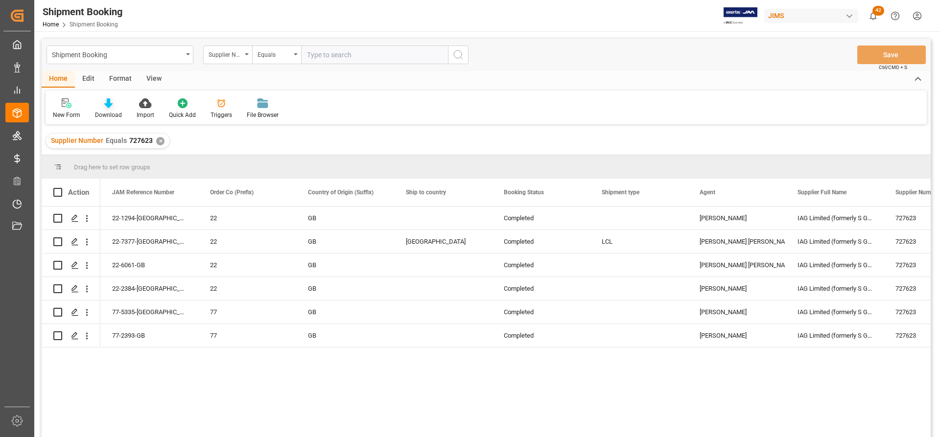
click at [108, 108] on icon at bounding box center [108, 103] width 8 height 10
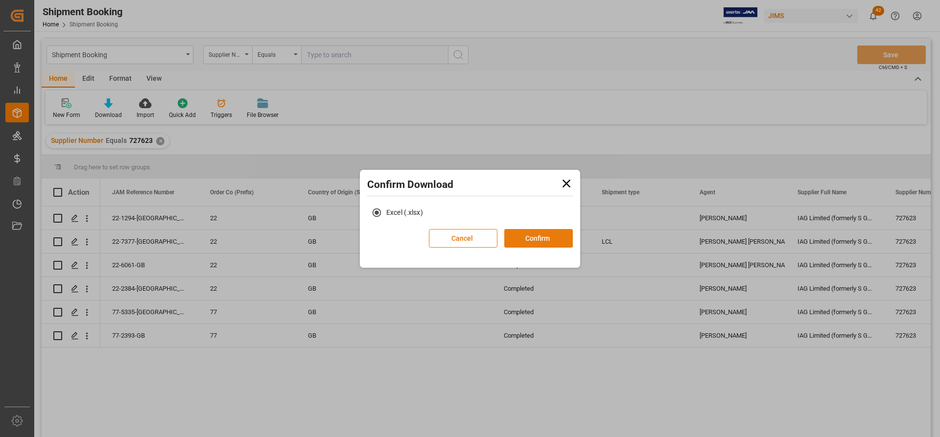
click at [544, 237] on button "Confirm" at bounding box center [538, 238] width 69 height 19
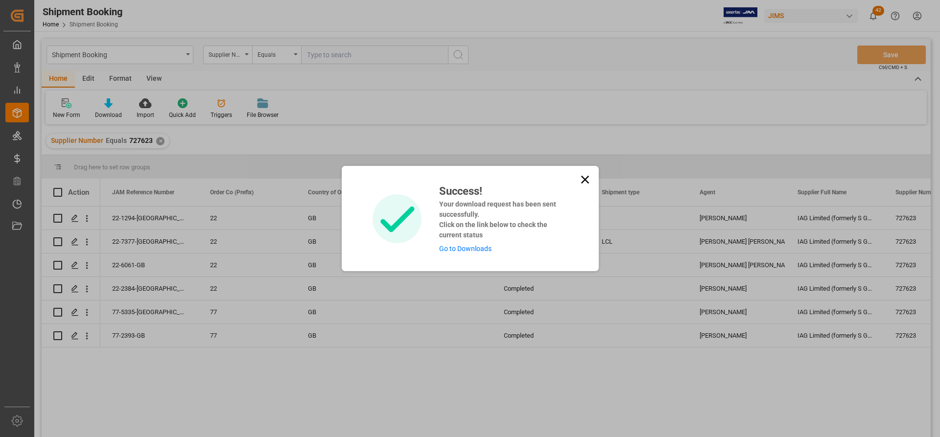
click at [464, 249] on link "Go to Downloads" at bounding box center [465, 249] width 52 height 8
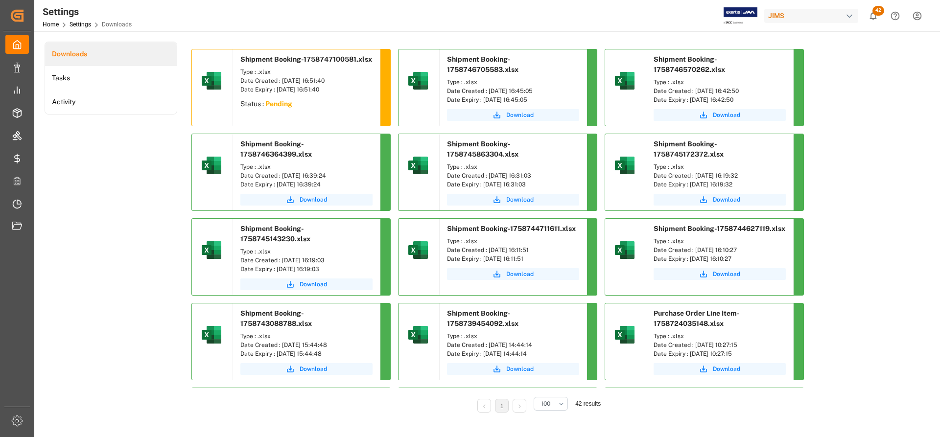
click at [283, 105] on sapn "Pending" at bounding box center [278, 104] width 27 height 8
click at [316, 103] on span "Download" at bounding box center [313, 104] width 27 height 9
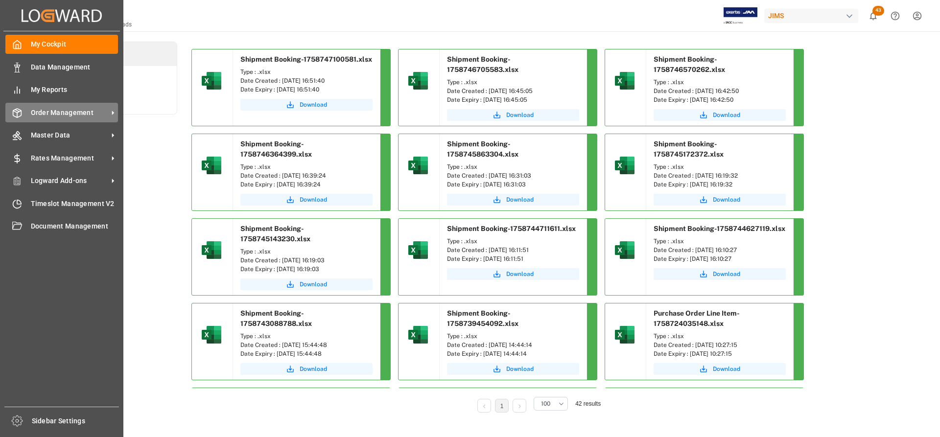
click at [67, 113] on span "Order Management" at bounding box center [69, 113] width 77 height 10
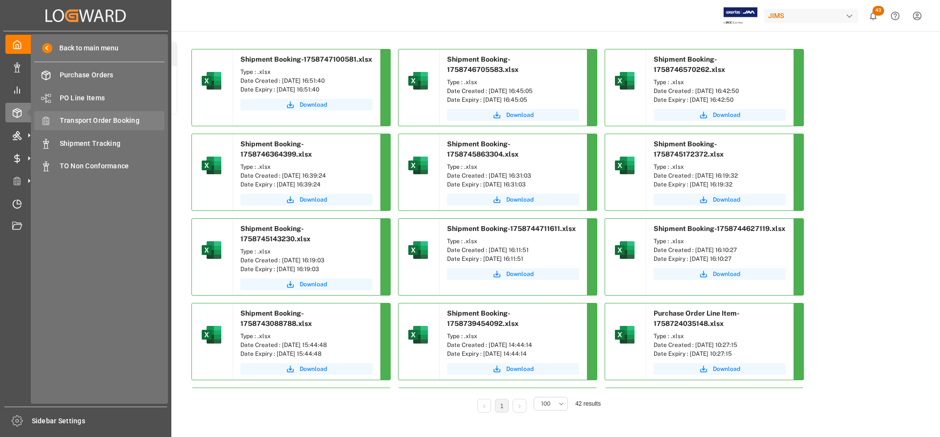
click at [96, 119] on span "Transport Order Booking" at bounding box center [112, 121] width 105 height 10
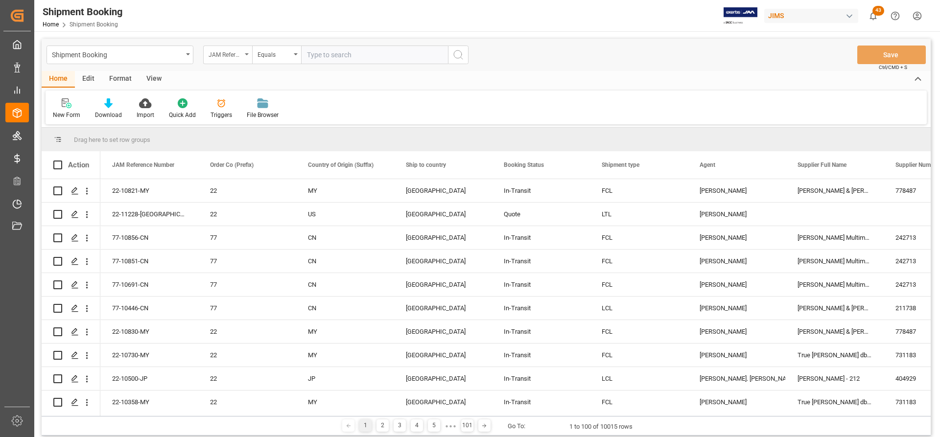
click at [228, 53] on div "JAM Reference Number" at bounding box center [225, 53] width 33 height 11
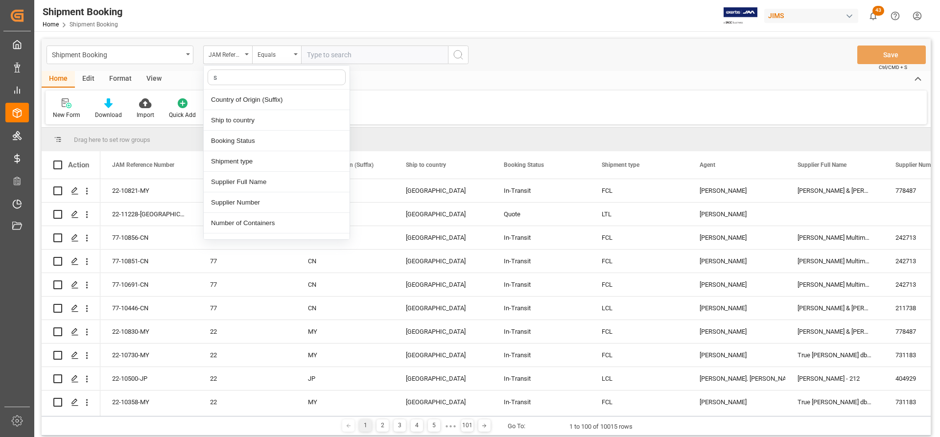
type input "su"
click at [236, 141] on div "Supplier Number" at bounding box center [277, 141] width 146 height 21
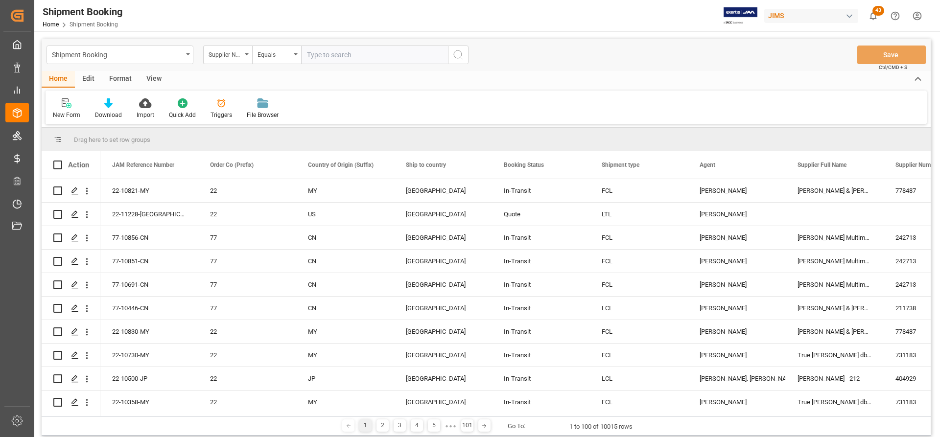
click at [313, 54] on input "text" at bounding box center [374, 55] width 147 height 19
paste input "670402"
type input "670402"
click at [457, 58] on icon "search button" at bounding box center [458, 55] width 12 height 12
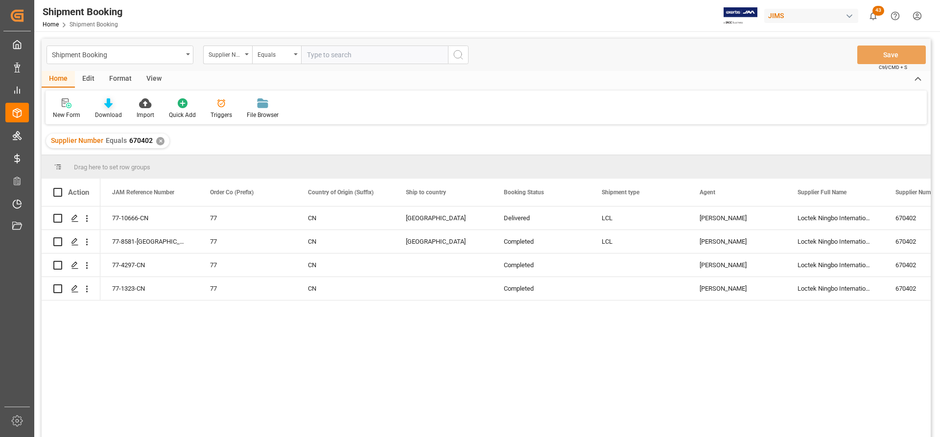
click at [110, 109] on div "Download" at bounding box center [109, 109] width 42 height 22
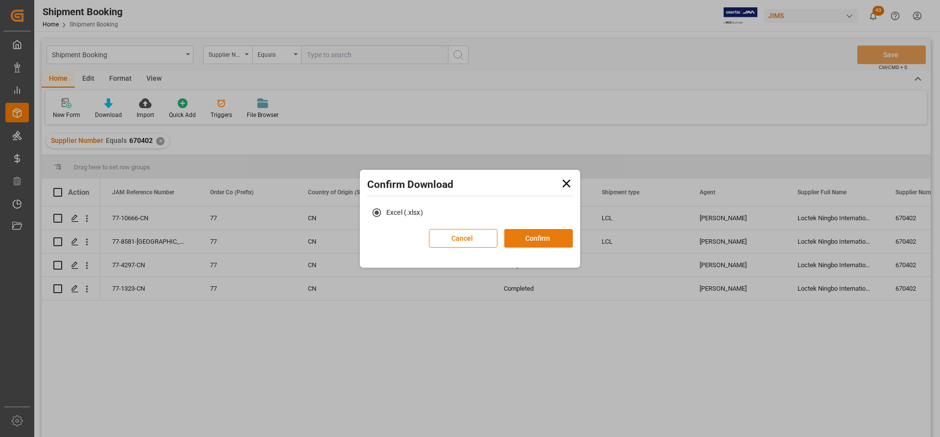
click at [533, 236] on button "Confirm" at bounding box center [538, 238] width 69 height 19
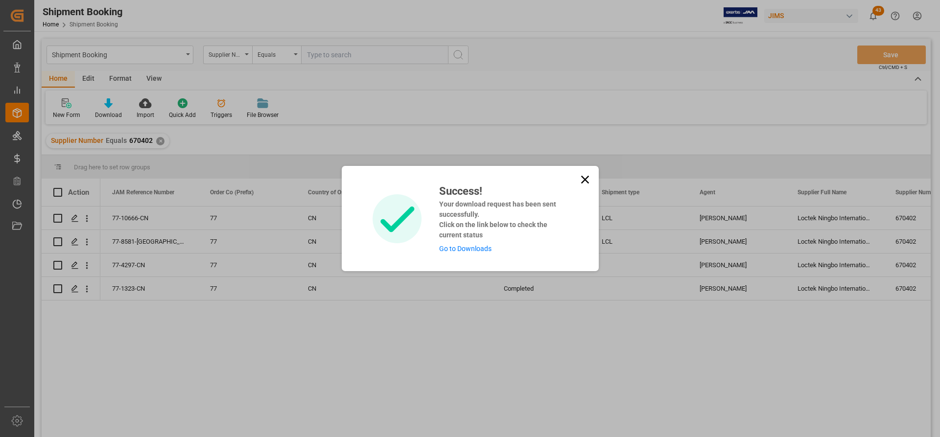
click at [456, 249] on link "Go to Downloads" at bounding box center [465, 249] width 52 height 8
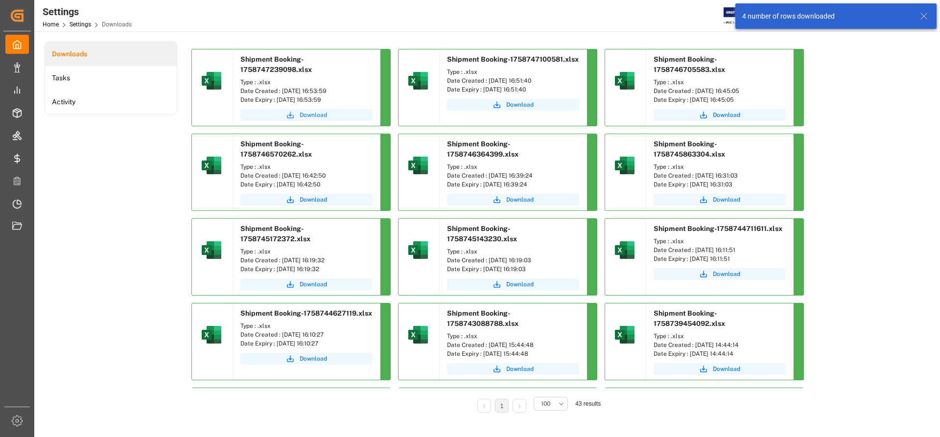
click at [309, 115] on span "Download" at bounding box center [313, 115] width 27 height 9
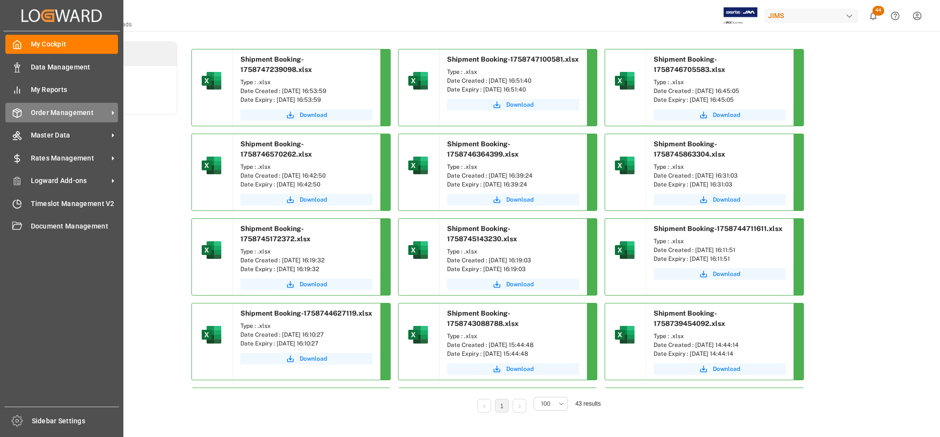
drag, startPoint x: 65, startPoint y: 112, endPoint x: 79, endPoint y: 116, distance: 14.7
click at [65, 112] on span "Order Management" at bounding box center [69, 113] width 77 height 10
click at [81, 113] on span "Order Management" at bounding box center [69, 113] width 77 height 10
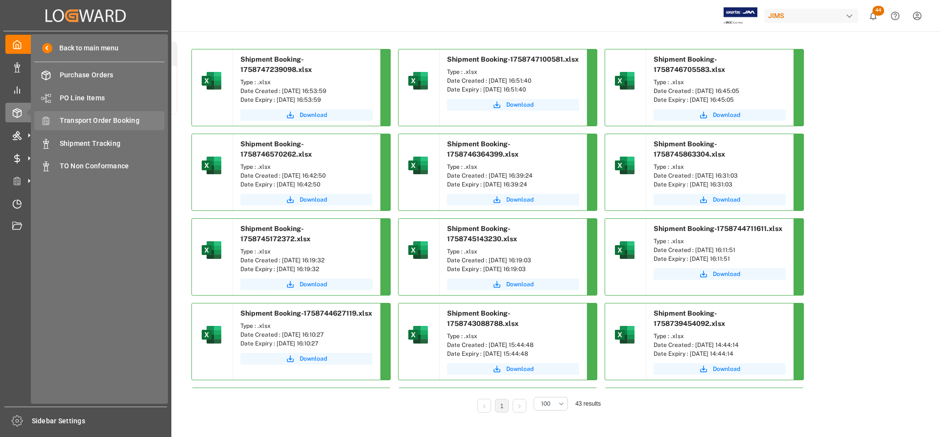
click at [110, 119] on span "Transport Order Booking" at bounding box center [112, 121] width 105 height 10
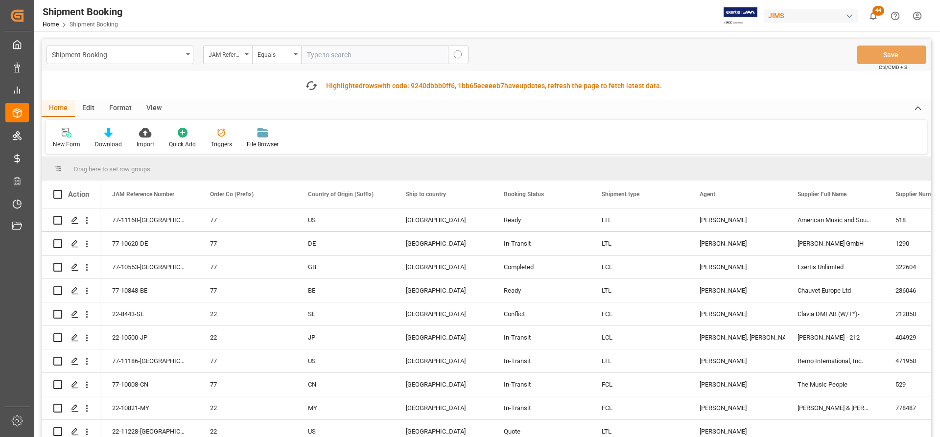
click at [249, 55] on div "JAM Reference Number" at bounding box center [227, 55] width 49 height 19
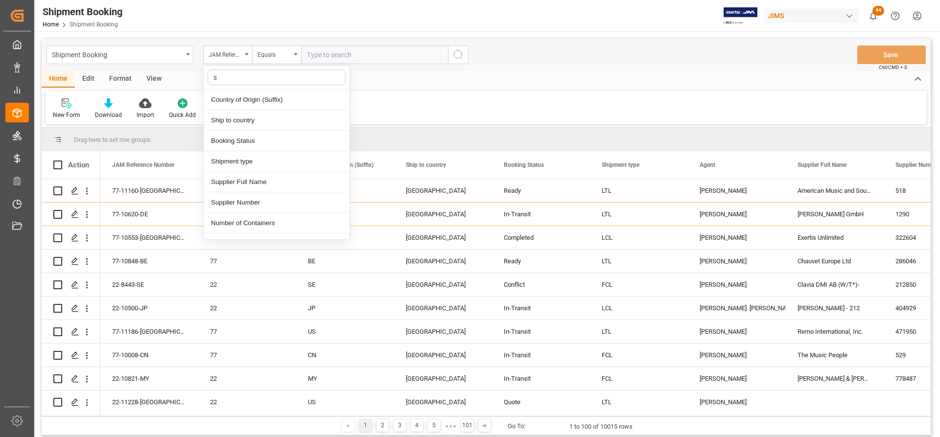
type input "su"
click at [237, 143] on div "Supplier Number" at bounding box center [277, 141] width 146 height 21
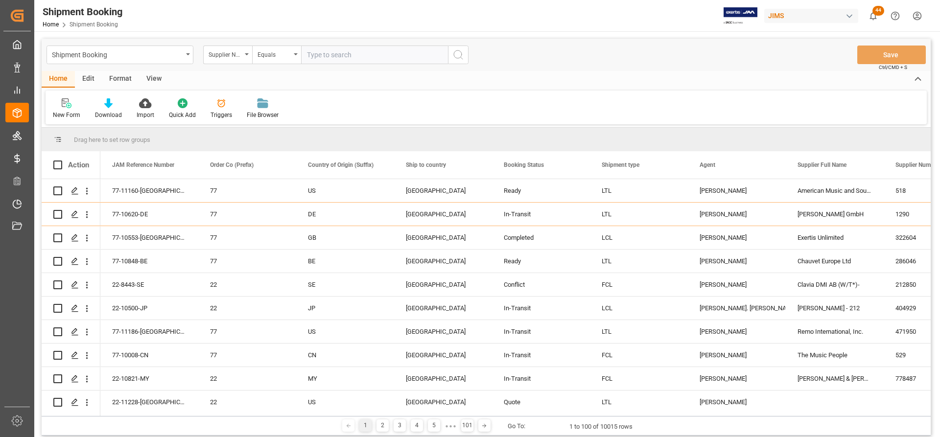
paste input "670400"
type input "670400"
click at [463, 56] on icon "search button" at bounding box center [458, 55] width 12 height 12
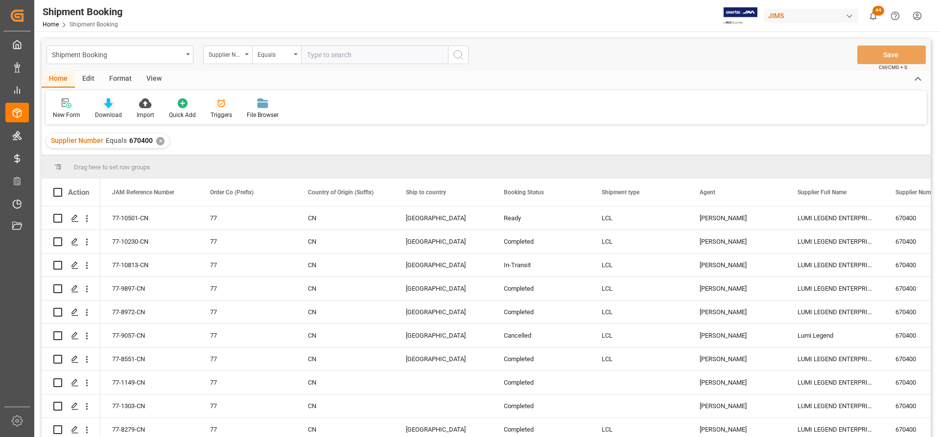
click at [112, 109] on div "Download" at bounding box center [109, 109] width 42 height 22
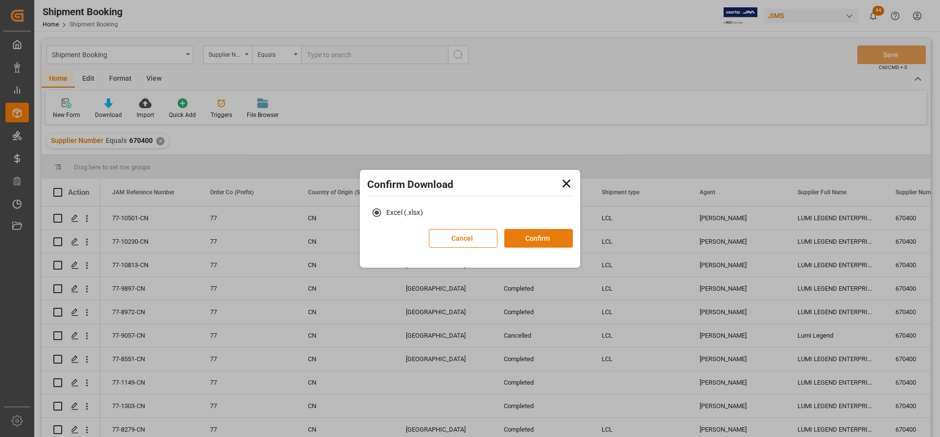
click at [525, 241] on button "Confirm" at bounding box center [538, 238] width 69 height 19
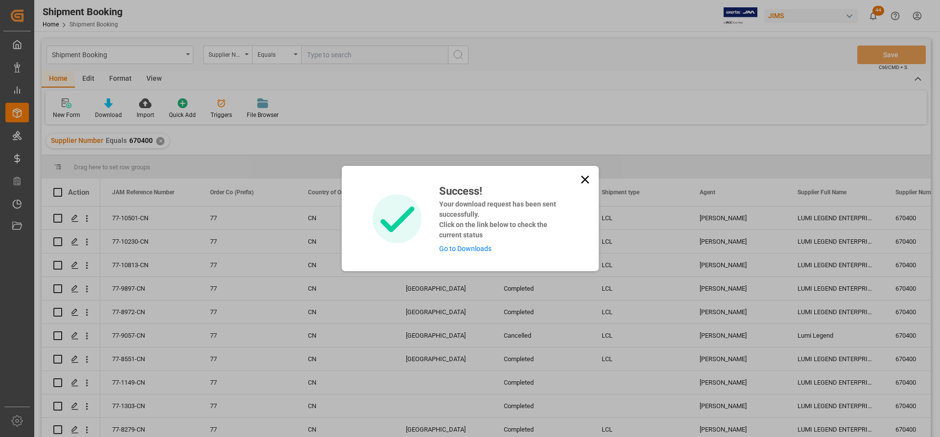
click at [462, 251] on link "Go to Downloads" at bounding box center [465, 249] width 52 height 8
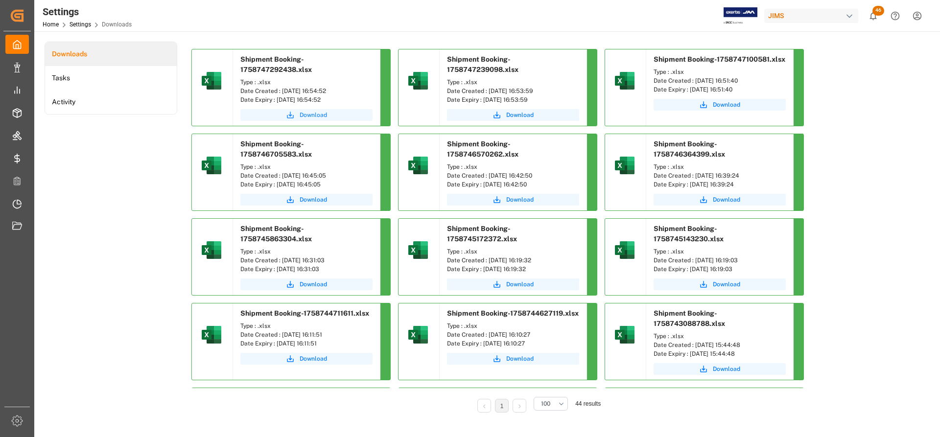
click at [313, 110] on button "Download" at bounding box center [306, 115] width 132 height 12
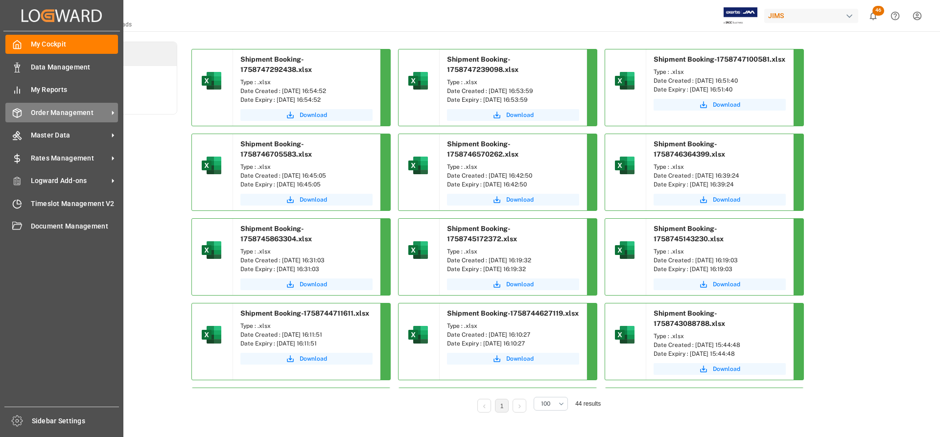
click at [80, 112] on span "Order Management" at bounding box center [69, 113] width 77 height 10
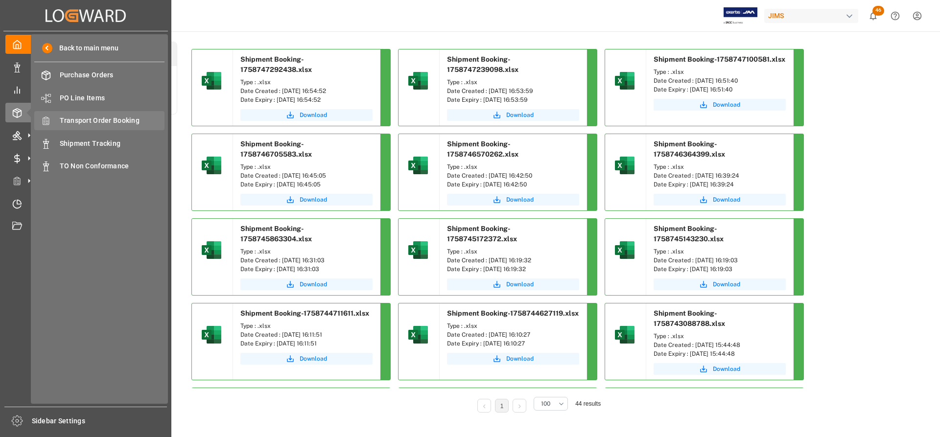
click at [119, 122] on span "Transport Order Booking" at bounding box center [112, 121] width 105 height 10
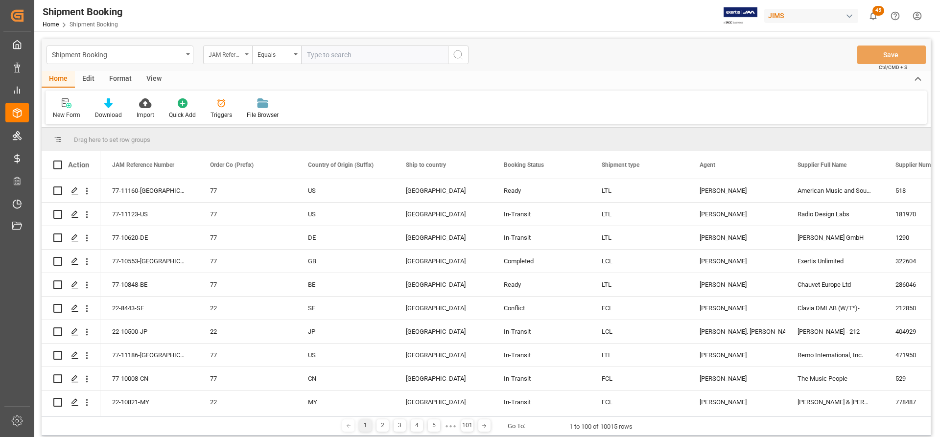
click at [234, 50] on div "JAM Reference Number" at bounding box center [225, 53] width 33 height 11
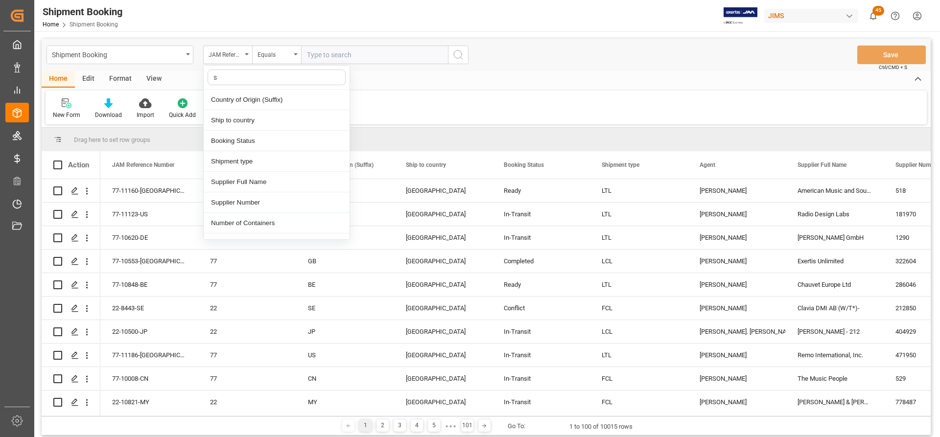
type input "su"
click at [244, 139] on div "Supplier Number" at bounding box center [277, 141] width 146 height 21
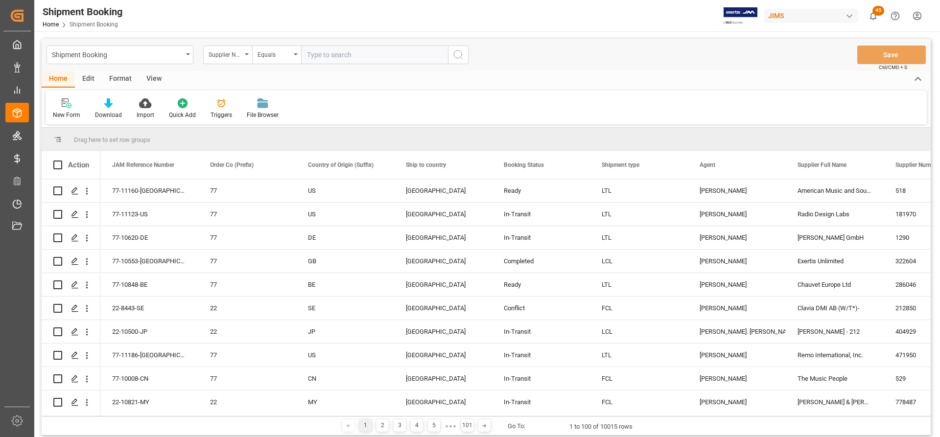
paste input "670414"
type input "670414"
click at [463, 56] on icon "search button" at bounding box center [458, 55] width 12 height 12
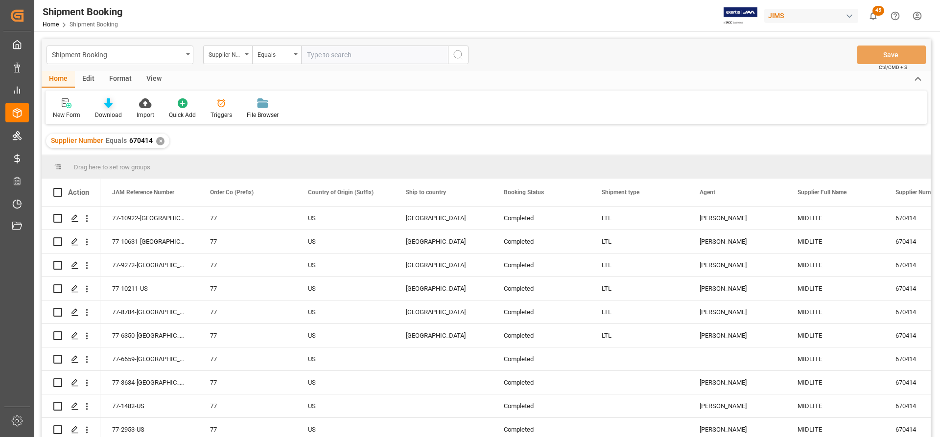
click at [107, 114] on div "Download" at bounding box center [108, 115] width 27 height 9
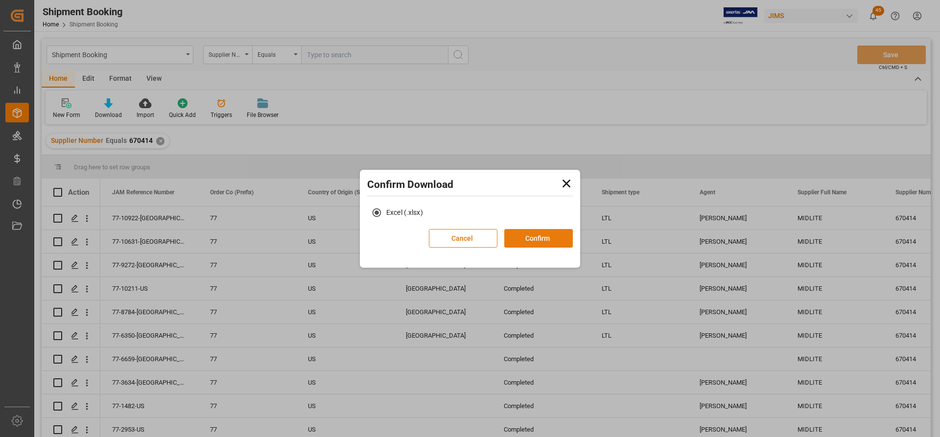
click at [536, 240] on button "Confirm" at bounding box center [538, 238] width 69 height 19
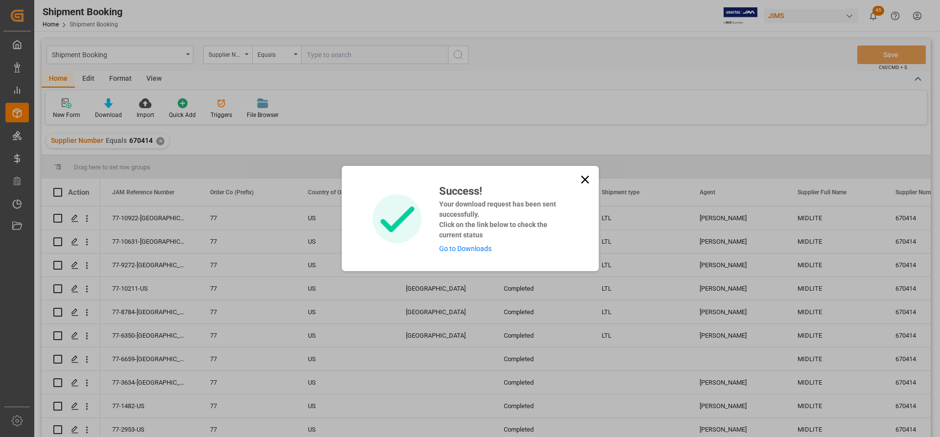
click at [450, 246] on link "Go to Downloads" at bounding box center [465, 249] width 52 height 8
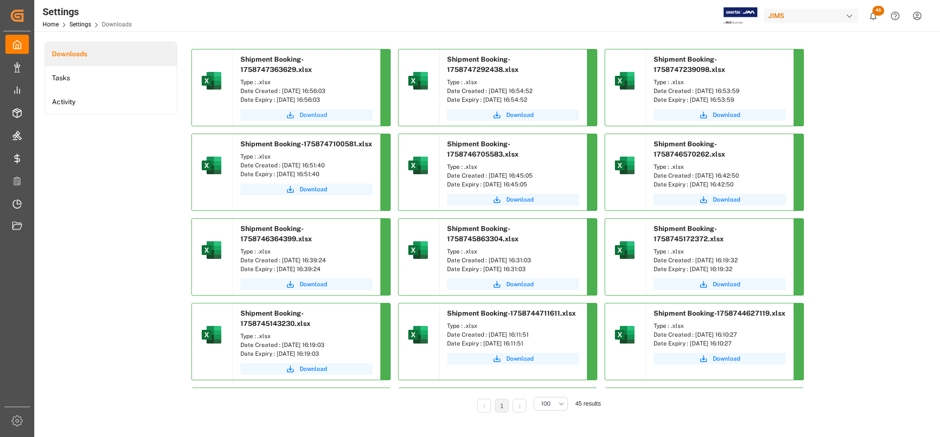
click at [316, 113] on span "Download" at bounding box center [313, 115] width 27 height 9
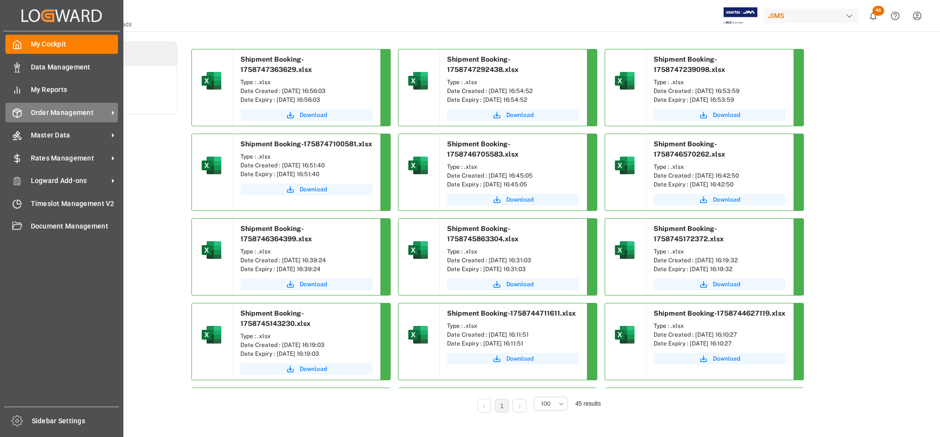
click at [67, 114] on span "Order Management" at bounding box center [69, 113] width 77 height 10
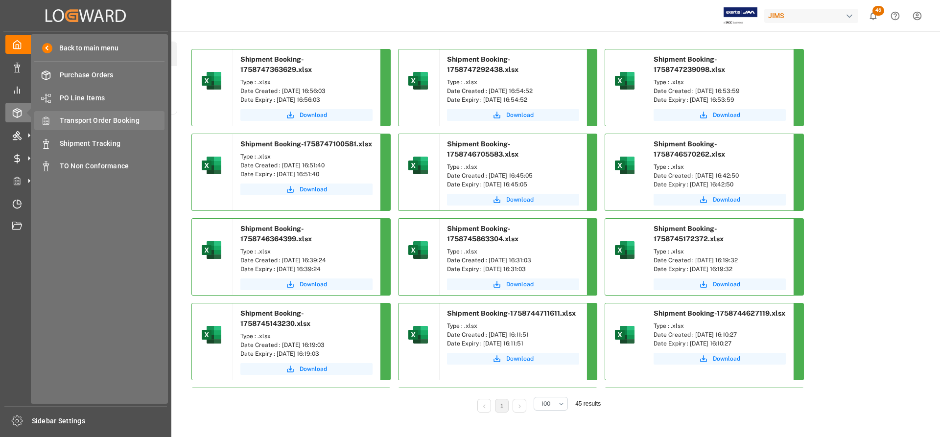
click at [128, 120] on span "Transport Order Booking" at bounding box center [112, 121] width 105 height 10
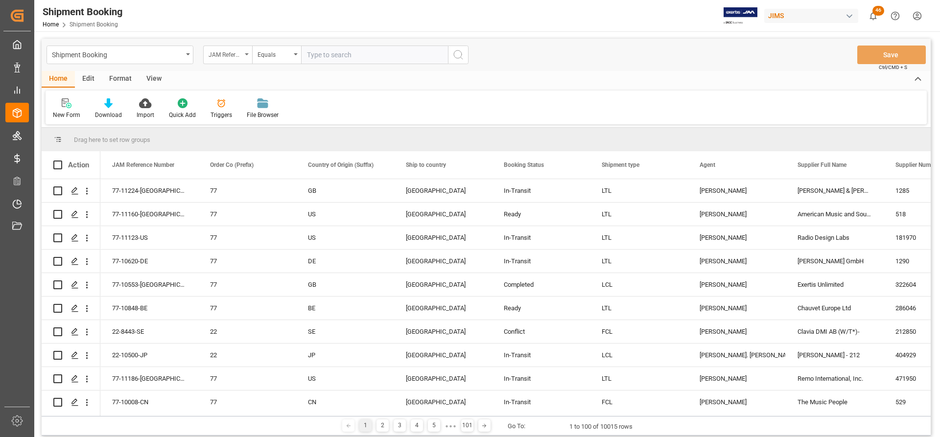
click at [245, 54] on icon "open menu" at bounding box center [247, 54] width 4 height 2
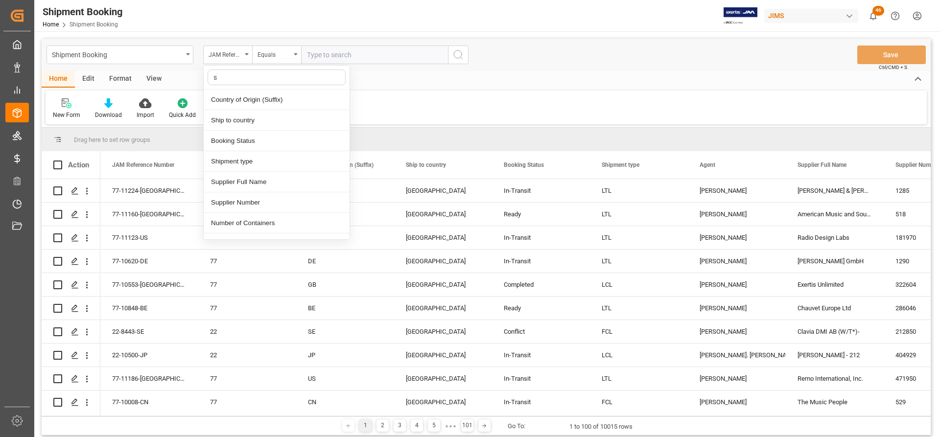
type input "su"
click at [252, 143] on div "Supplier Number" at bounding box center [277, 141] width 146 height 21
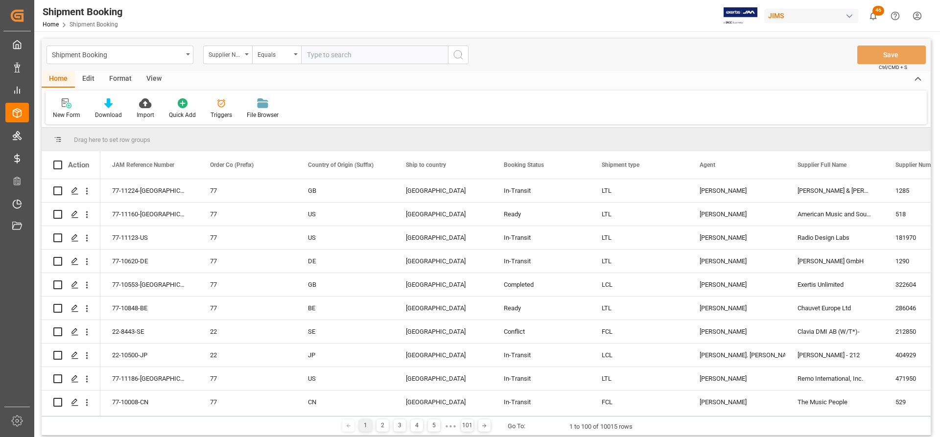
paste input "673773"
type input "673773"
click at [460, 53] on icon "search button" at bounding box center [458, 55] width 12 height 12
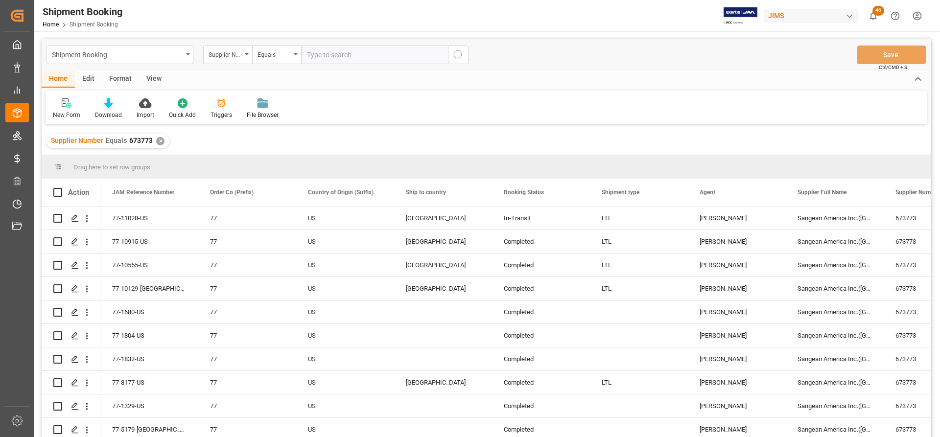
click at [110, 107] on icon at bounding box center [108, 103] width 8 height 10
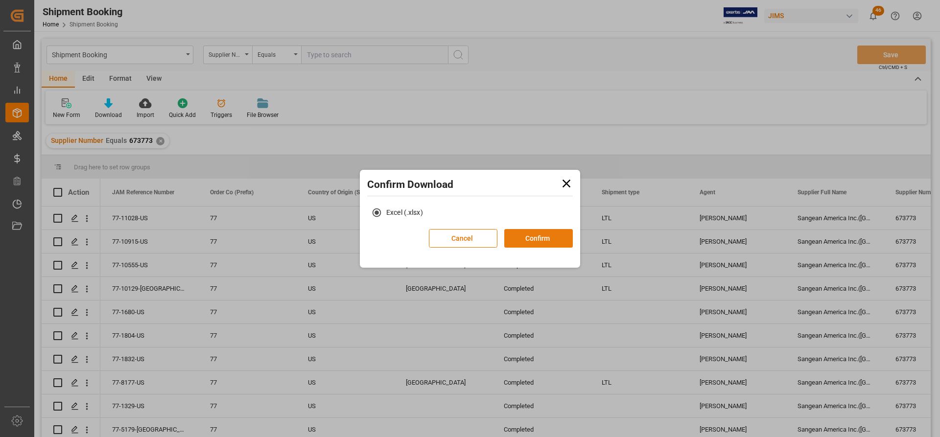
click at [538, 240] on button "Confirm" at bounding box center [538, 238] width 69 height 19
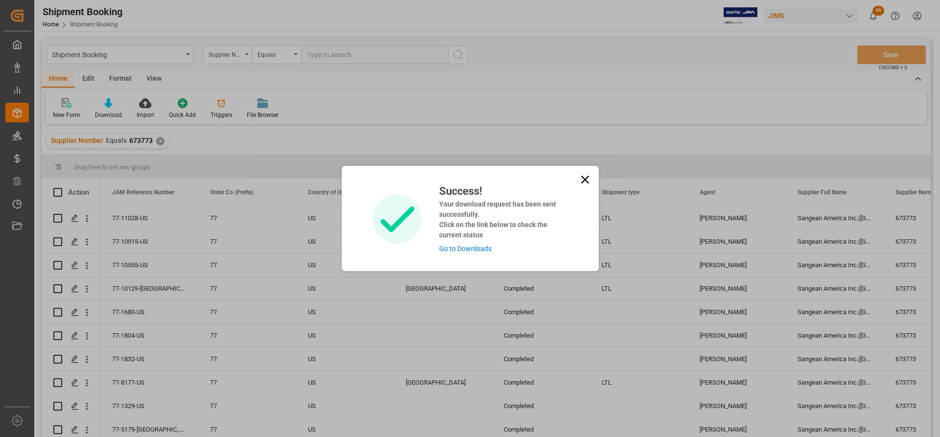
click at [453, 251] on link "Go to Downloads" at bounding box center [465, 249] width 52 height 8
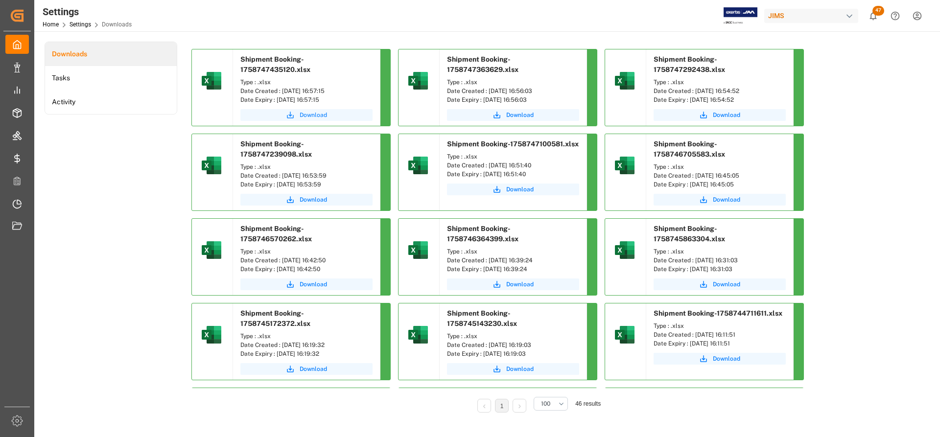
click at [313, 116] on span "Download" at bounding box center [313, 115] width 27 height 9
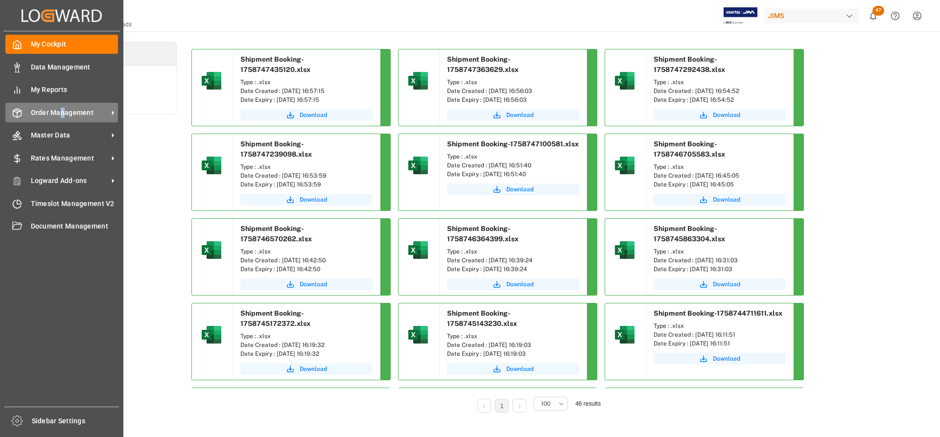
click at [63, 112] on span "Order Management" at bounding box center [69, 113] width 77 height 10
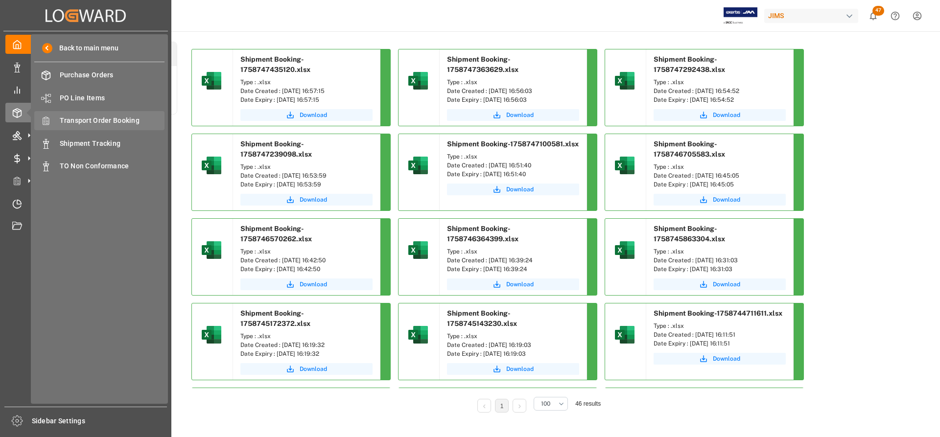
click at [103, 118] on span "Transport Order Booking" at bounding box center [112, 121] width 105 height 10
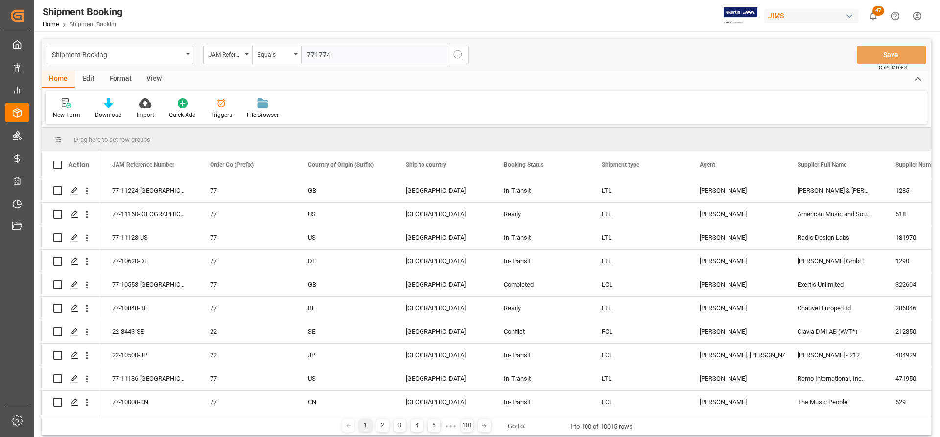
type input "771774"
click at [457, 56] on icon "search button" at bounding box center [458, 55] width 12 height 12
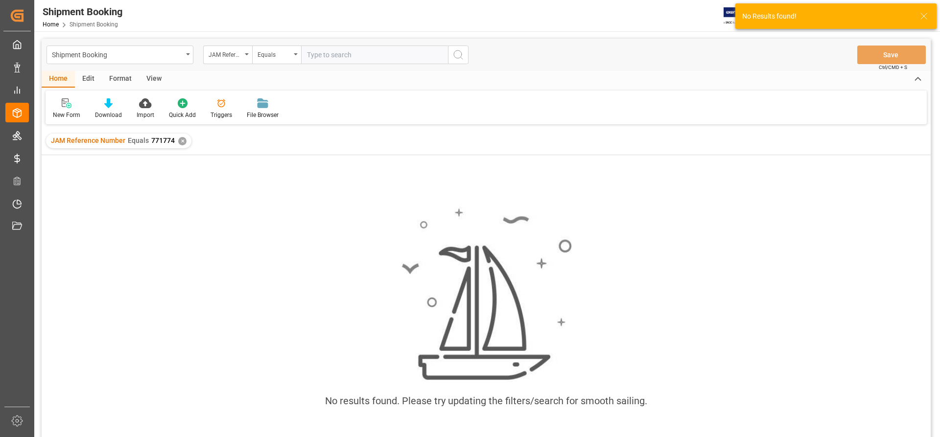
click at [178, 141] on div "✕" at bounding box center [182, 141] width 8 height 8
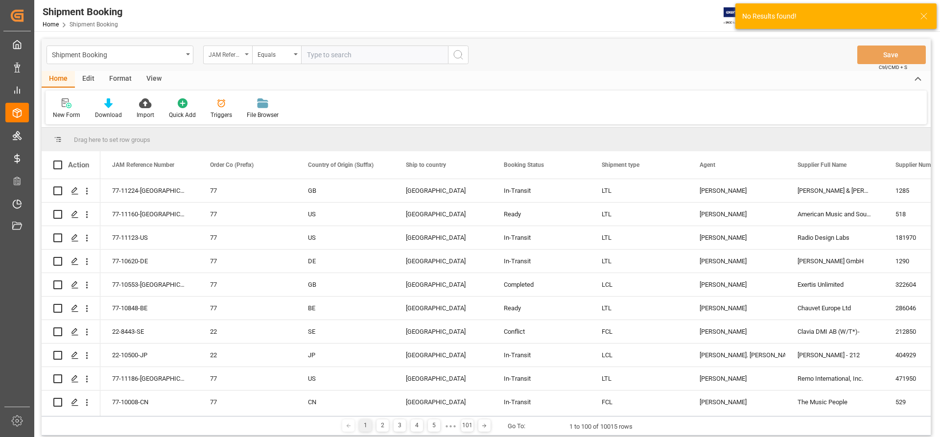
click at [249, 53] on div "JAM Reference Number" at bounding box center [227, 55] width 49 height 19
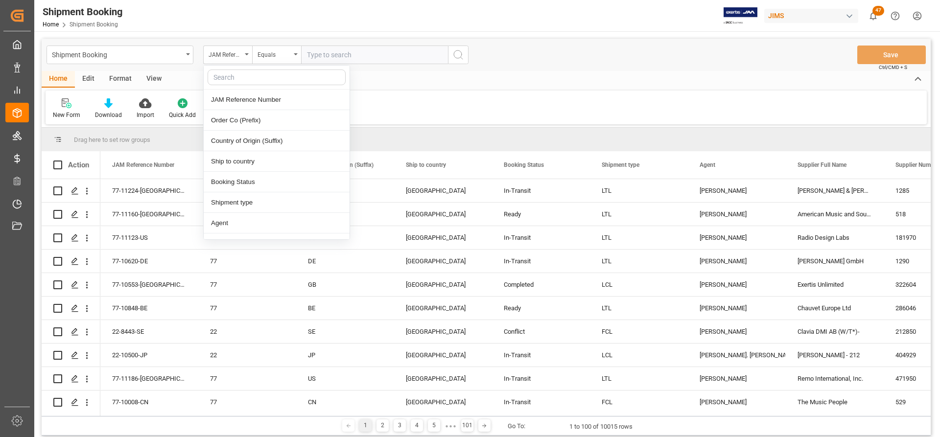
click at [229, 79] on input "text" at bounding box center [277, 78] width 138 height 16
type input "su"
click at [241, 140] on div "Supplier Number" at bounding box center [277, 141] width 146 height 21
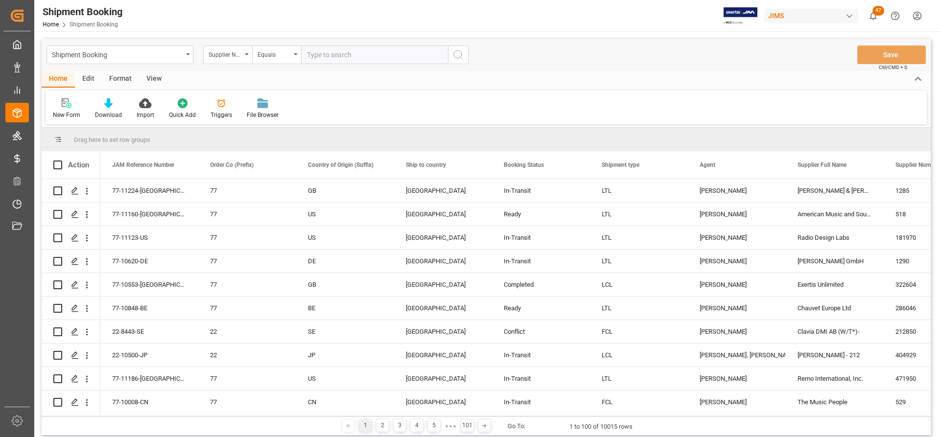
paste input "771774"
type input "771774"
click at [462, 52] on icon "search button" at bounding box center [458, 55] width 12 height 12
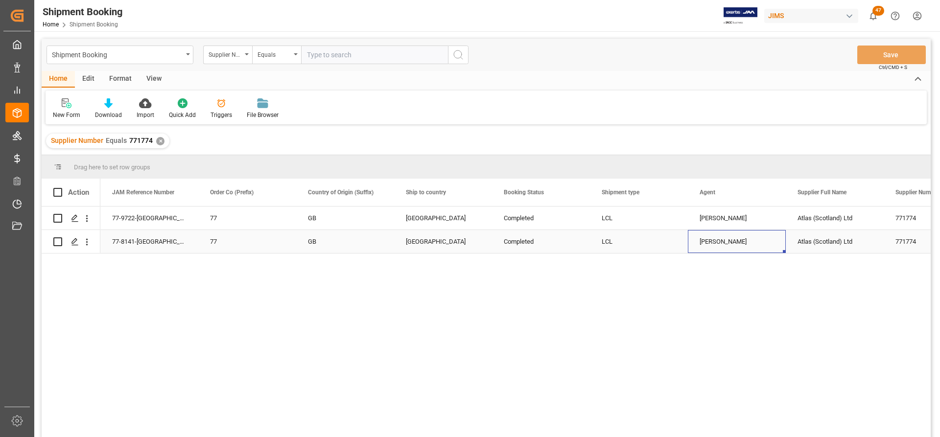
click at [721, 242] on div "[PERSON_NAME]" at bounding box center [737, 242] width 74 height 23
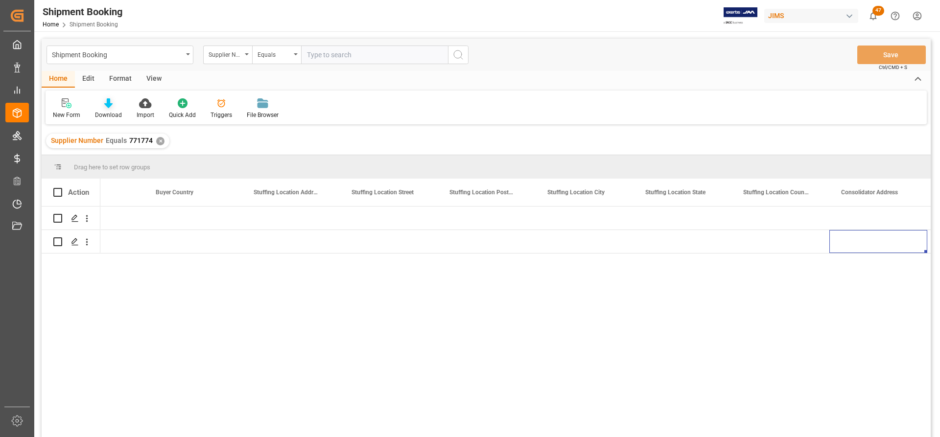
click at [106, 112] on div "Download" at bounding box center [108, 115] width 27 height 9
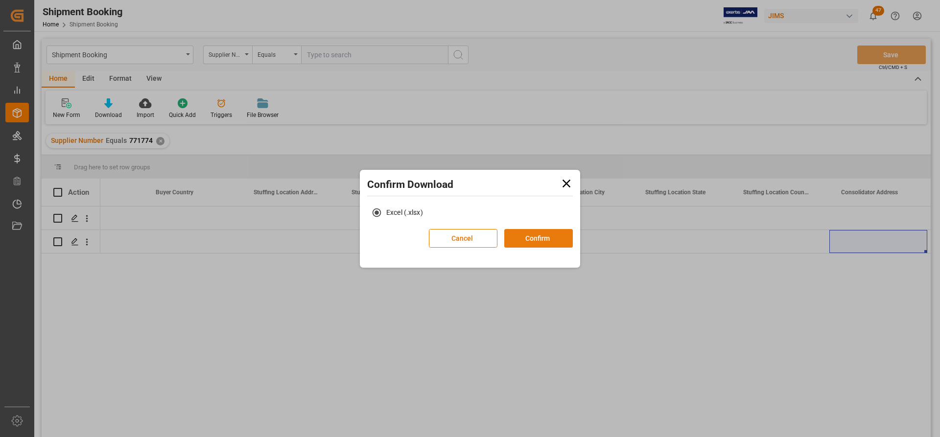
click at [534, 242] on button "Confirm" at bounding box center [538, 238] width 69 height 19
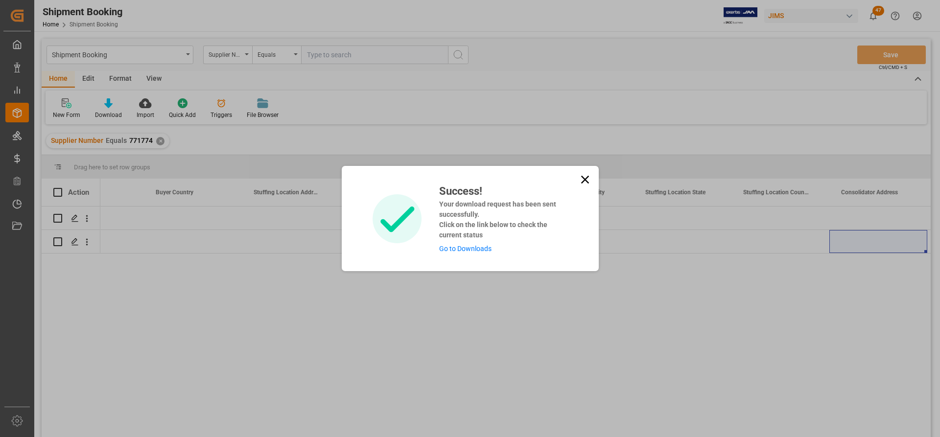
click at [462, 250] on link "Go to Downloads" at bounding box center [465, 249] width 52 height 8
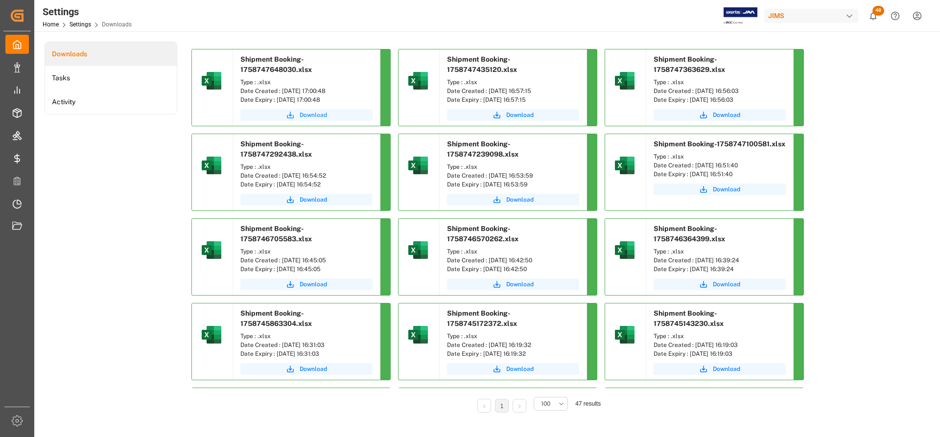
click at [313, 115] on span "Download" at bounding box center [313, 115] width 27 height 9
click at [303, 115] on span "Download" at bounding box center [313, 115] width 27 height 9
